Goal: Task Accomplishment & Management: Complete application form

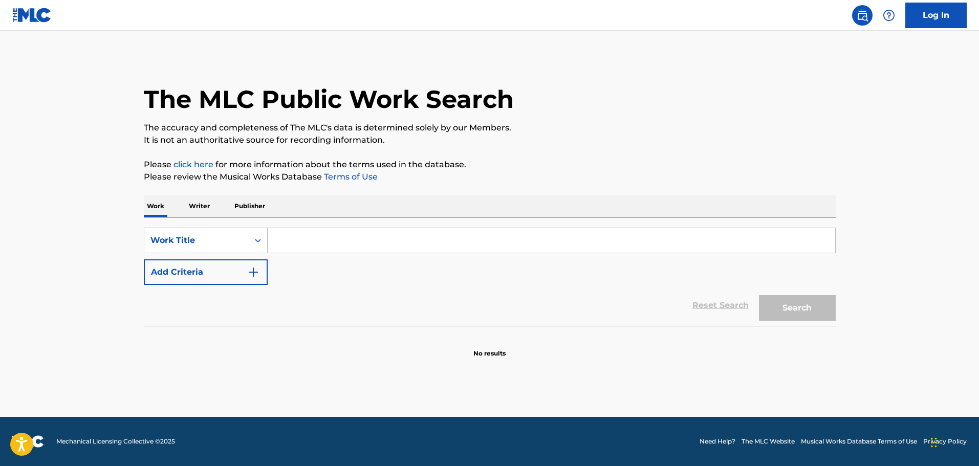
click at [947, 14] on link "Log In" at bounding box center [935, 16] width 61 height 26
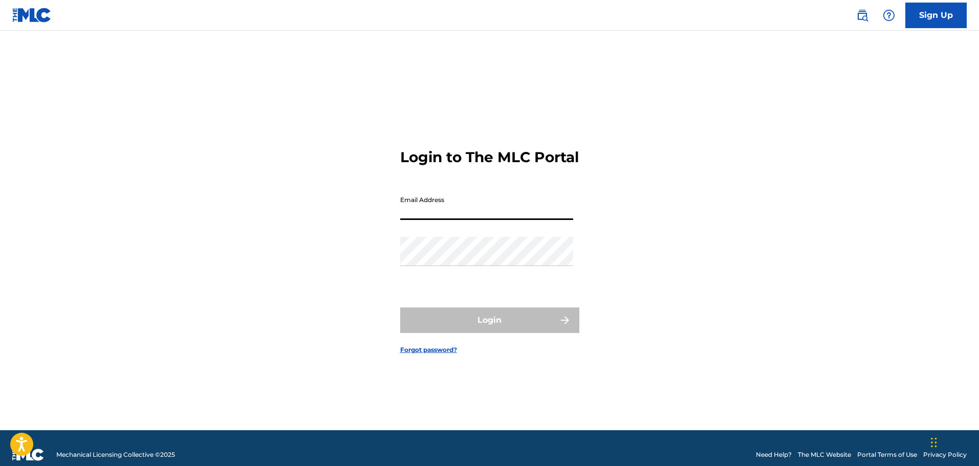
click at [447, 212] on input "Email Address" at bounding box center [486, 205] width 173 height 29
type input "[EMAIL_ADDRESS][DOMAIN_NAME]"
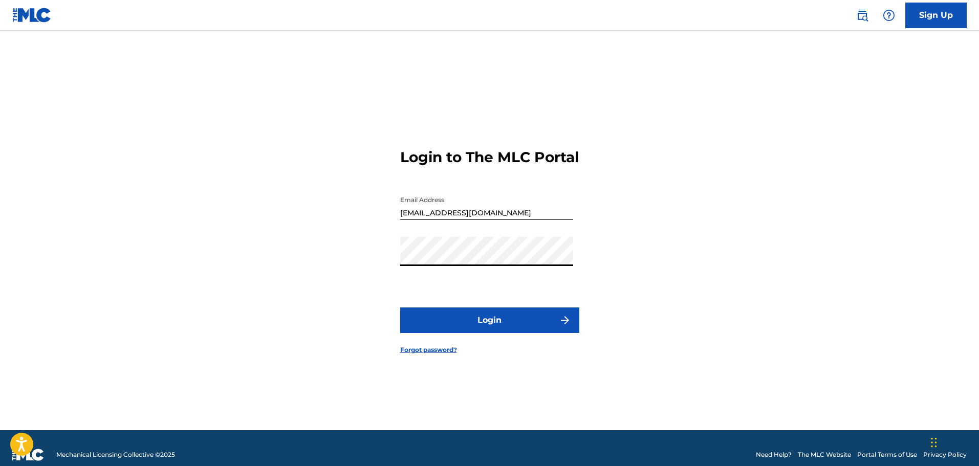
click at [491, 328] on button "Login" at bounding box center [489, 321] width 179 height 26
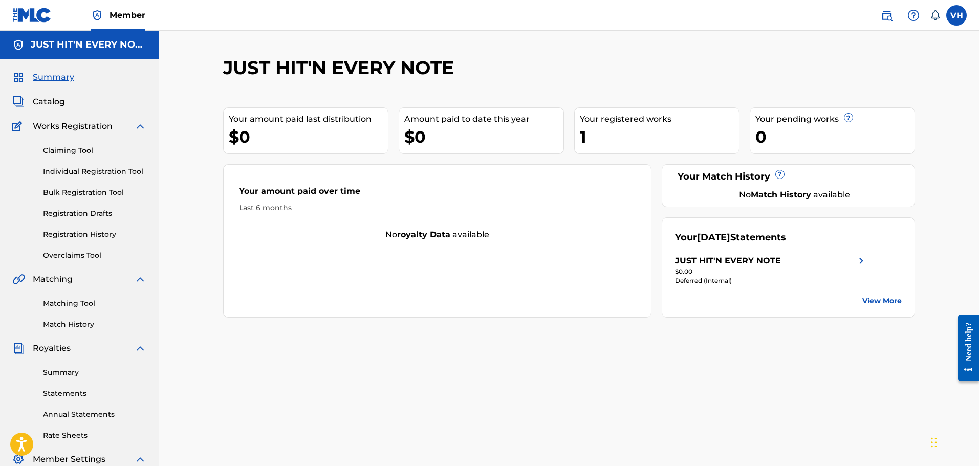
click at [869, 303] on link "View More" at bounding box center [881, 301] width 39 height 11
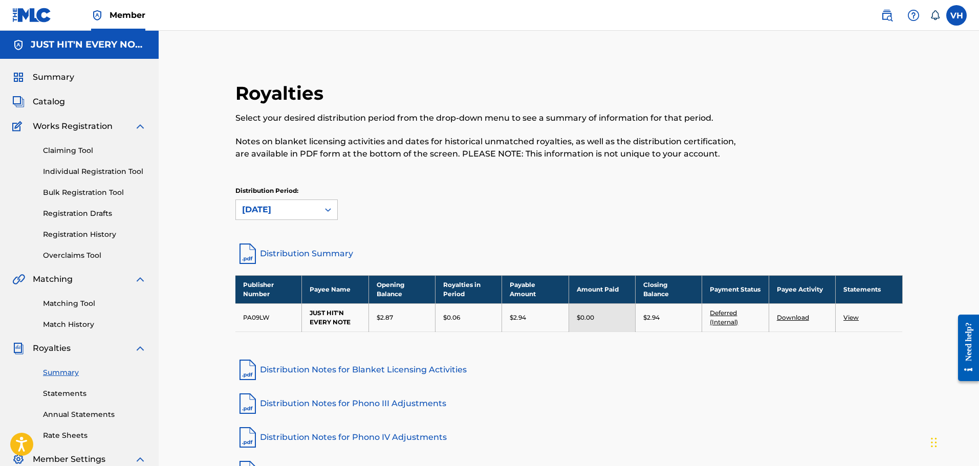
click at [74, 232] on link "Registration History" at bounding box center [94, 234] width 103 height 11
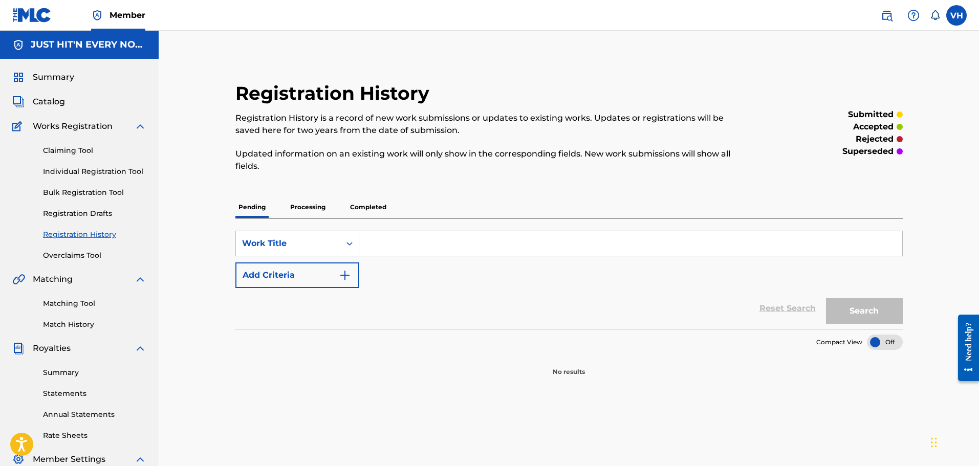
click at [302, 207] on p "Processing" at bounding box center [307, 207] width 41 height 21
click at [369, 206] on p "Completed" at bounding box center [368, 207] width 42 height 21
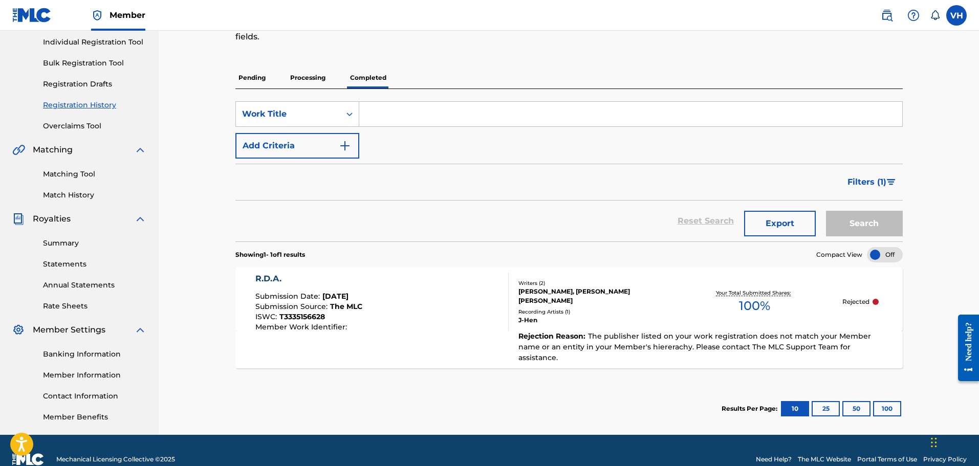
scroll to position [147, 0]
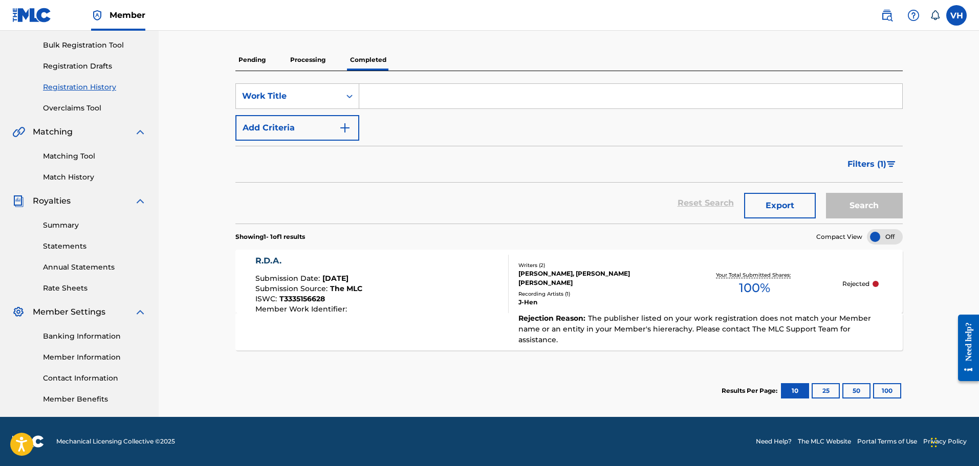
click at [268, 262] on div "R.D.A." at bounding box center [308, 261] width 107 height 12
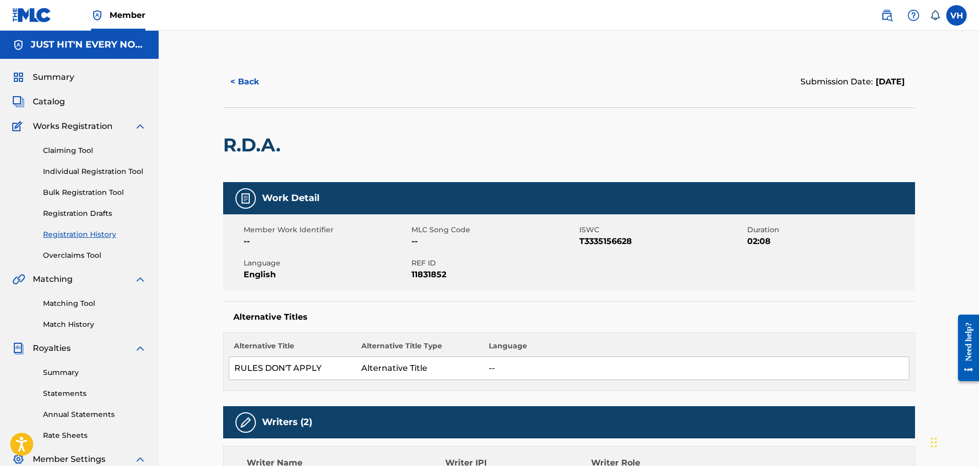
click at [252, 80] on button "< Back" at bounding box center [253, 82] width 61 height 26
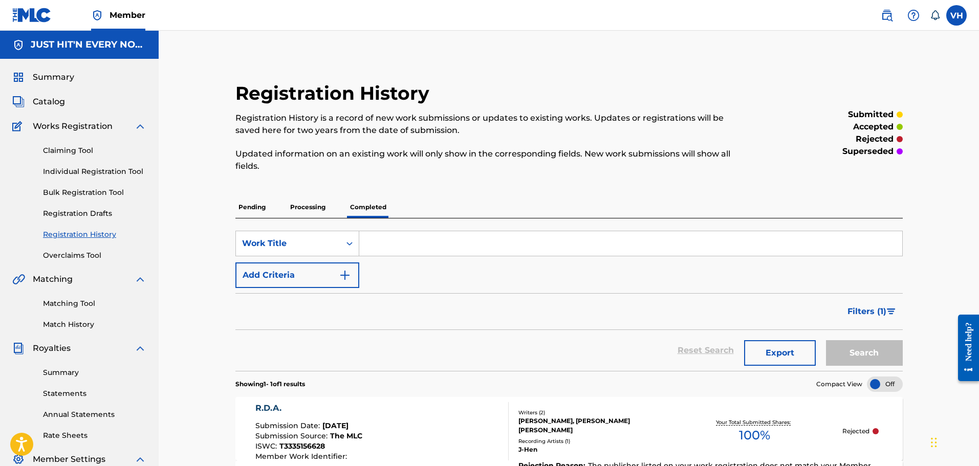
click at [55, 128] on span "Works Registration" at bounding box center [73, 126] width 80 height 12
click at [72, 148] on link "Claiming Tool" at bounding box center [94, 150] width 103 height 11
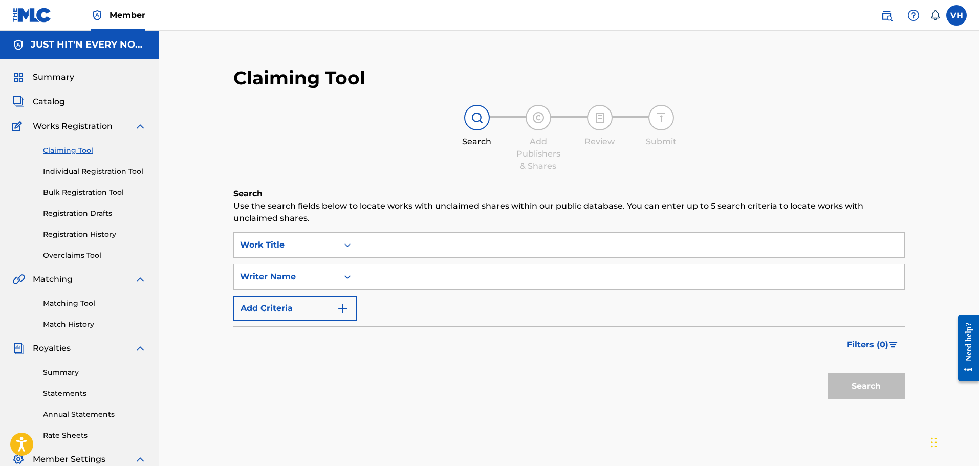
click at [75, 172] on link "Individual Registration Tool" at bounding box center [94, 171] width 103 height 11
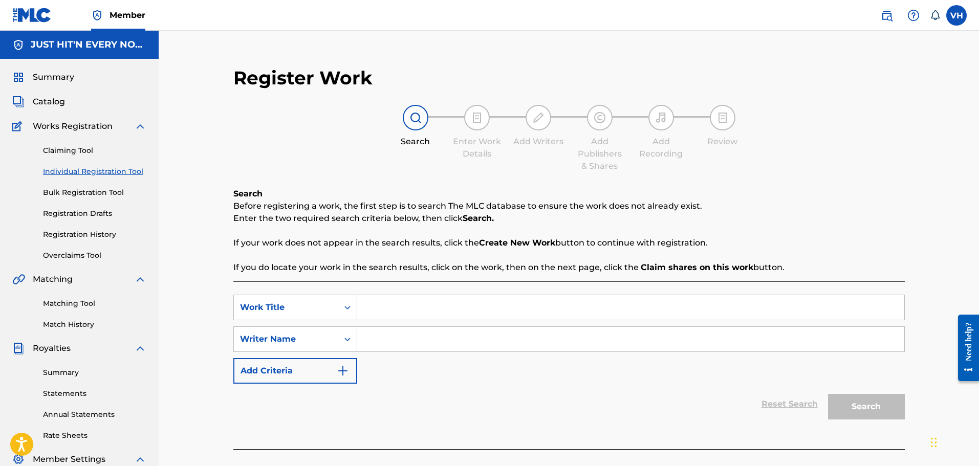
drag, startPoint x: 978, startPoint y: 54, endPoint x: 976, endPoint y: 176, distance: 121.3
click at [976, 176] on div "Register Work Search Enter Work Details Add Writers Add Publishers & Shares Add…" at bounding box center [569, 298] width 820 height 534
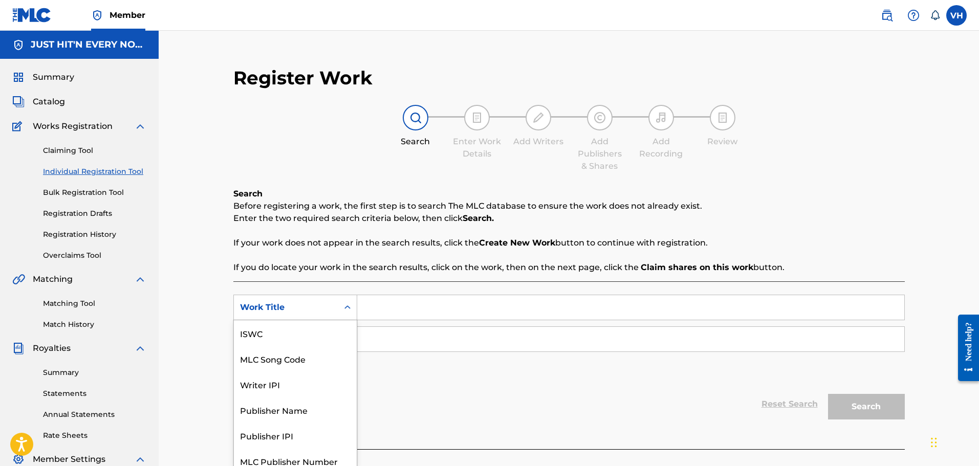
click at [337, 306] on div "Work Title" at bounding box center [286, 307] width 104 height 19
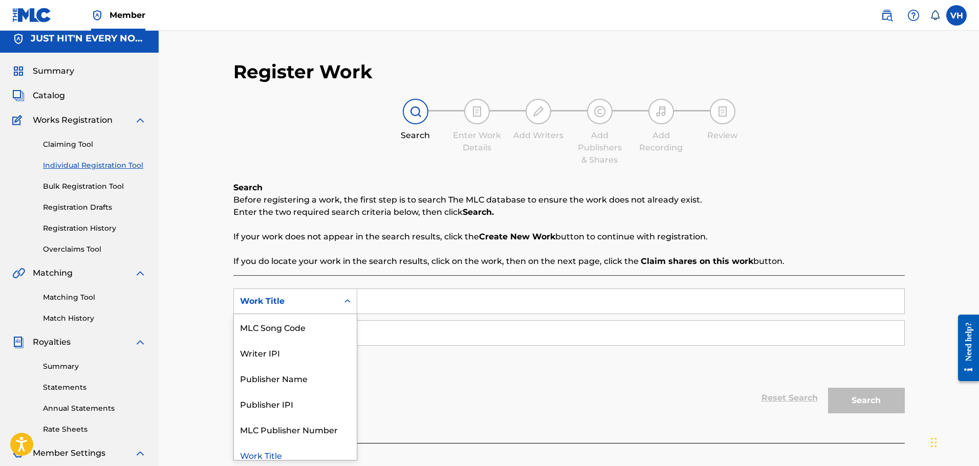
scroll to position [8, 0]
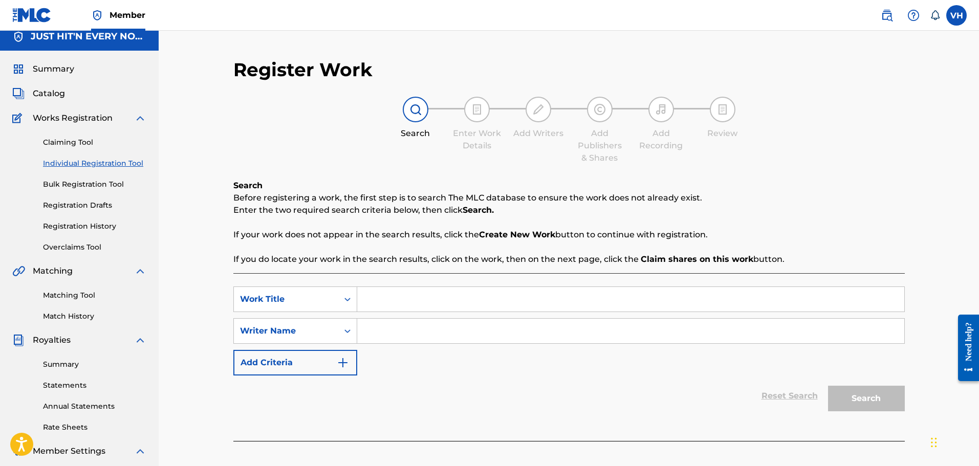
click at [391, 289] on input "Search Form" at bounding box center [630, 299] width 547 height 25
type input "RDA"
click at [392, 335] on input "Search Form" at bounding box center [630, 331] width 547 height 25
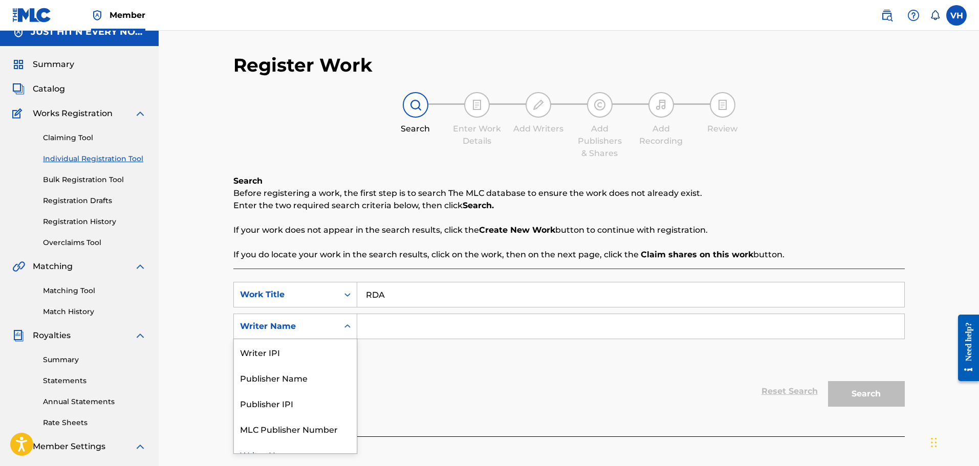
click at [341, 331] on div "Search Form" at bounding box center [347, 326] width 18 height 18
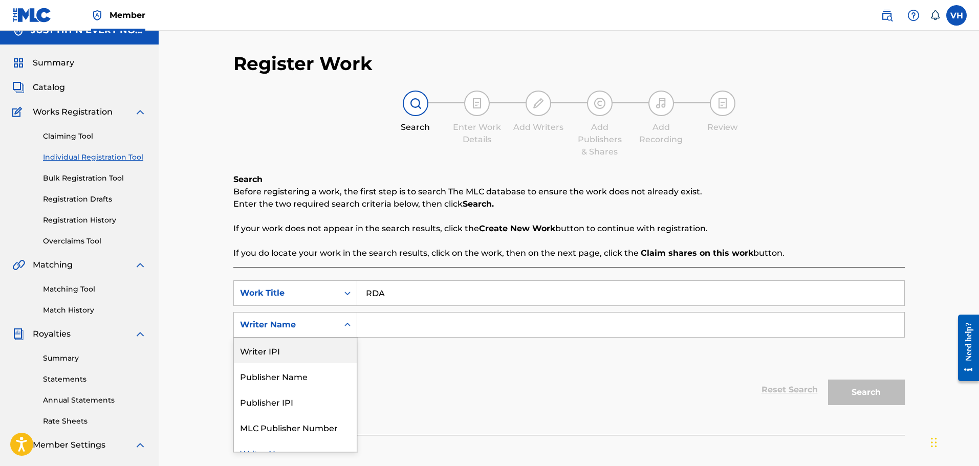
click at [314, 353] on div "Writer IPI" at bounding box center [295, 351] width 123 height 26
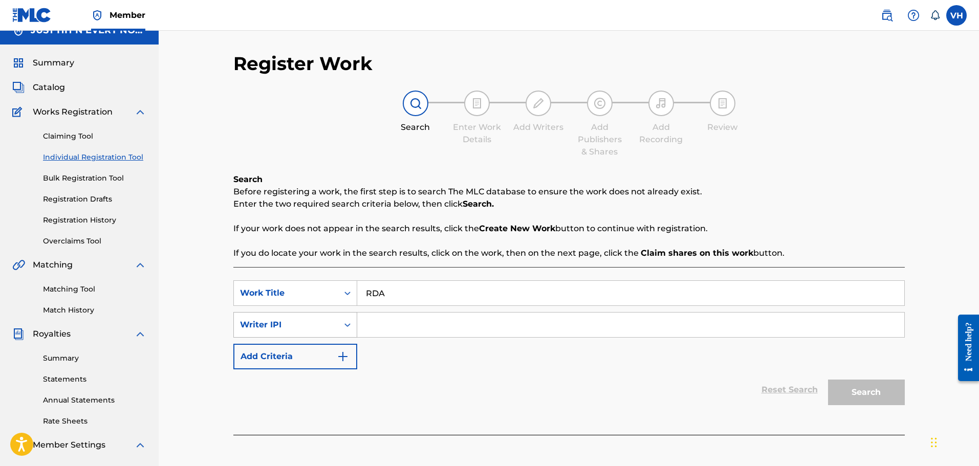
click at [343, 322] on icon "Search Form" at bounding box center [347, 325] width 10 height 10
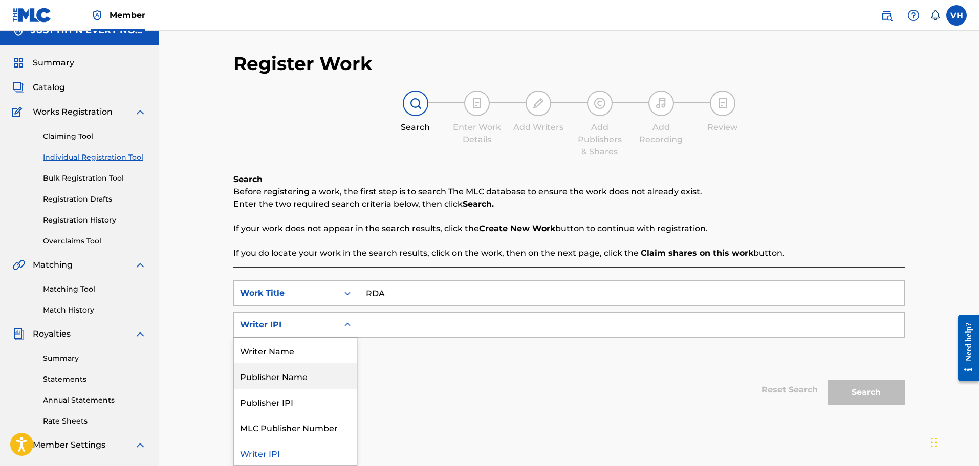
click at [292, 377] on div "Publisher Name" at bounding box center [295, 376] width 123 height 26
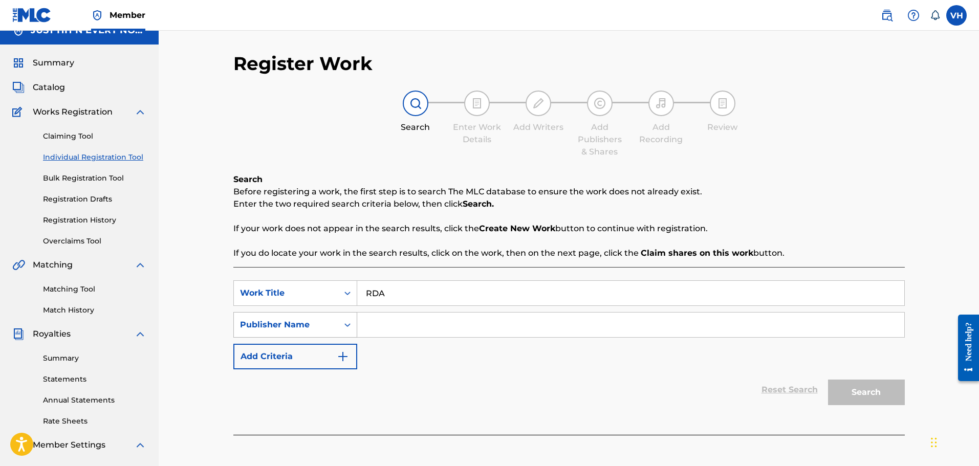
click at [333, 322] on div "Publisher Name" at bounding box center [286, 324] width 104 height 19
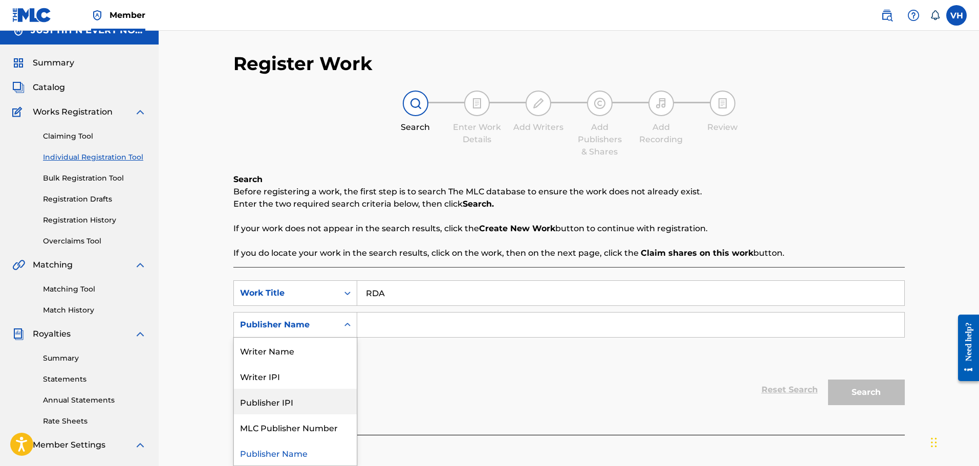
click at [281, 406] on div "Publisher IPI" at bounding box center [295, 402] width 123 height 26
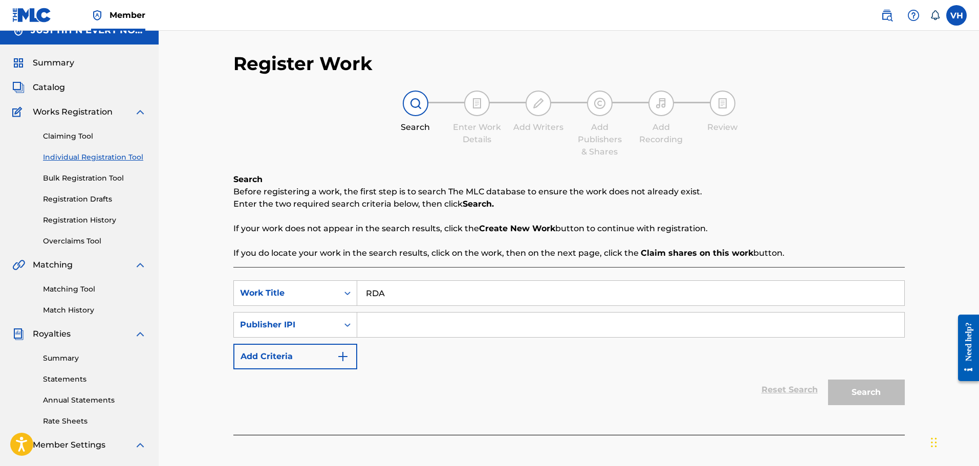
click at [395, 318] on input "Search Form" at bounding box center [630, 325] width 547 height 25
type input "0101789"
click at [875, 391] on button "Search" at bounding box center [866, 393] width 77 height 26
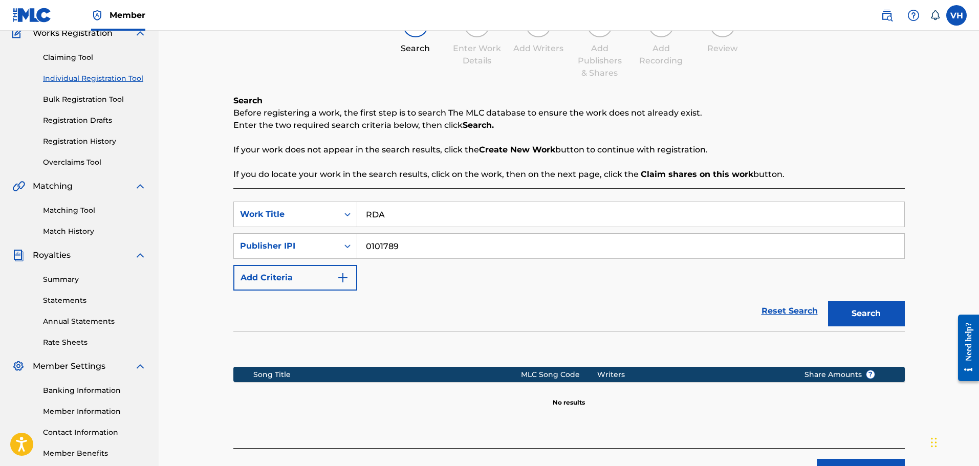
scroll to position [96, 0]
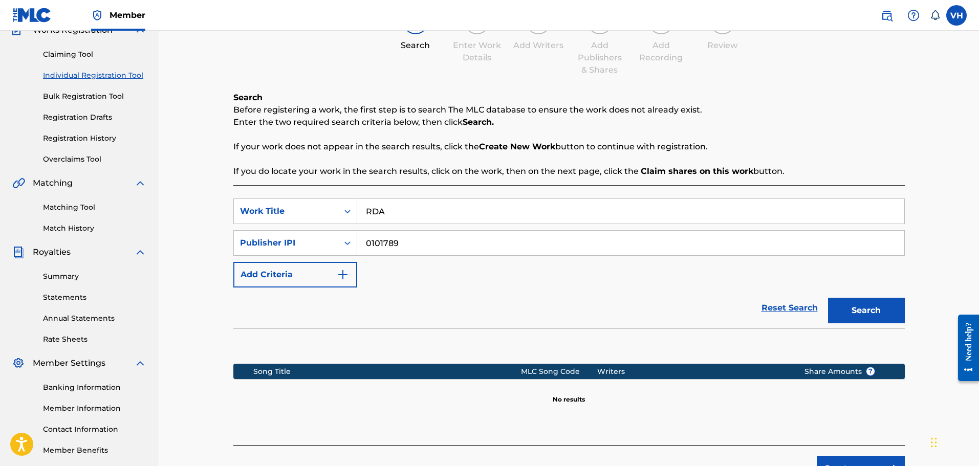
drag, startPoint x: 393, startPoint y: 208, endPoint x: 363, endPoint y: 212, distance: 29.9
click at [363, 212] on input "RDA" at bounding box center [630, 211] width 547 height 25
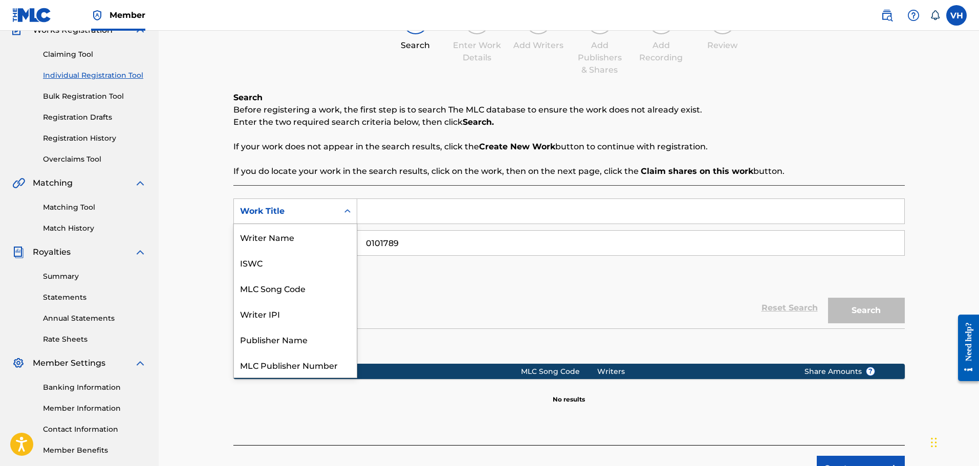
click at [352, 219] on div "Search Form" at bounding box center [347, 211] width 18 height 18
click at [302, 317] on div "Publisher Name" at bounding box center [295, 314] width 123 height 26
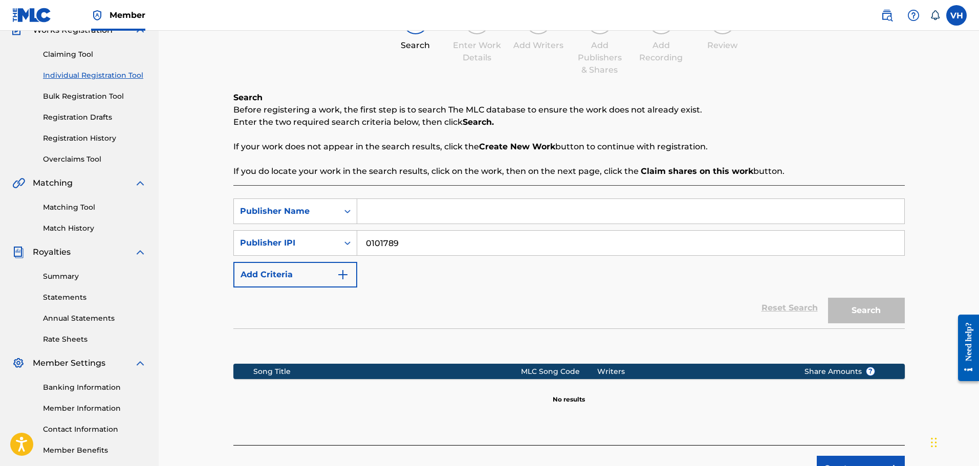
click at [384, 211] on input "Search Form" at bounding box center [630, 211] width 547 height 25
type input "Just Hit'n Every Note Publishing"
click at [872, 307] on button "Search" at bounding box center [866, 311] width 77 height 26
drag, startPoint x: 415, startPoint y: 241, endPoint x: 344, endPoint y: 241, distance: 70.1
click at [344, 241] on div "SearchWithCriteria0fd51efb-3921-4ef6-82ba-77f0ddfa16e6 Publisher IPI 0101789" at bounding box center [568, 243] width 671 height 26
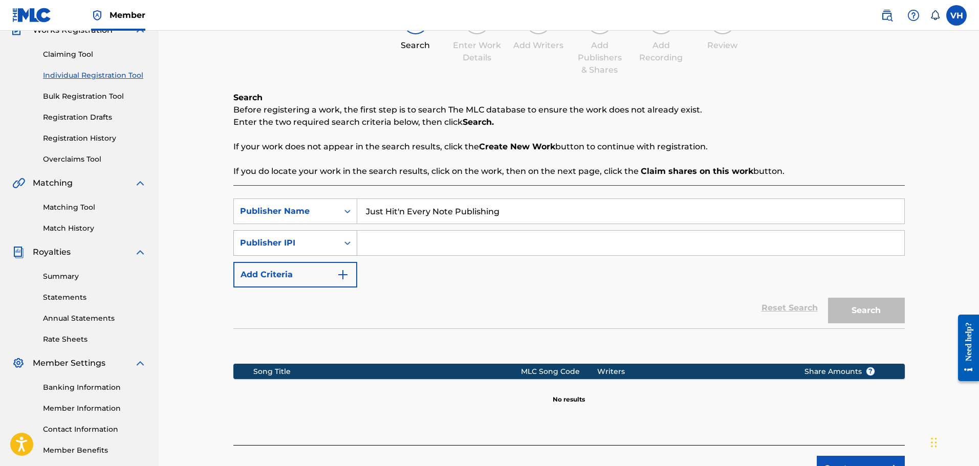
click at [311, 248] on div "Publisher IPI" at bounding box center [286, 243] width 92 height 12
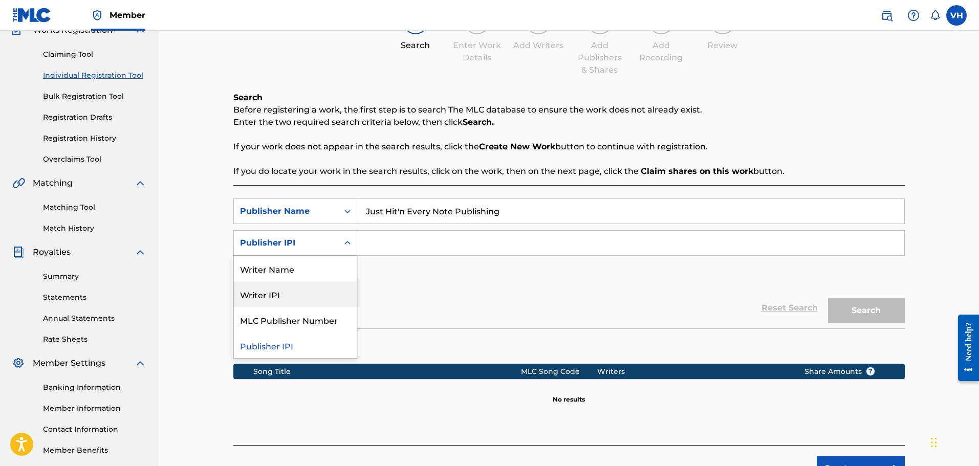
click at [295, 293] on div "Writer IPI" at bounding box center [295, 294] width 123 height 26
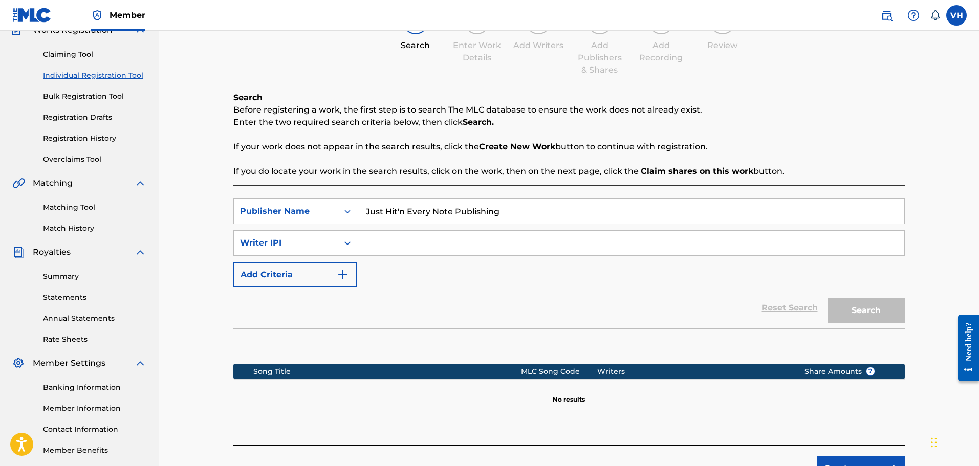
click at [378, 234] on input "Search Form" at bounding box center [630, 243] width 547 height 25
type input "00520326989"
click at [863, 308] on button "Search" at bounding box center [866, 311] width 77 height 26
click at [855, 311] on button "Search" at bounding box center [866, 311] width 77 height 26
drag, startPoint x: 517, startPoint y: 210, endPoint x: 296, endPoint y: 232, distance: 222.2
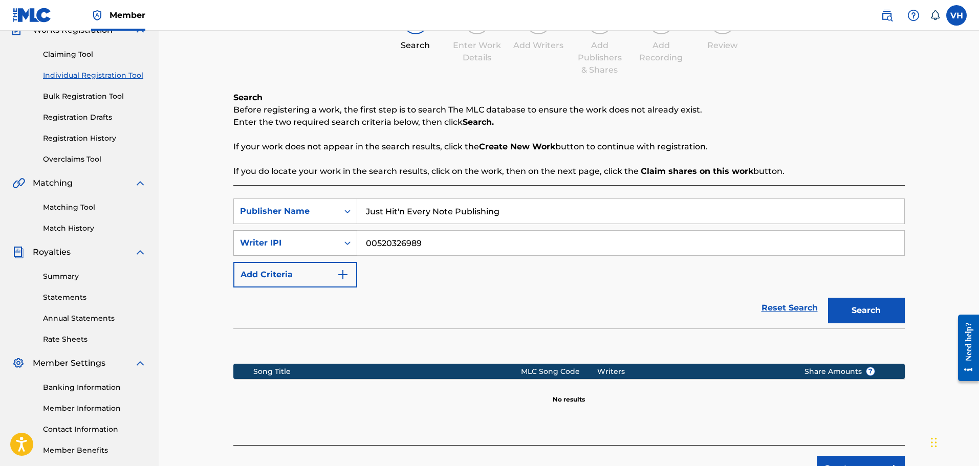
click at [296, 232] on div "SearchWithCriteria1cde34b3-730c-4e22-a0c4-d2cb9a4ea842 Publisher Name Just Hit'…" at bounding box center [568, 243] width 671 height 89
click at [343, 213] on icon "Search Form" at bounding box center [347, 211] width 10 height 10
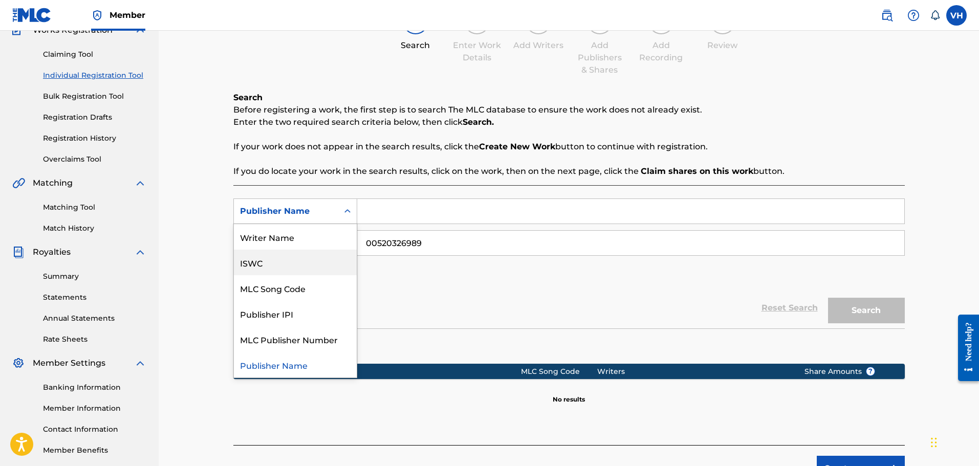
scroll to position [0, 0]
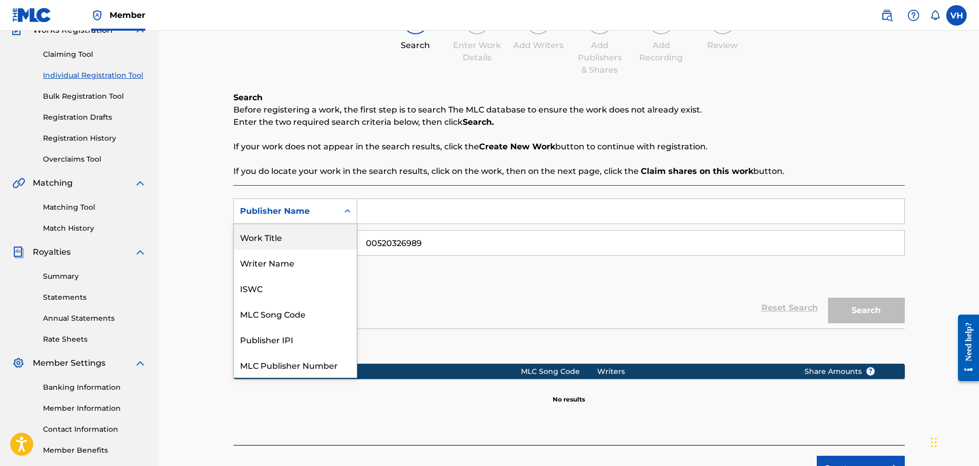
click at [324, 229] on div "Work Title" at bounding box center [295, 237] width 123 height 26
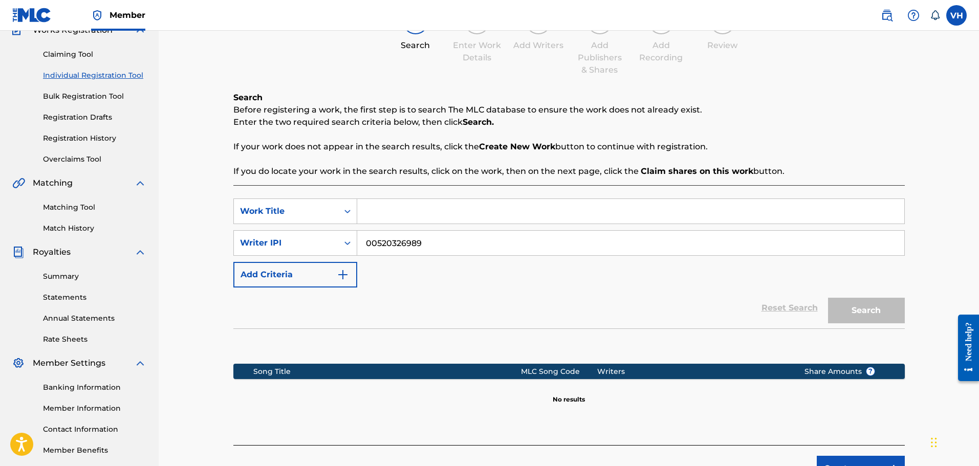
click at [379, 214] on input "Search Form" at bounding box center [630, 211] width 547 height 25
type input "R.D.A."
click at [876, 308] on button "Search" at bounding box center [866, 311] width 77 height 26
drag, startPoint x: 398, startPoint y: 210, endPoint x: 318, endPoint y: 210, distance: 79.8
click at [318, 210] on div "SearchWithCriteriacc33ae28-e0c6-4320-81f3-b325dab7378d Work Title R.D.A." at bounding box center [568, 212] width 671 height 26
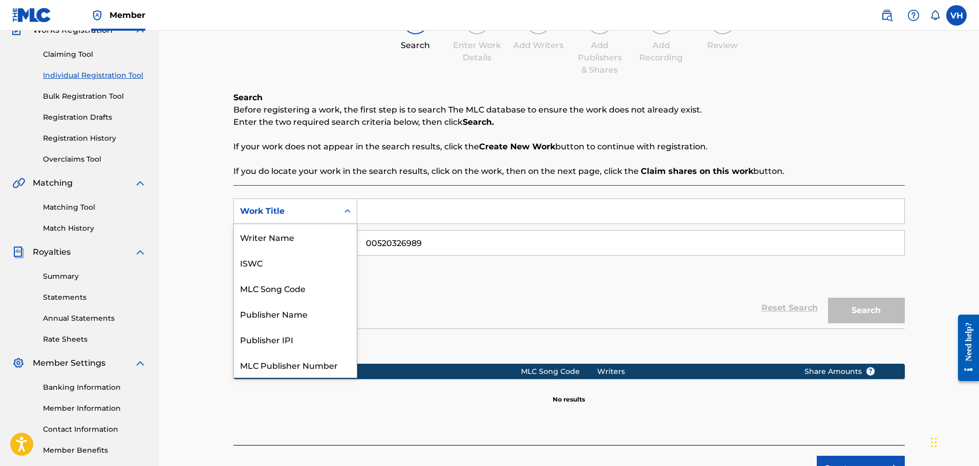
click at [349, 208] on icon "Search Form" at bounding box center [347, 211] width 10 height 10
click at [296, 258] on div "ISWC" at bounding box center [295, 263] width 123 height 26
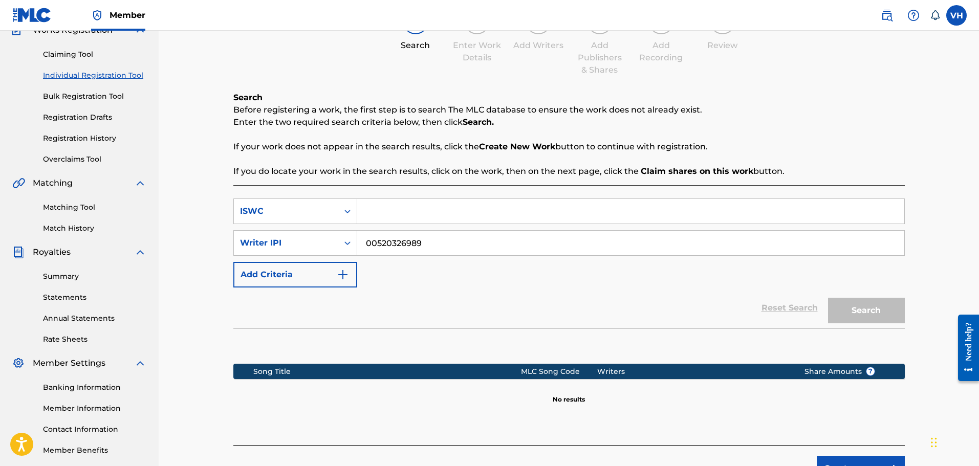
click at [378, 207] on input "Search Form" at bounding box center [630, 211] width 547 height 25
type input "T3335156628"
click at [872, 306] on button "Search" at bounding box center [866, 311] width 77 height 26
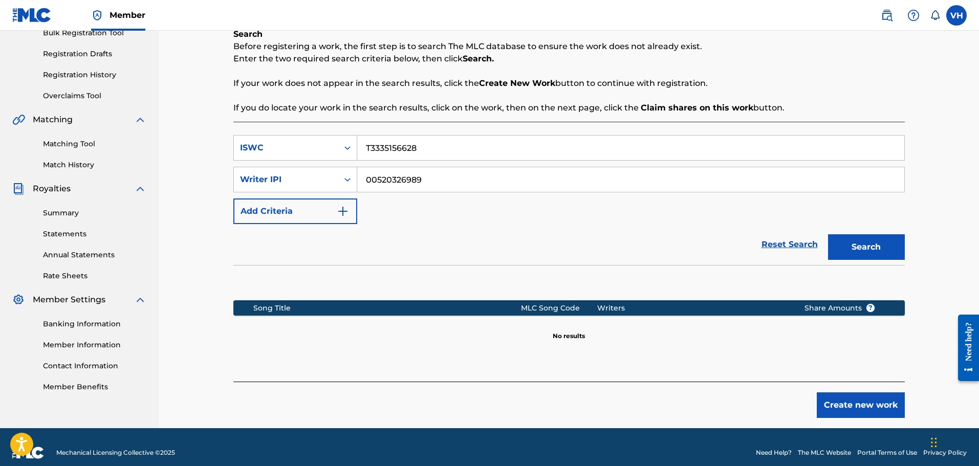
scroll to position [171, 0]
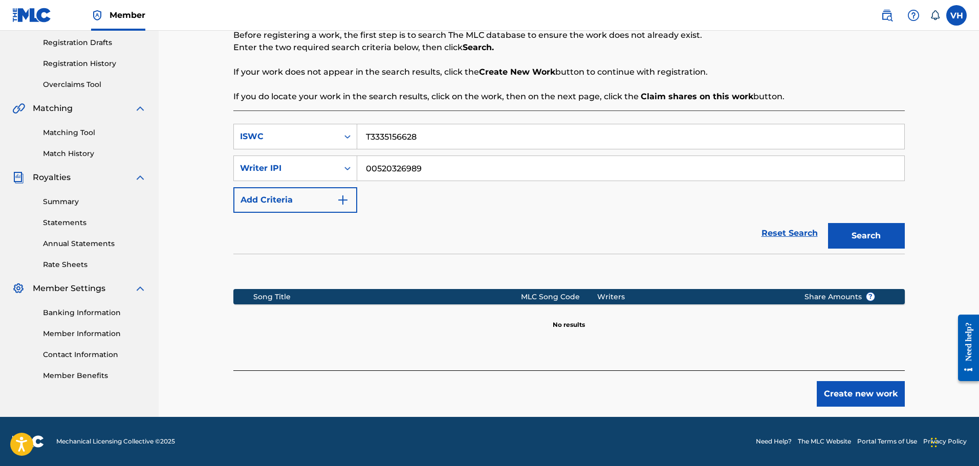
click at [869, 387] on button "Create new work" at bounding box center [861, 394] width 88 height 26
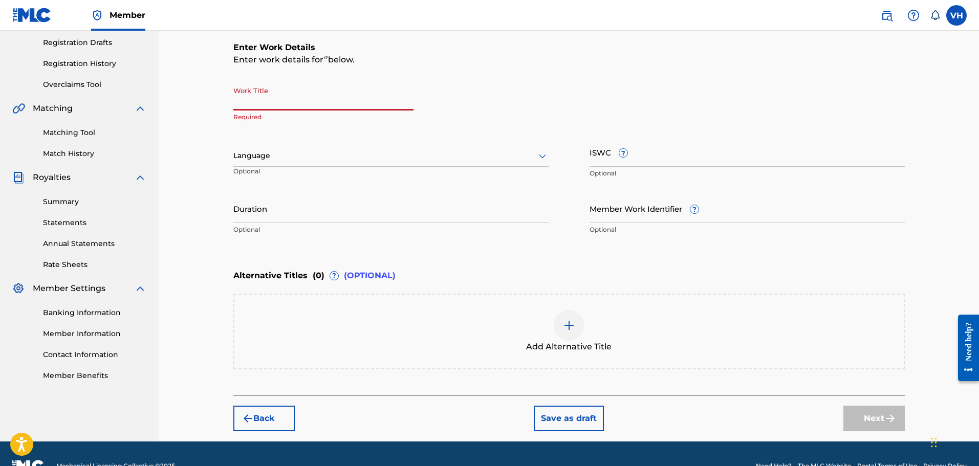
click at [251, 102] on input "Work Title" at bounding box center [323, 95] width 180 height 29
type input "R.D.A."
click at [263, 160] on div at bounding box center [390, 155] width 315 height 13
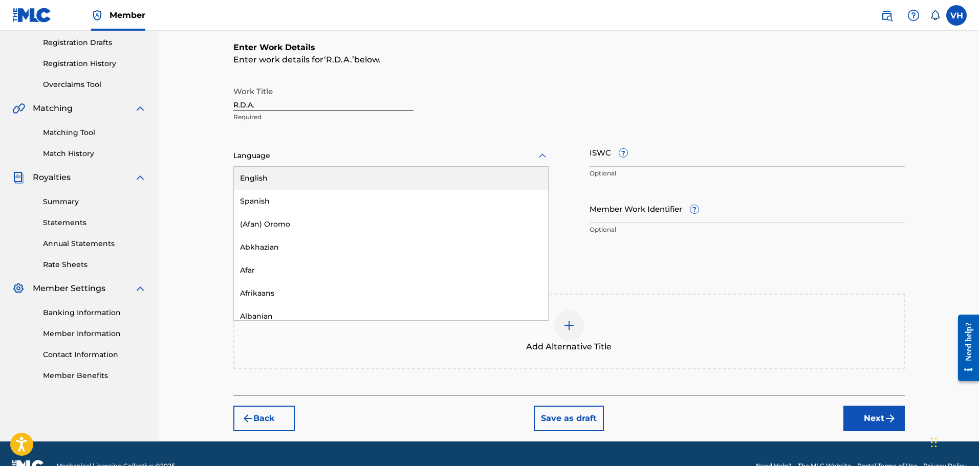
click at [263, 174] on div "English" at bounding box center [391, 178] width 314 height 23
click at [656, 157] on input "ISWC ?" at bounding box center [747, 152] width 315 height 29
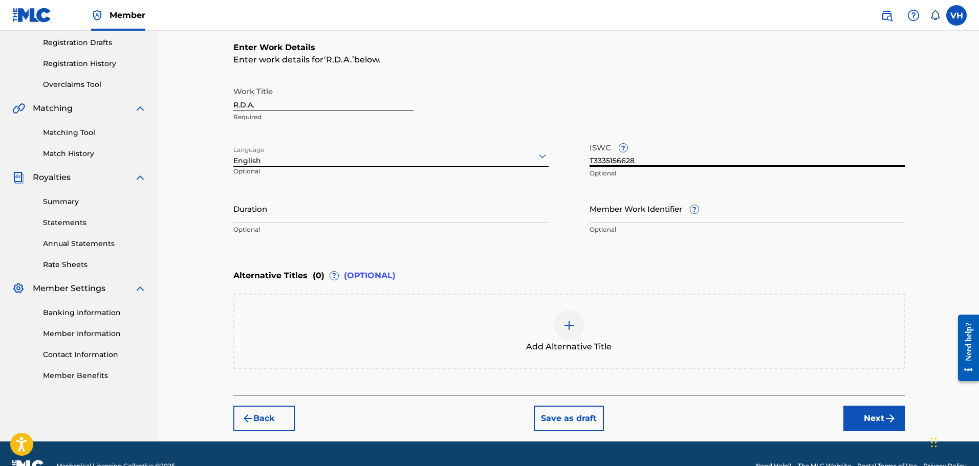
type input "T3335156628"
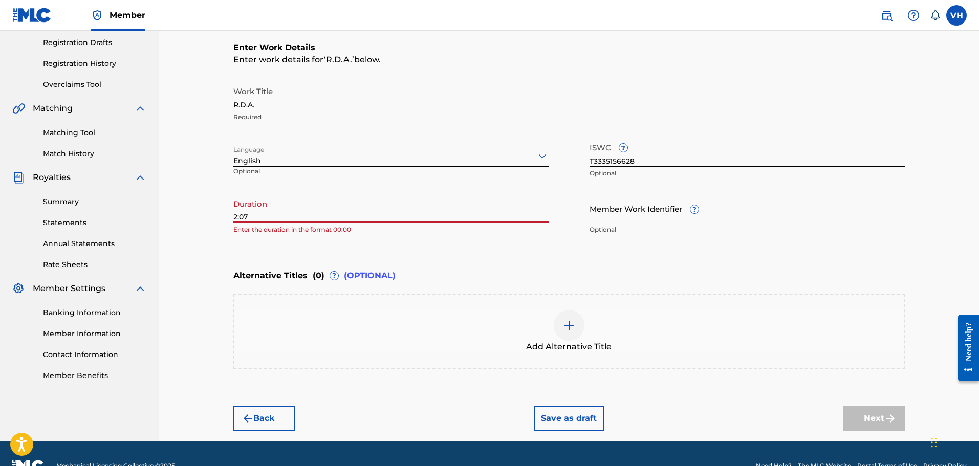
type input "2:07"
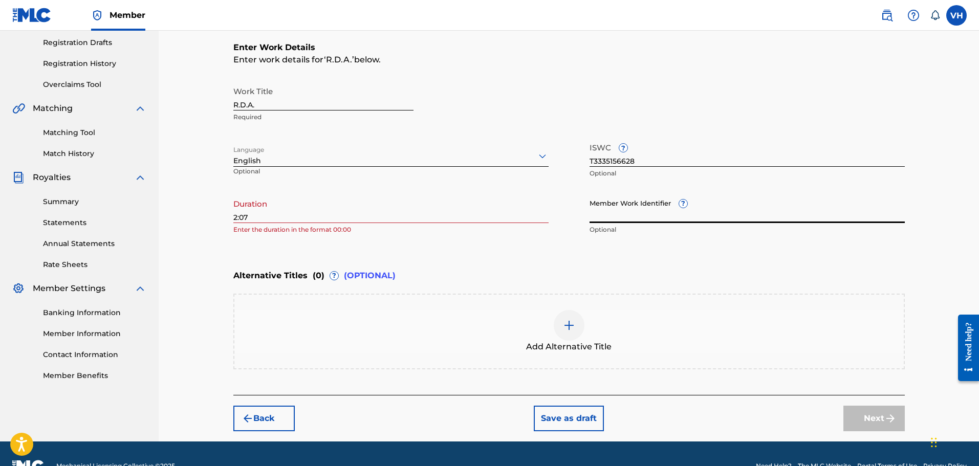
click at [627, 222] on input "Member Work Identifier ?" at bounding box center [747, 208] width 315 height 29
click at [698, 179] on div "ISWC ? T3335156628 Optional" at bounding box center [747, 161] width 315 height 46
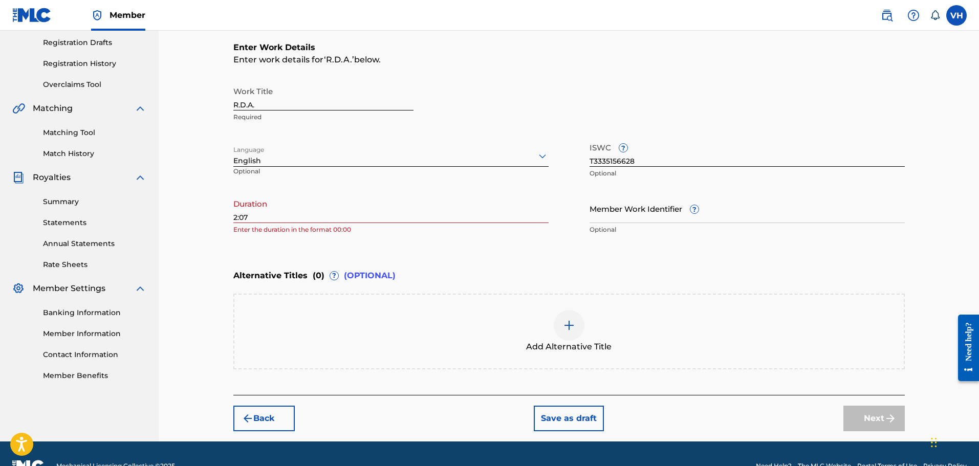
scroll to position [195, 0]
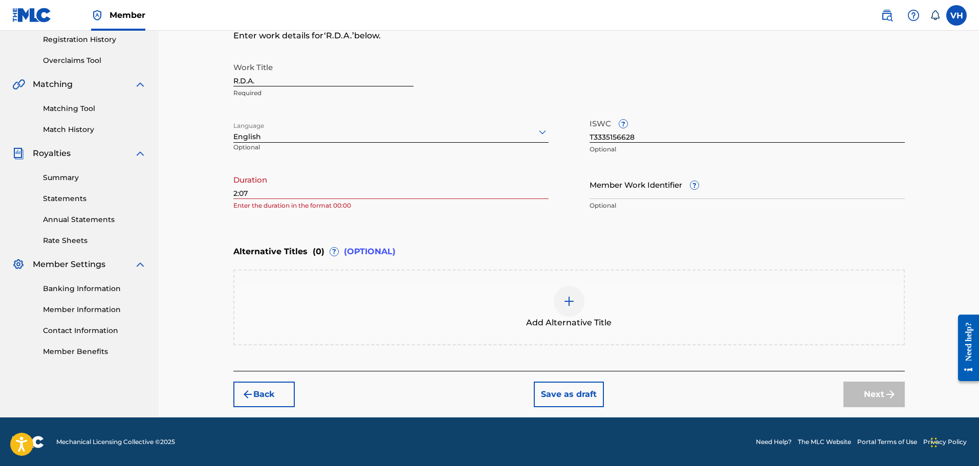
click at [573, 305] on img at bounding box center [569, 301] width 12 height 12
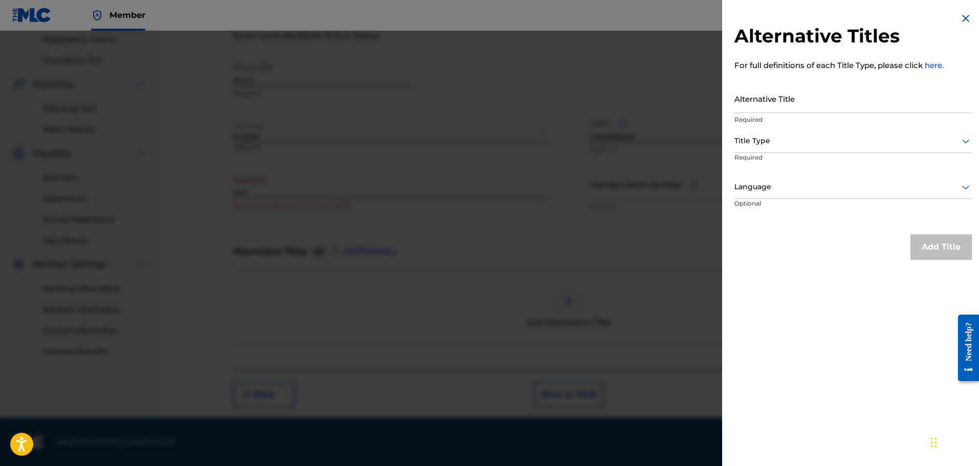
click at [771, 102] on input "Alternative Title" at bounding box center [852, 98] width 237 height 29
type input "Rules Don't Apply"
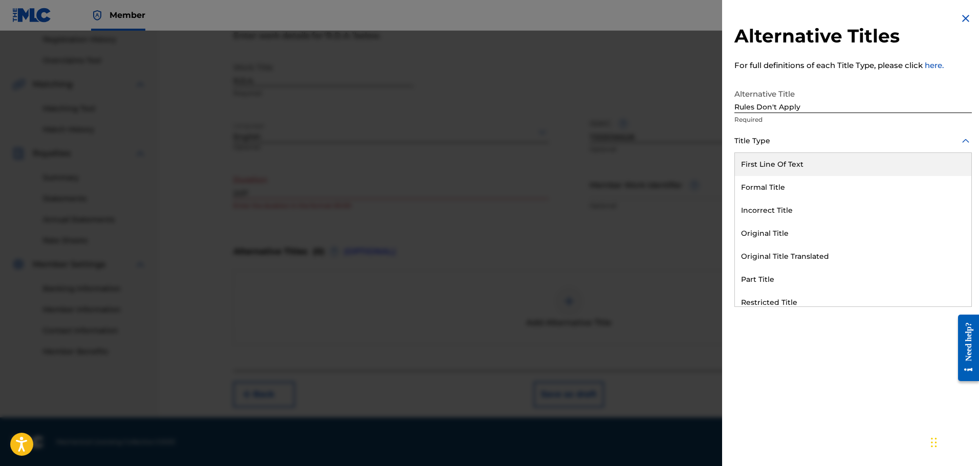
click at [771, 143] on div at bounding box center [852, 141] width 237 height 13
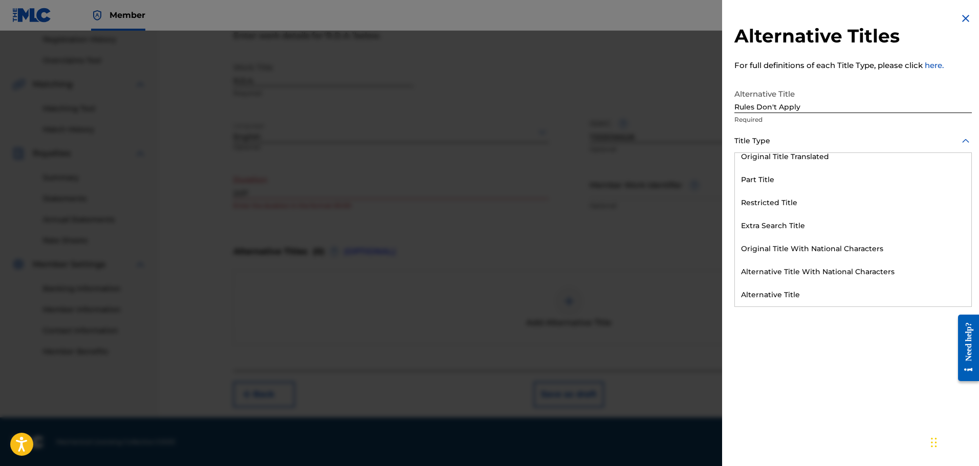
scroll to position [0, 0]
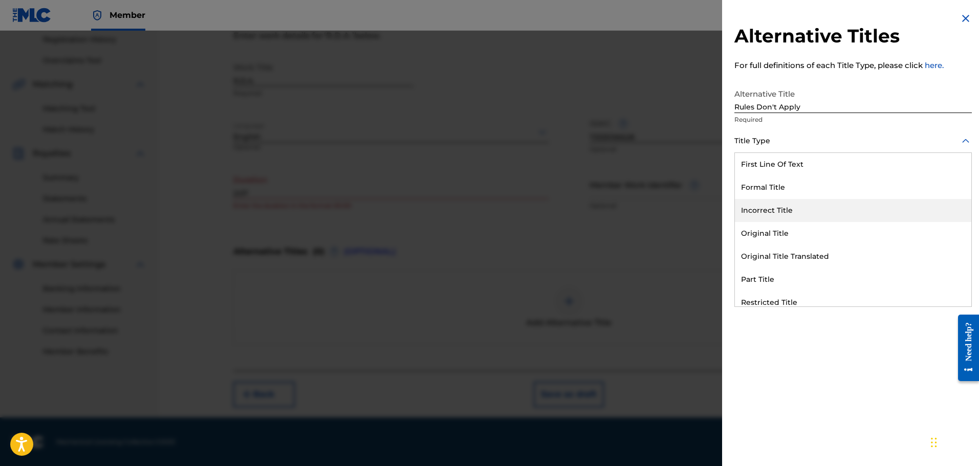
click at [911, 109] on input "Rules Don't Apply" at bounding box center [852, 98] width 237 height 29
click at [743, 187] on div at bounding box center [852, 187] width 237 height 13
click at [753, 204] on div "English" at bounding box center [853, 210] width 236 height 23
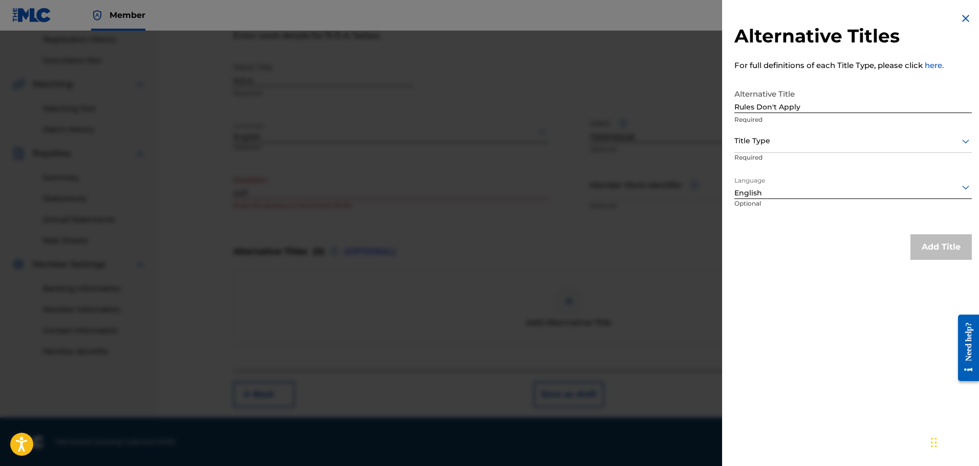
click at [760, 141] on div at bounding box center [852, 141] width 237 height 13
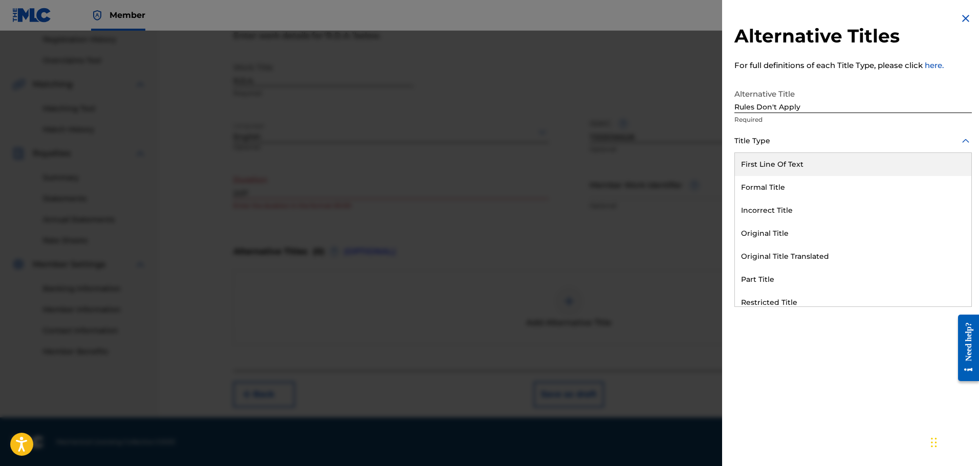
click at [760, 141] on div at bounding box center [852, 141] width 237 height 13
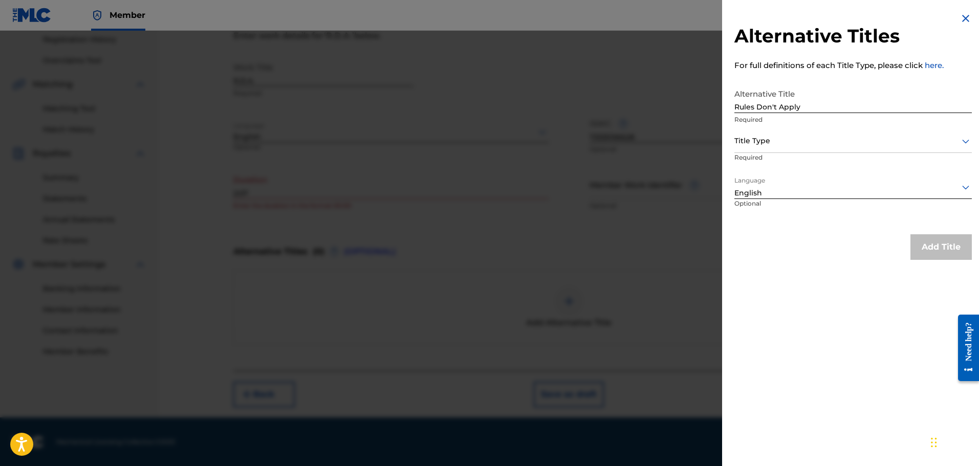
click at [951, 252] on div "Add Title" at bounding box center [941, 247] width 61 height 26
click at [774, 184] on div at bounding box center [852, 187] width 237 height 13
click at [764, 141] on div at bounding box center [852, 141] width 237 height 13
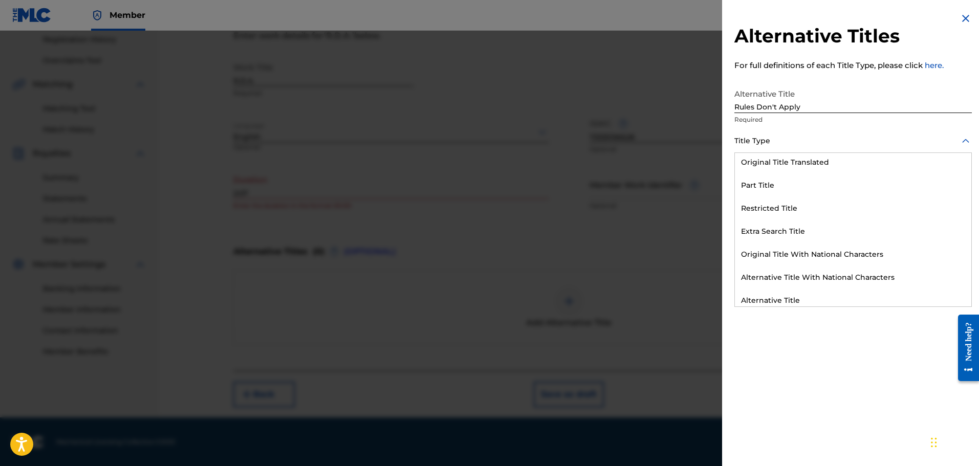
scroll to position [100, 0]
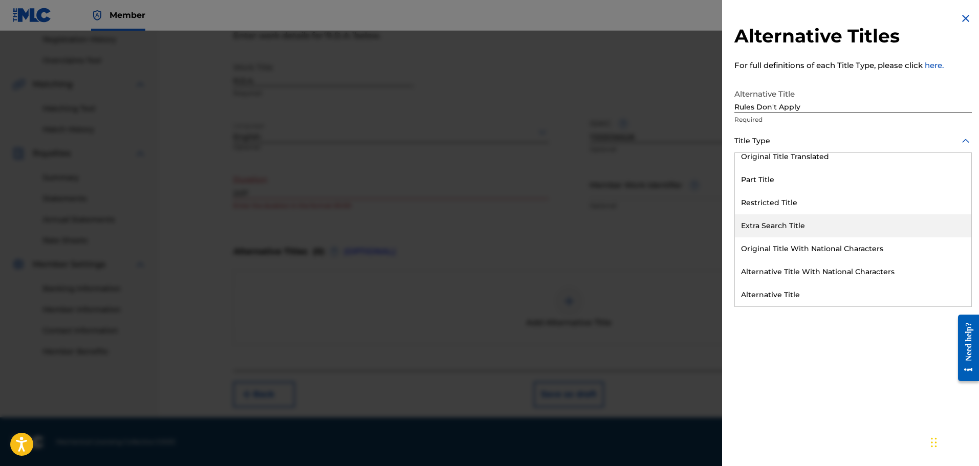
click at [784, 223] on div "Extra Search Title" at bounding box center [853, 225] width 236 height 23
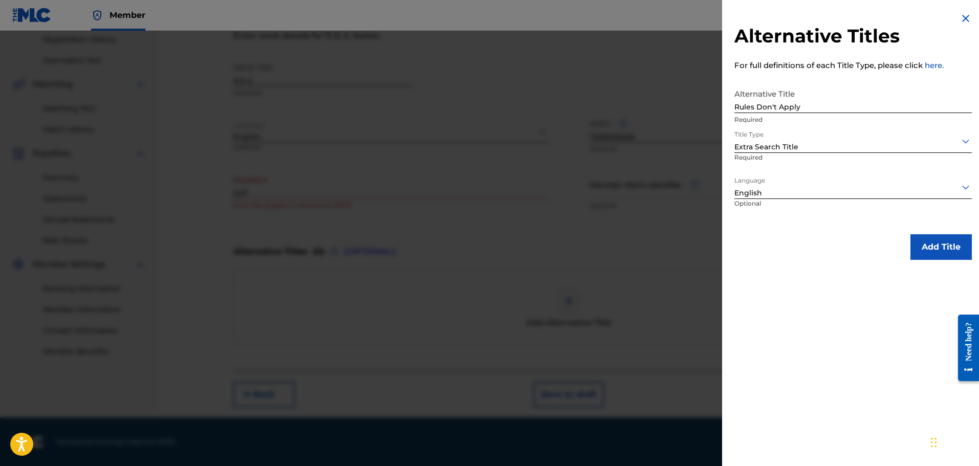
click at [962, 141] on icon at bounding box center [966, 141] width 12 height 12
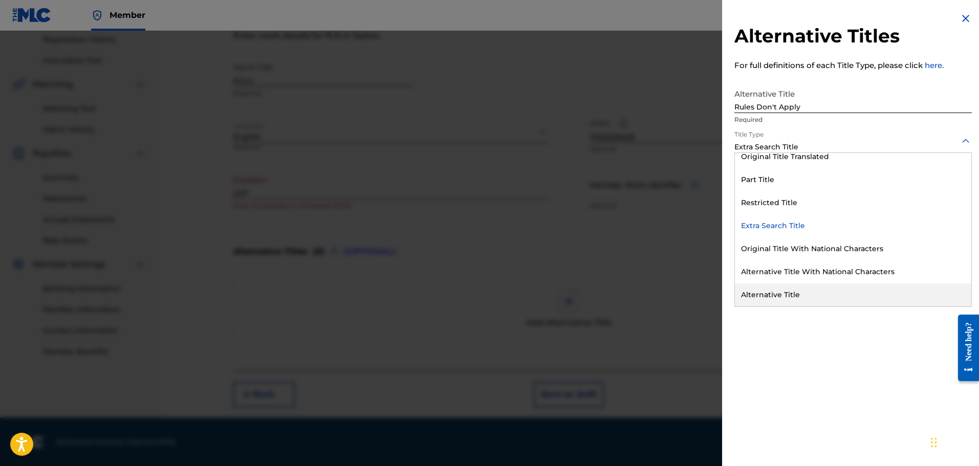
click at [774, 296] on div "Alternative Title" at bounding box center [853, 295] width 236 height 23
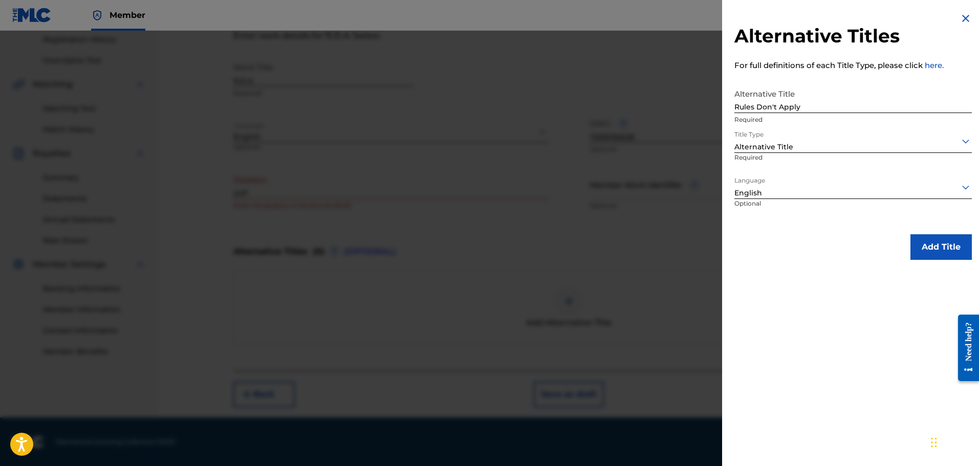
click at [956, 246] on button "Add Title" at bounding box center [941, 247] width 61 height 26
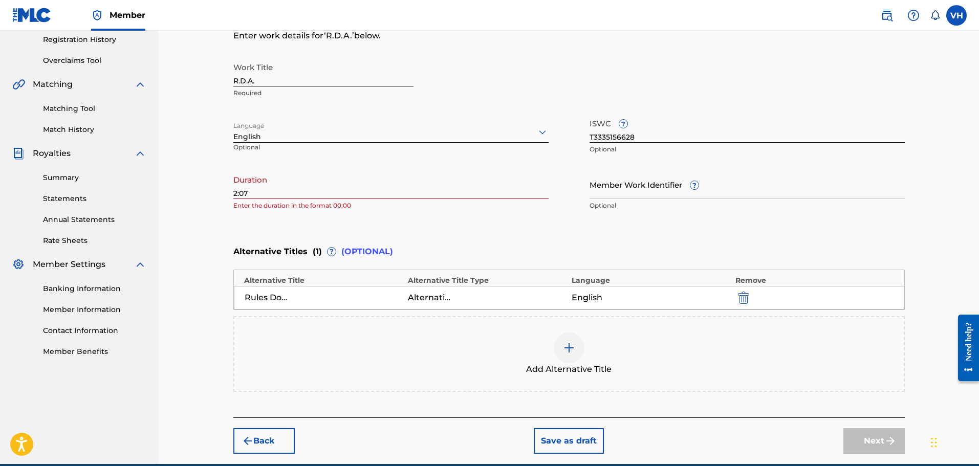
click at [293, 189] on input "2:07" at bounding box center [390, 184] width 315 height 29
click at [233, 191] on input "2:07" at bounding box center [390, 184] width 315 height 29
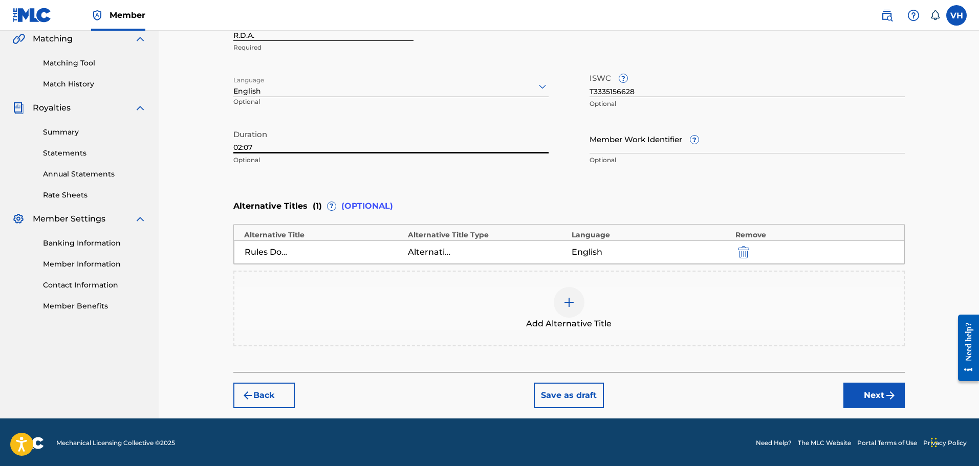
scroll to position [242, 0]
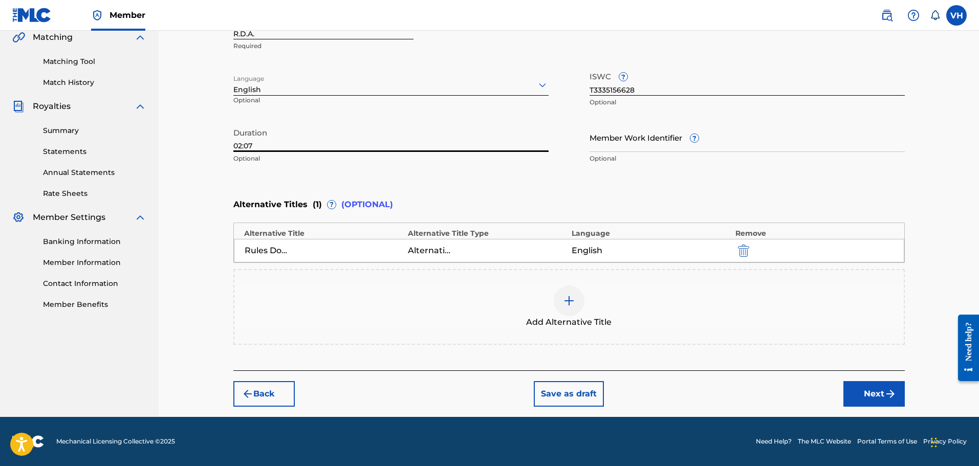
type input "02:07"
click at [884, 396] on img "submit" at bounding box center [890, 394] width 12 height 12
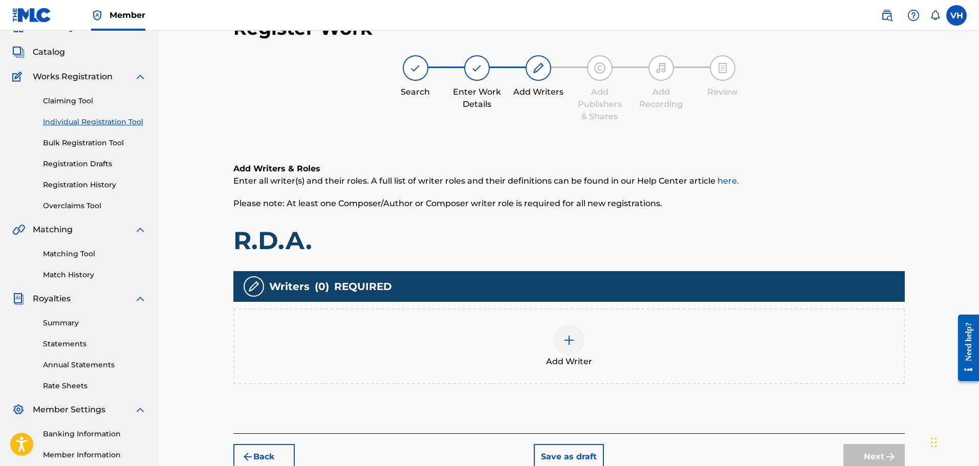
scroll to position [46, 0]
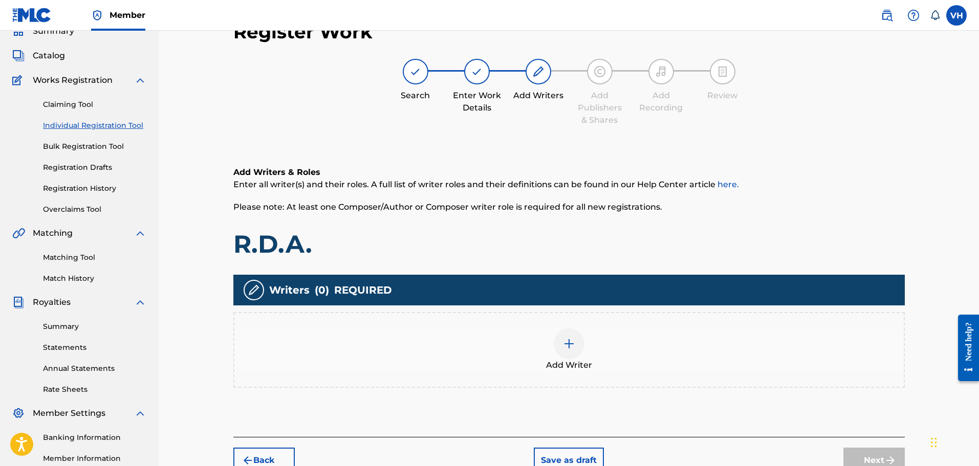
click at [572, 341] on img at bounding box center [569, 344] width 12 height 12
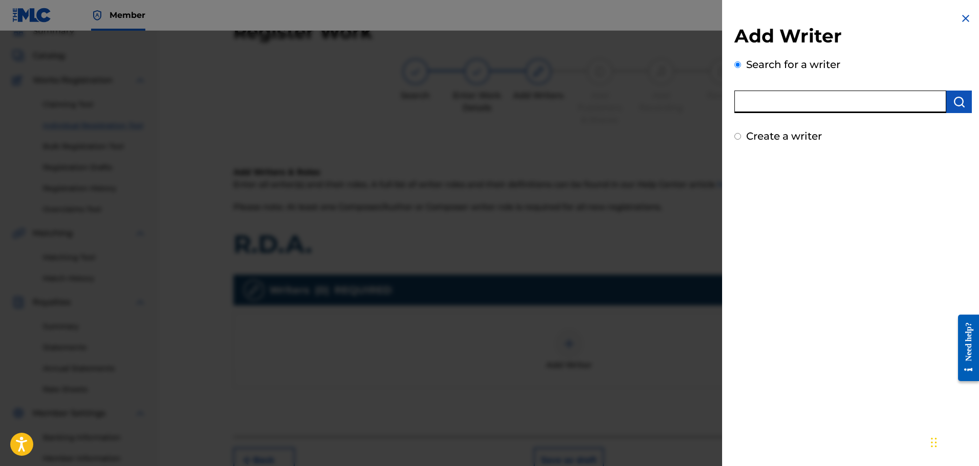
click at [770, 102] on input "text" at bounding box center [840, 102] width 212 height 23
type input "00520326989"
click at [953, 101] on img "submit" at bounding box center [959, 102] width 12 height 12
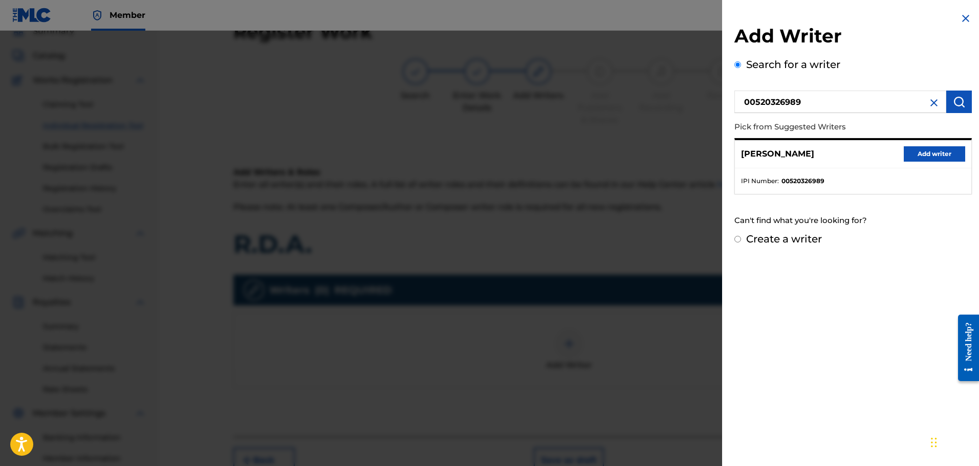
click at [936, 151] on button "Add writer" at bounding box center [934, 153] width 61 height 15
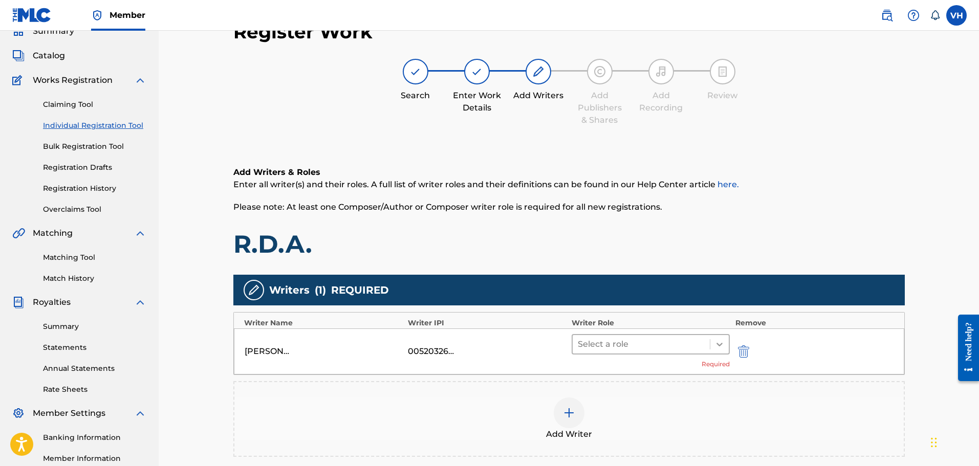
click at [713, 343] on div at bounding box center [719, 344] width 18 height 18
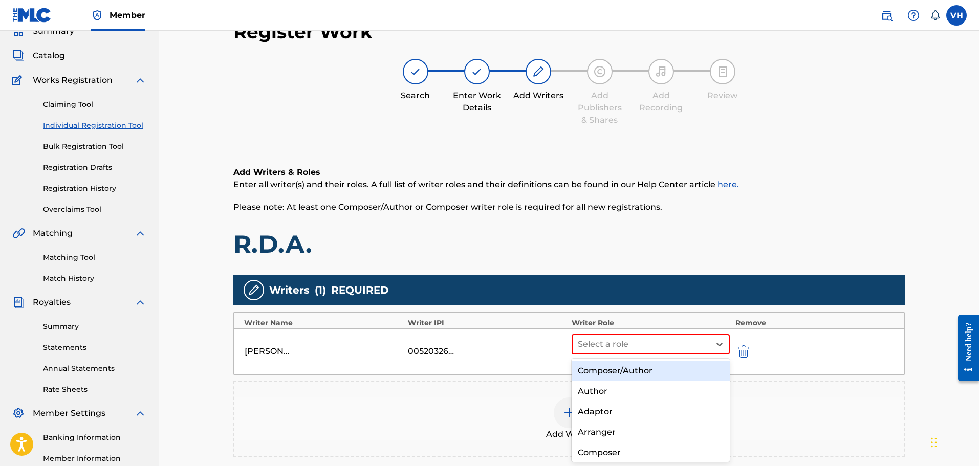
click at [679, 363] on div "Composer/Author" at bounding box center [651, 371] width 159 height 20
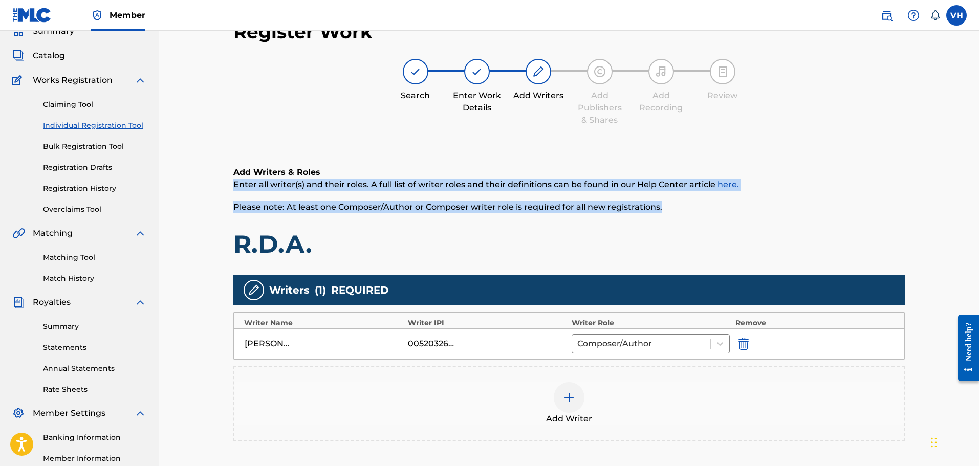
drag, startPoint x: 978, startPoint y: 149, endPoint x: 982, endPoint y: 208, distance: 59.0
click at [979, 208] on html "Accessibility Screen-Reader Guide, Feedback, and Issue Reporting | New window M…" at bounding box center [489, 187] width 979 height 466
click at [937, 195] on div "Register Work Search Enter Work Details Add Writers Add Publishers & Shares Add…" at bounding box center [569, 261] width 820 height 553
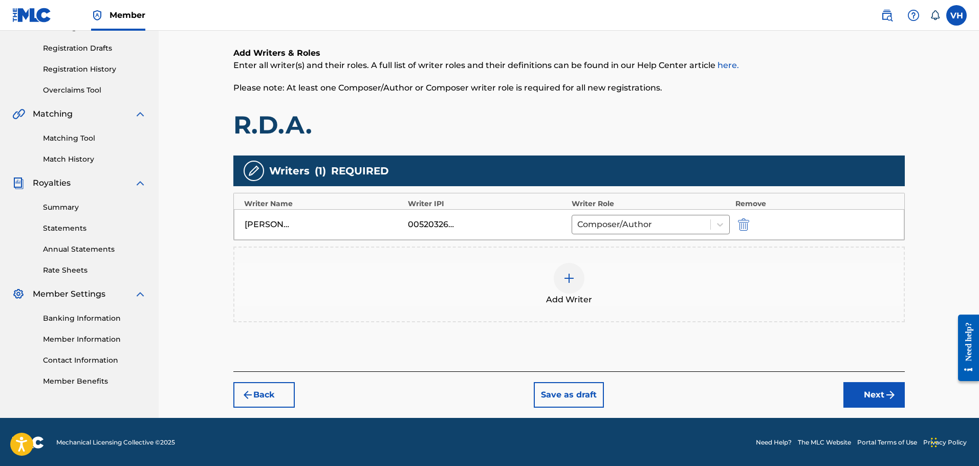
scroll to position [166, 0]
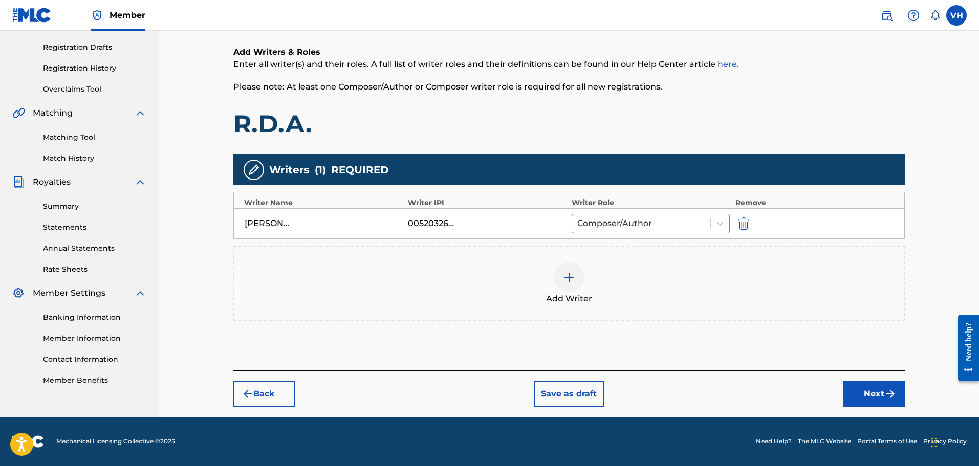
click at [874, 383] on button "Next" at bounding box center [873, 394] width 61 height 26
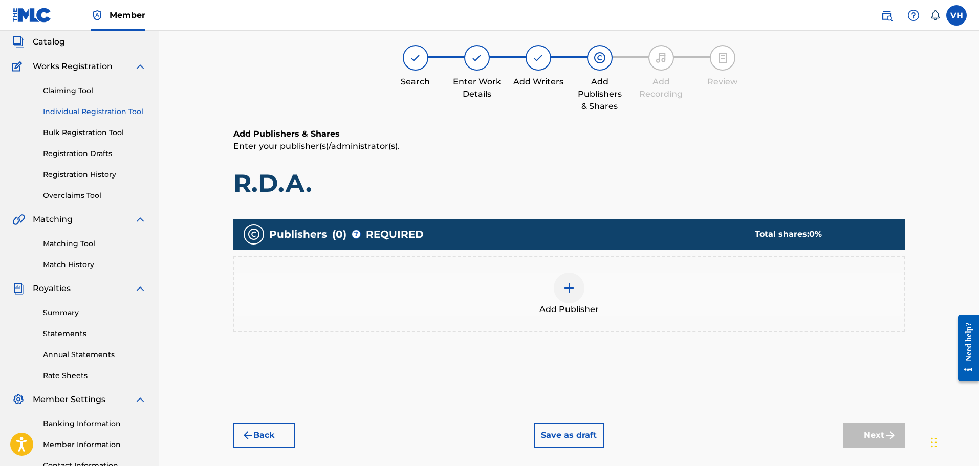
scroll to position [46, 0]
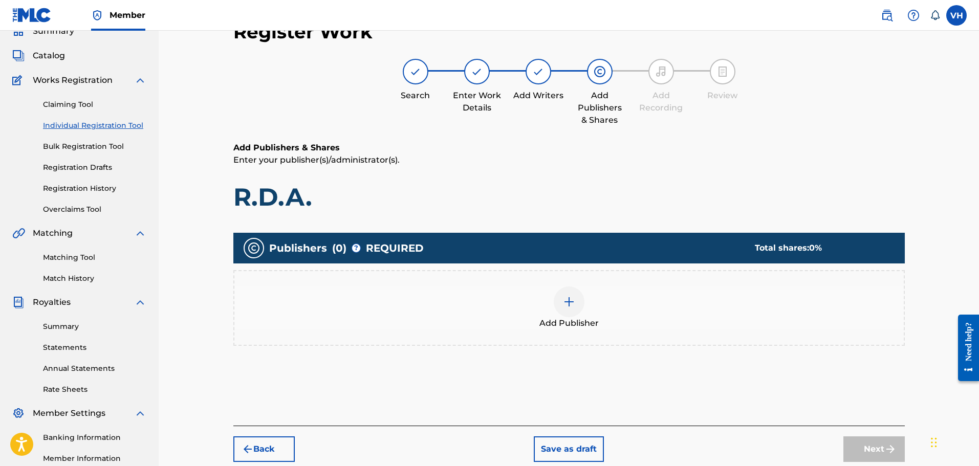
click at [568, 300] on img at bounding box center [569, 302] width 12 height 12
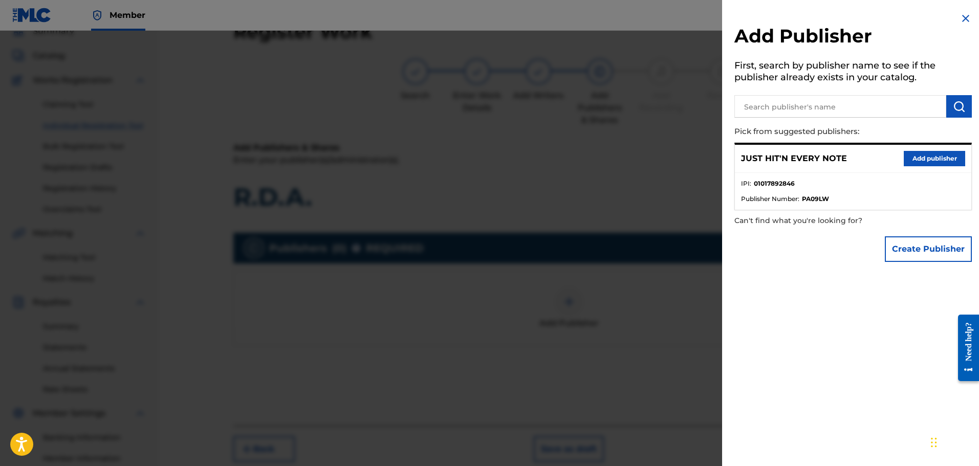
click at [921, 155] on button "Add publisher" at bounding box center [934, 158] width 61 height 15
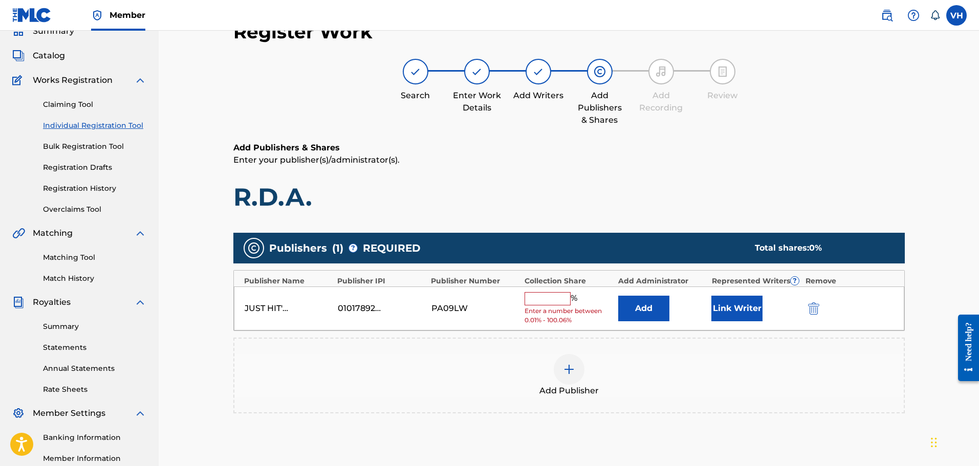
click at [560, 297] on input "text" at bounding box center [548, 298] width 46 height 13
type input "50"
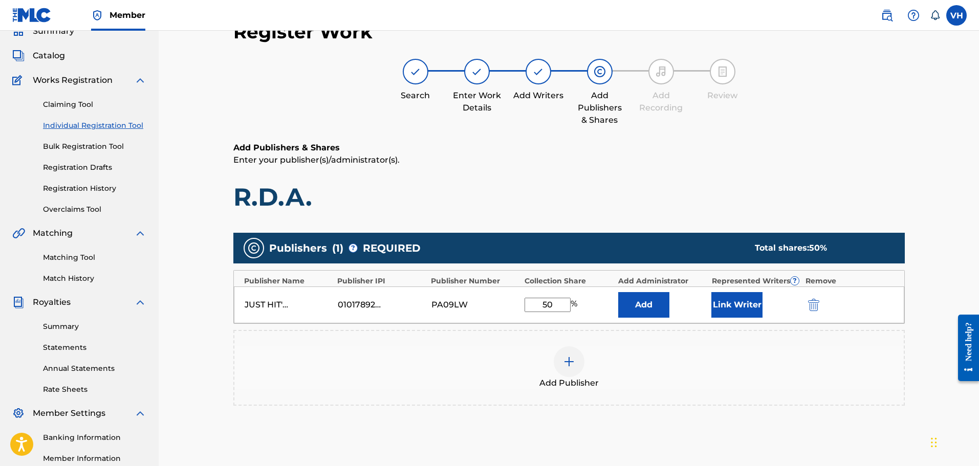
click at [956, 185] on div "Register Work Search Enter Work Details Add Writers Add Publishers & Shares Add…" at bounding box center [569, 259] width 820 height 548
click at [745, 298] on button "Link Writer" at bounding box center [736, 305] width 51 height 26
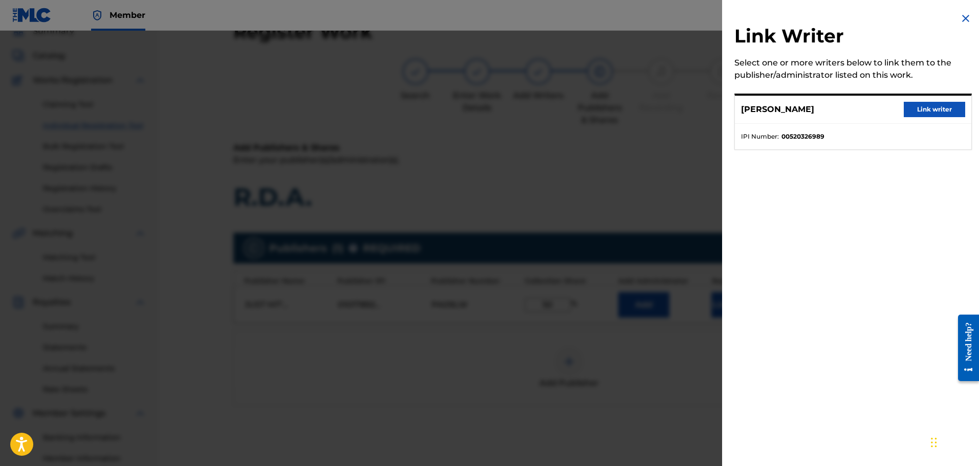
click at [926, 106] on button "Link writer" at bounding box center [934, 109] width 61 height 15
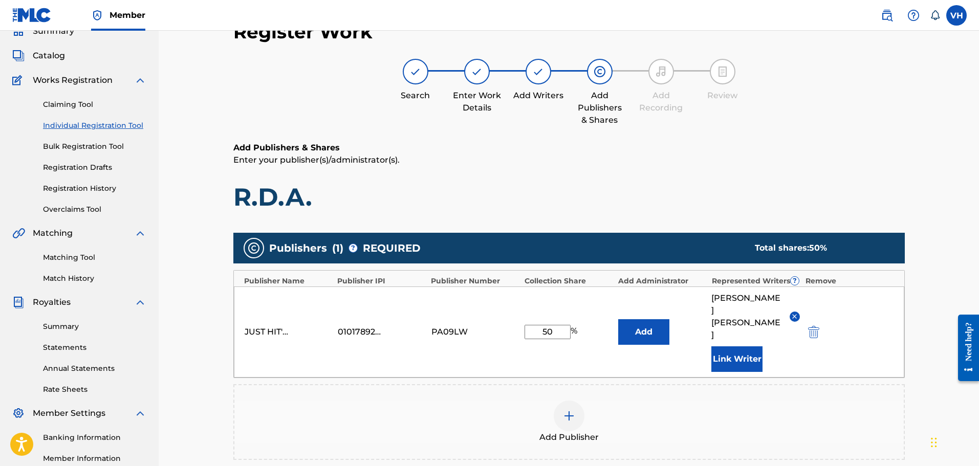
click at [970, 234] on div "Register Work Search Enter Work Details Add Writers Add Publishers & Shares Add…" at bounding box center [569, 286] width 820 height 602
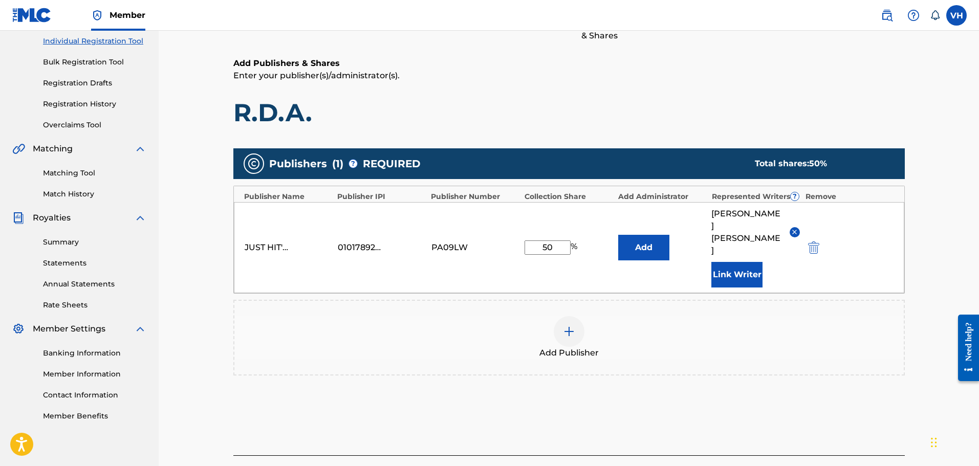
scroll to position [179, 0]
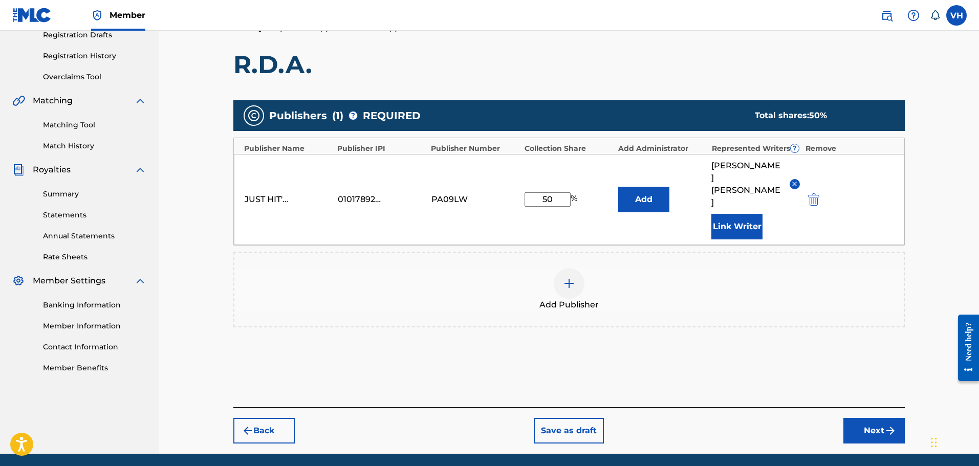
click at [882, 418] on button "Next" at bounding box center [873, 431] width 61 height 26
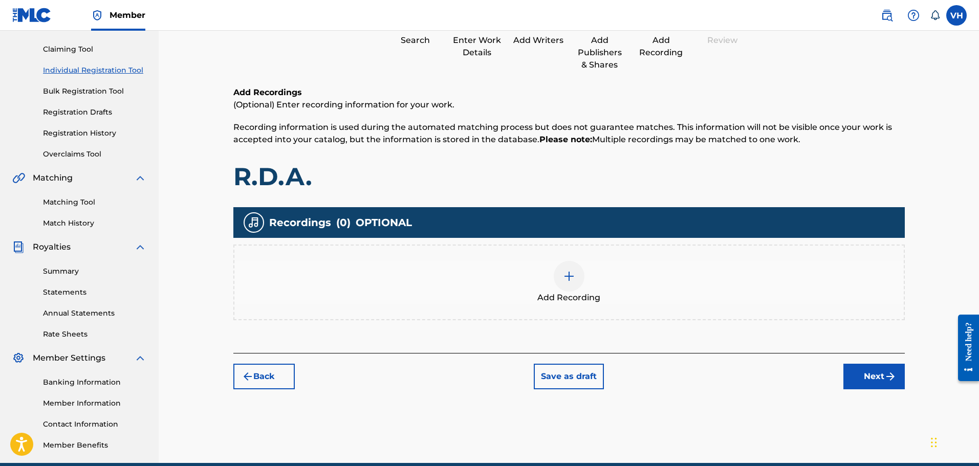
scroll to position [114, 0]
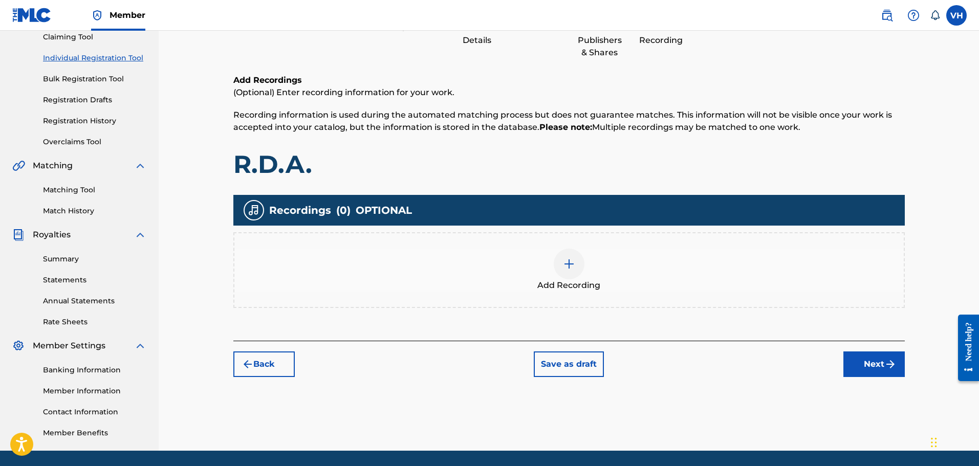
click at [569, 262] on img at bounding box center [569, 264] width 12 height 12
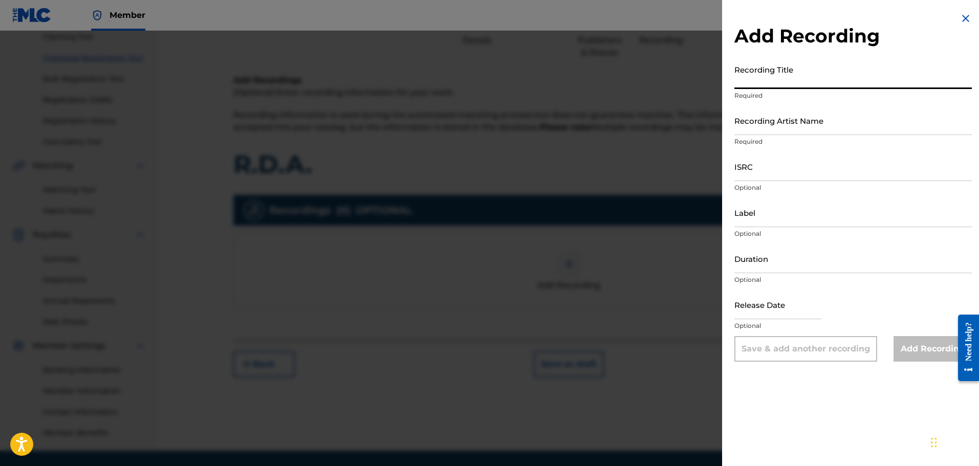
click at [771, 82] on input "Recording Title" at bounding box center [852, 74] width 237 height 29
type input "R.D.A."
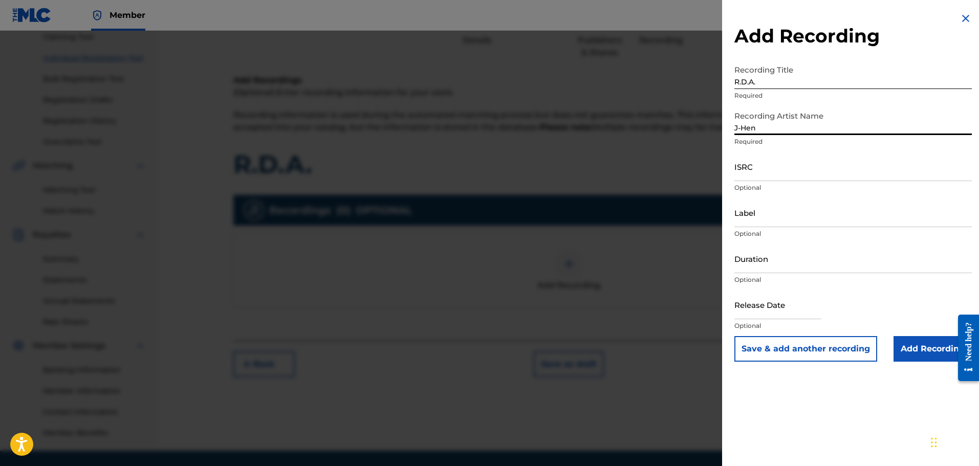
type input "J-Hen"
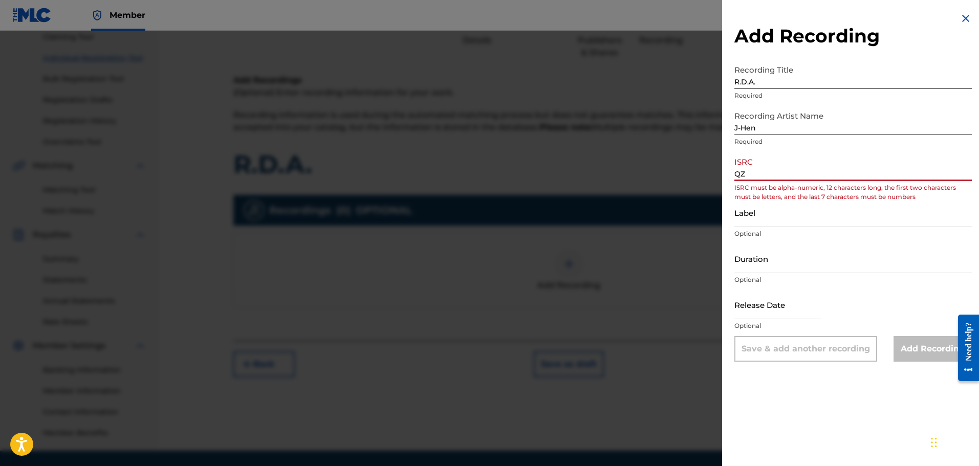
type input "QZTB62541897"
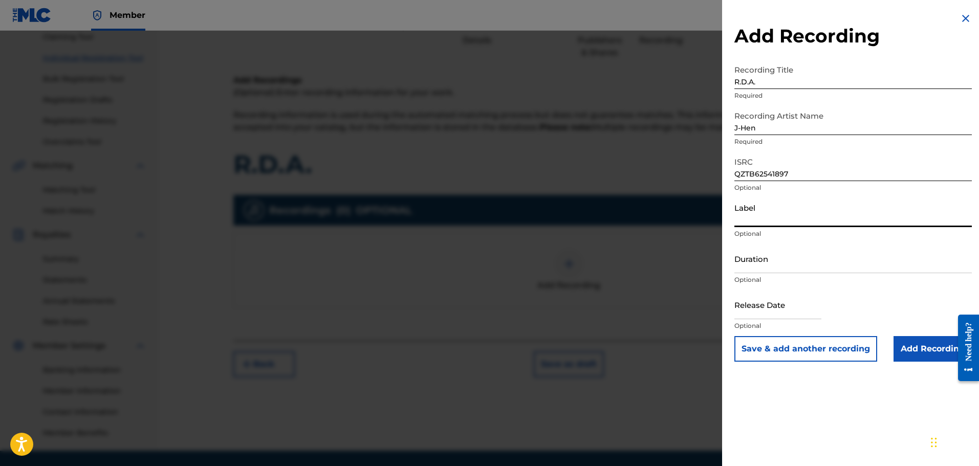
click at [753, 224] on input "Label" at bounding box center [852, 212] width 237 height 29
type input "HipStars Entertainment"
click at [744, 268] on input "Duration" at bounding box center [852, 258] width 237 height 29
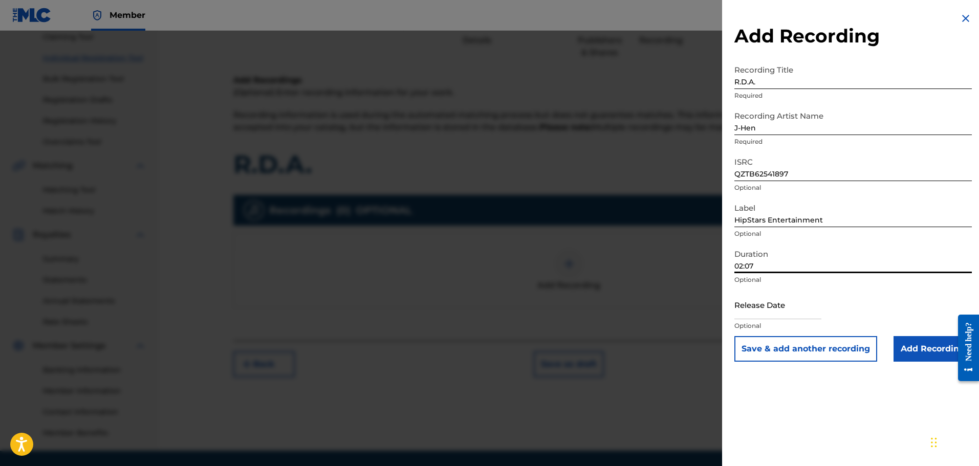
type input "02:07"
click at [791, 309] on input "text" at bounding box center [777, 304] width 87 height 29
select select "7"
select select "2025"
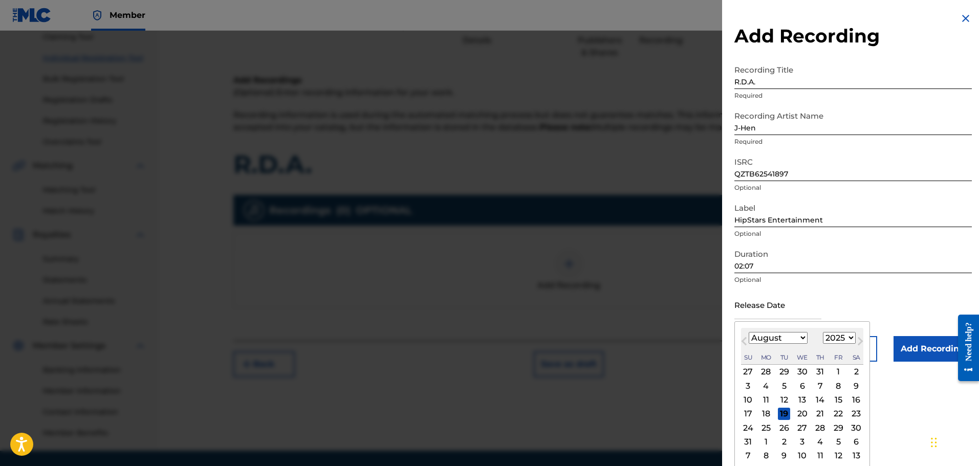
type input "[DATE]"
select select "5"
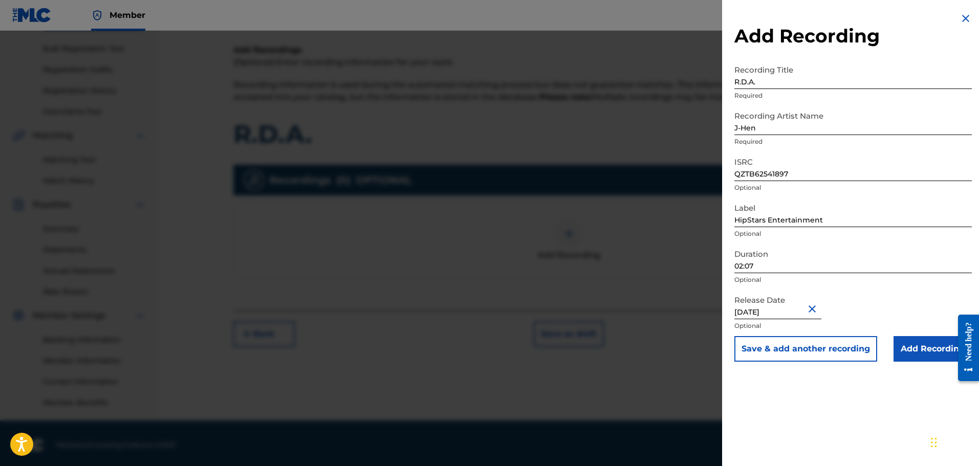
scroll to position [147, 0]
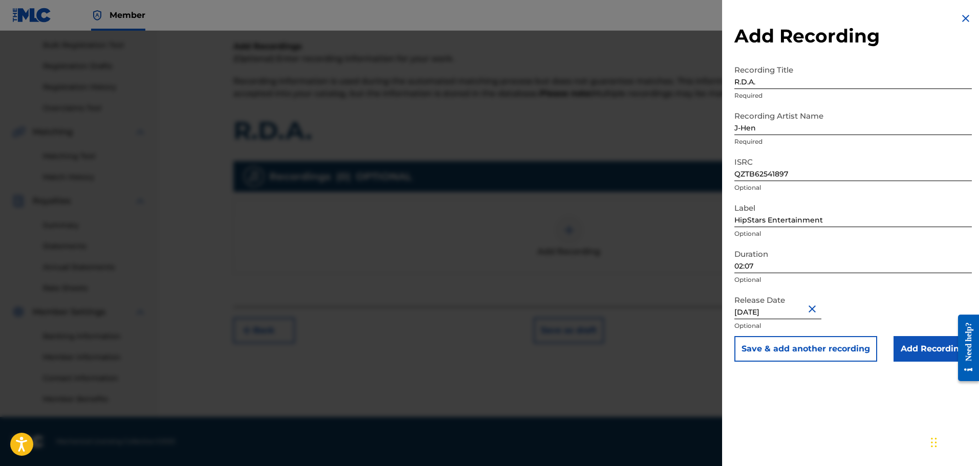
click at [925, 352] on input "Add Recording" at bounding box center [933, 349] width 78 height 26
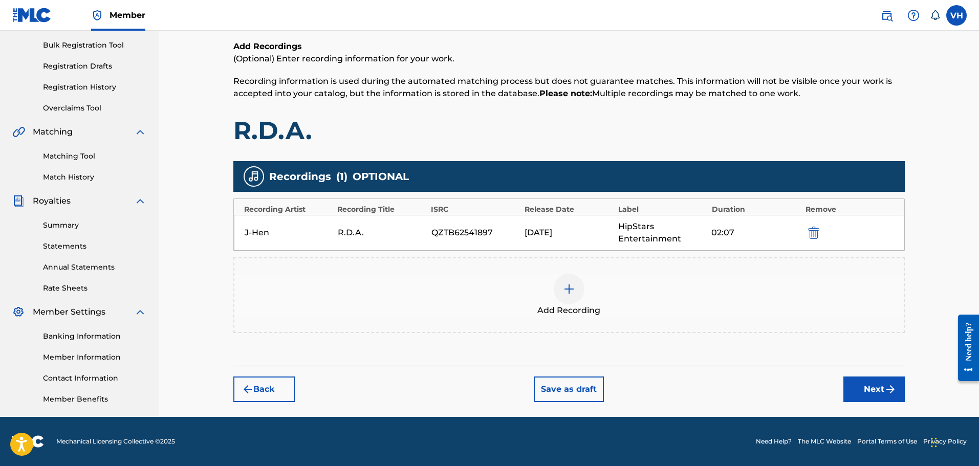
click at [886, 383] on button "Next" at bounding box center [873, 390] width 61 height 26
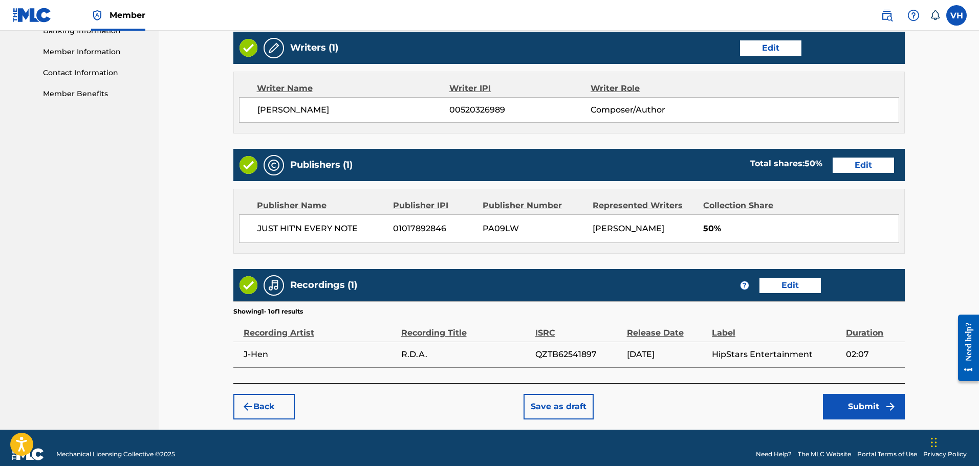
scroll to position [465, 0]
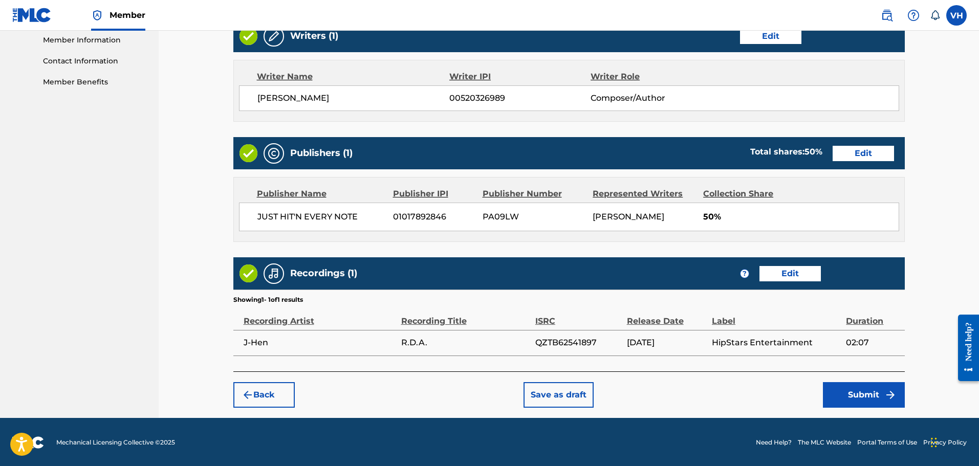
click at [861, 391] on button "Submit" at bounding box center [864, 395] width 82 height 26
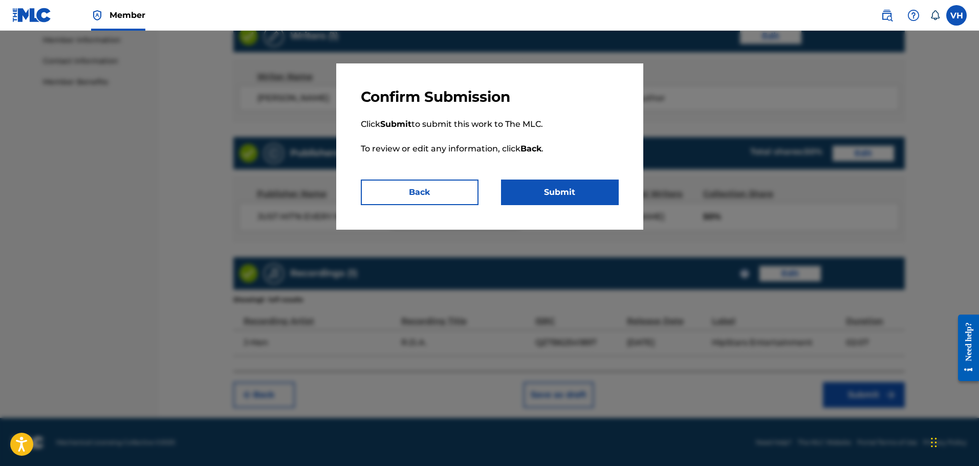
click at [429, 194] on button "Back" at bounding box center [420, 193] width 118 height 26
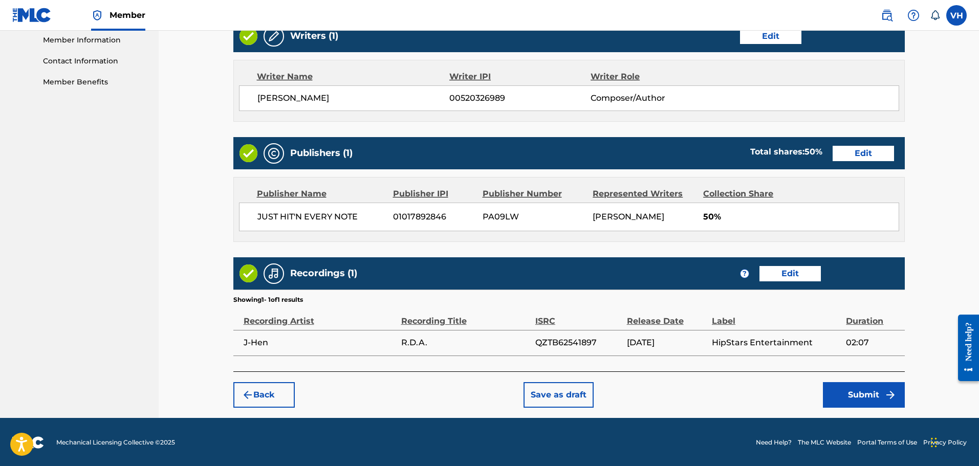
click at [880, 396] on button "Submit" at bounding box center [864, 395] width 82 height 26
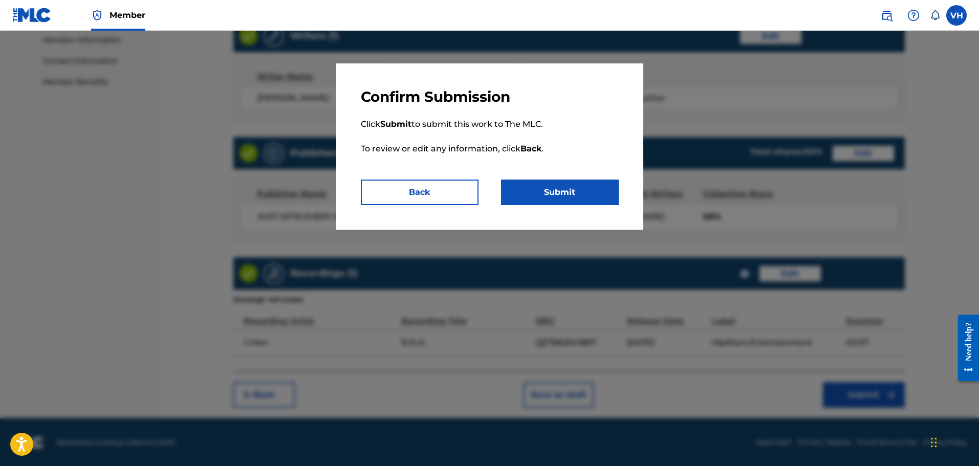
click at [555, 194] on button "Submit" at bounding box center [560, 193] width 118 height 26
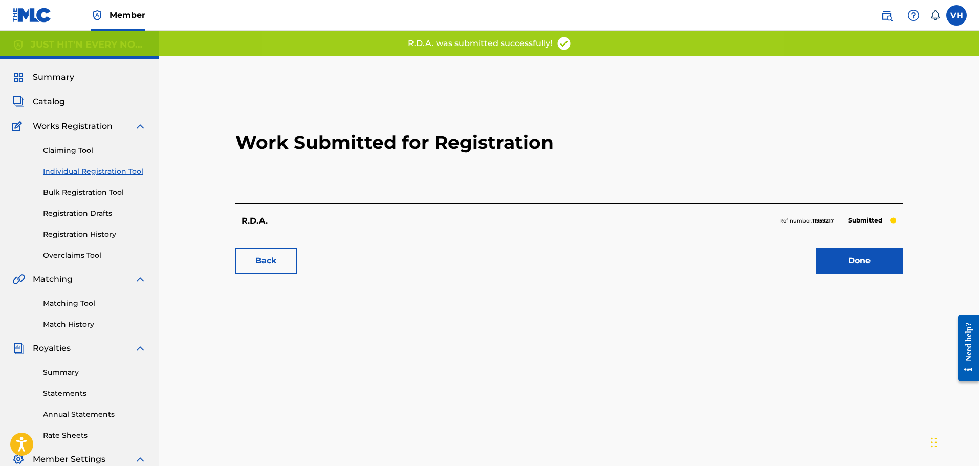
click at [869, 246] on div "Back Done" at bounding box center [568, 256] width 667 height 36
click at [865, 259] on link "Done" at bounding box center [859, 261] width 87 height 26
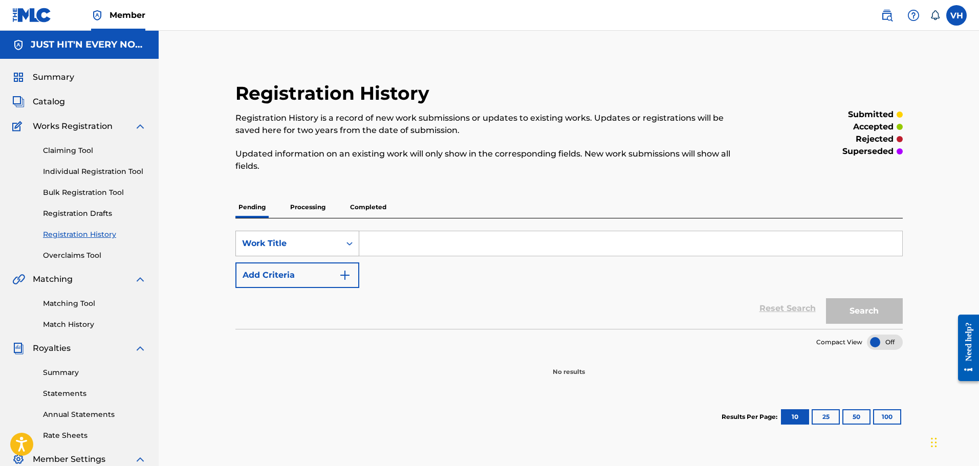
click at [355, 240] on div "Search Form" at bounding box center [349, 243] width 18 height 18
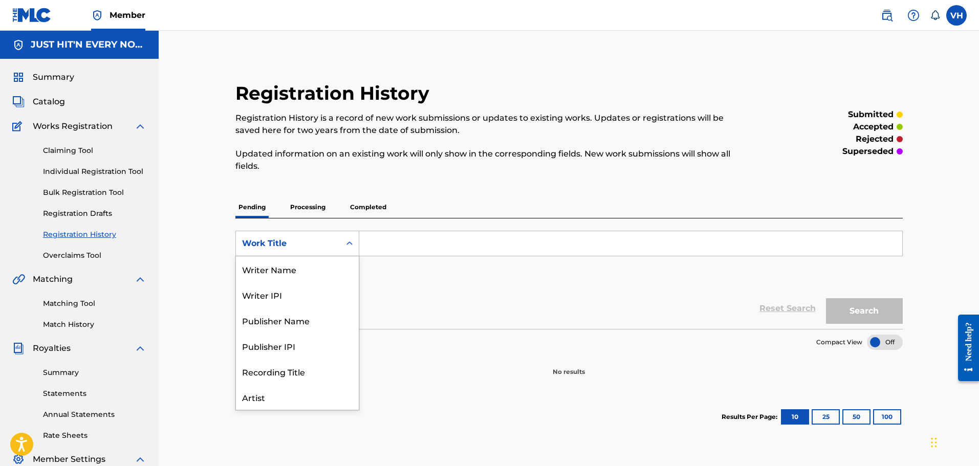
scroll to position [51, 0]
click at [352, 237] on div "Search Form" at bounding box center [349, 243] width 18 height 18
click at [140, 125] on img at bounding box center [140, 126] width 12 height 12
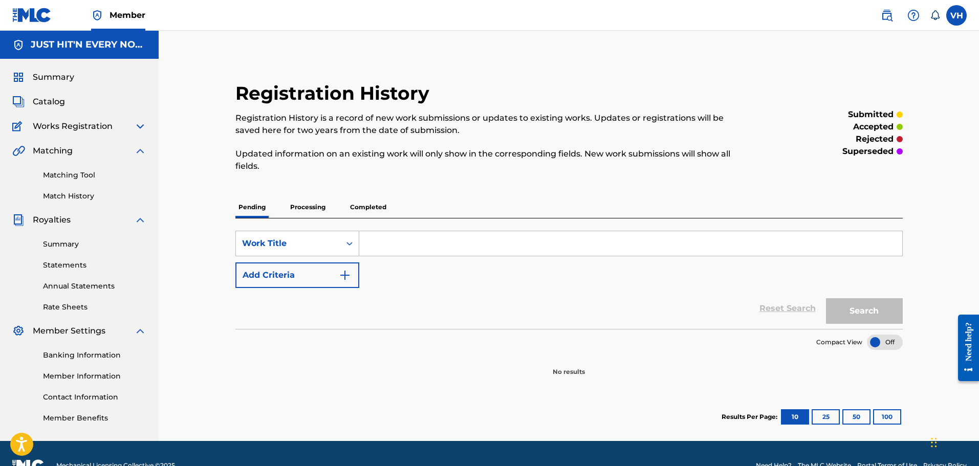
click at [140, 125] on img at bounding box center [140, 126] width 12 height 12
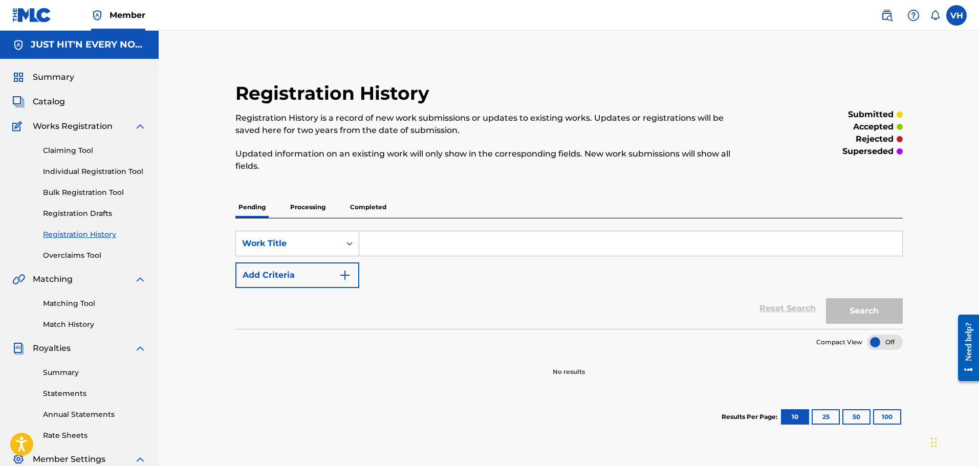
click at [140, 125] on img at bounding box center [140, 126] width 12 height 12
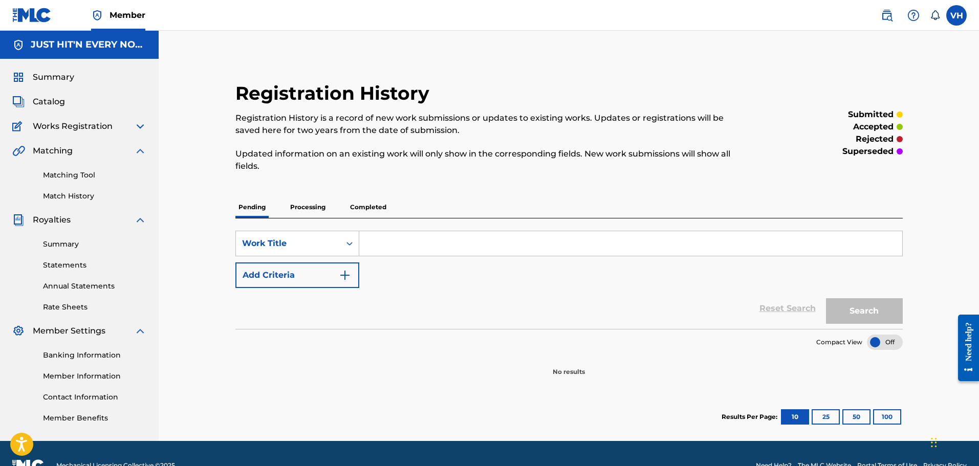
click at [93, 175] on link "Matching Tool" at bounding box center [94, 175] width 103 height 11
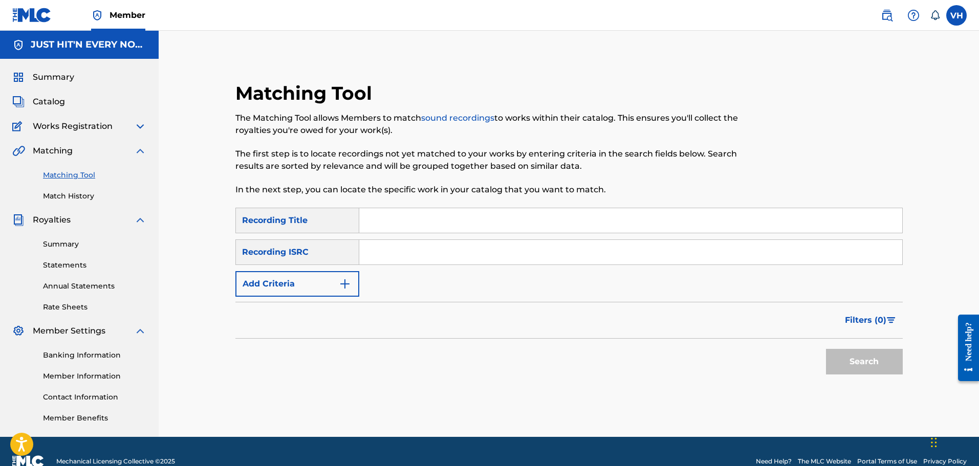
click at [387, 221] on input "Search Form" at bounding box center [630, 220] width 543 height 25
paste input "T-310.712.015-6"
type input "T-310.712.015-6"
click at [382, 242] on input "Search Form" at bounding box center [630, 252] width 543 height 25
paste input "T-310.712.015-6"
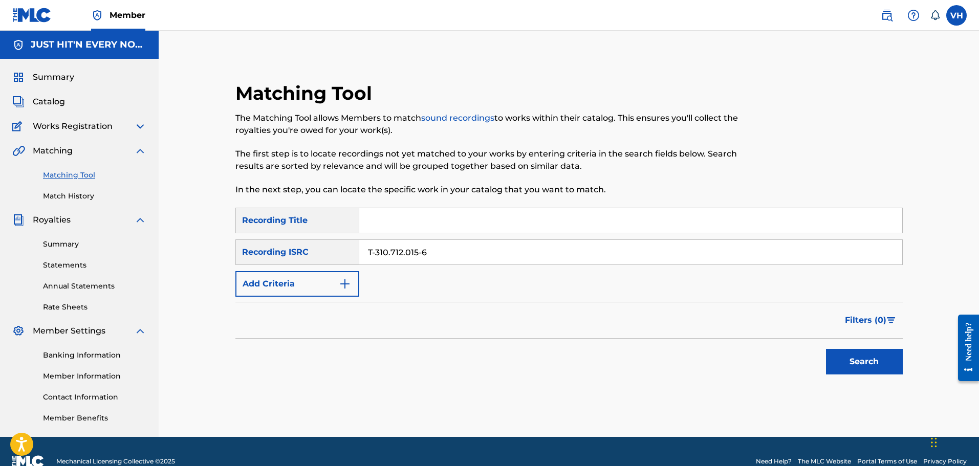
type input "T-310.712.015-6"
click at [852, 353] on button "Search" at bounding box center [864, 362] width 77 height 26
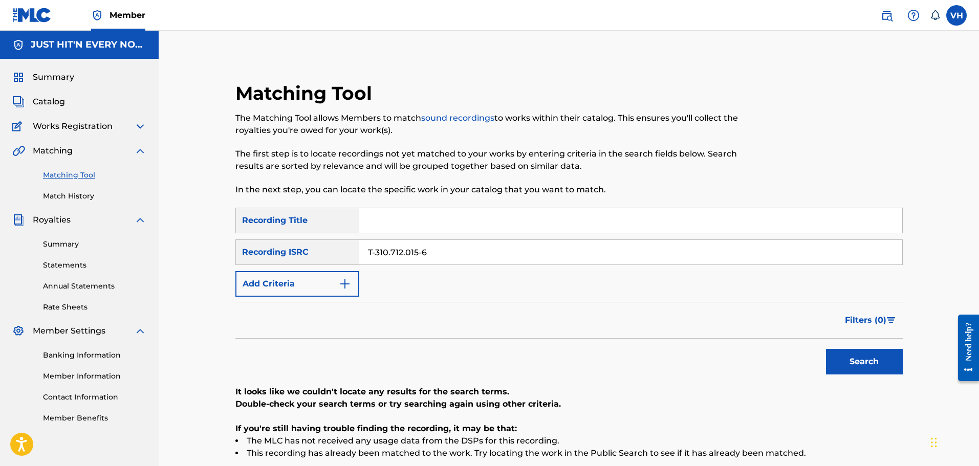
drag, startPoint x: 444, startPoint y: 257, endPoint x: 322, endPoint y: 252, distance: 122.4
click at [322, 252] on div "SearchWithCriteriad939110a-5167-4340-a386-dfb1a1321fe5 Recording ISRC T-310.712…" at bounding box center [568, 253] width 667 height 26
click at [375, 226] on input "Search Form" at bounding box center [630, 220] width 543 height 25
type input "Knee Slap'n Twerk"
click at [869, 358] on button "Search" at bounding box center [864, 362] width 77 height 26
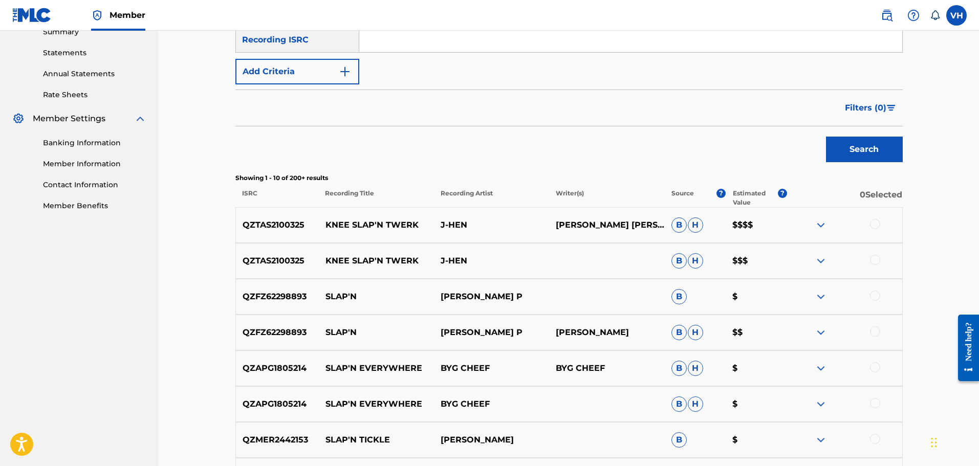
scroll to position [215, 0]
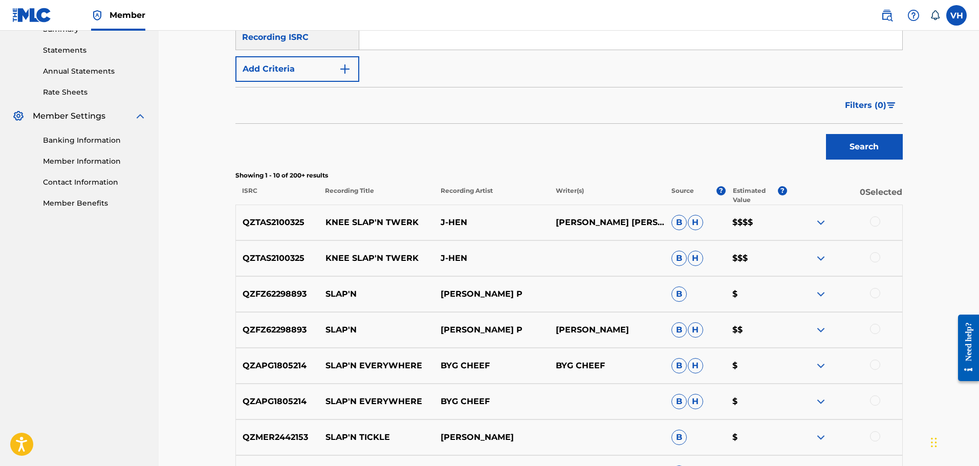
click at [875, 219] on div at bounding box center [875, 221] width 10 height 10
click at [875, 254] on div at bounding box center [875, 257] width 10 height 10
click at [692, 225] on span "H" at bounding box center [695, 222] width 15 height 15
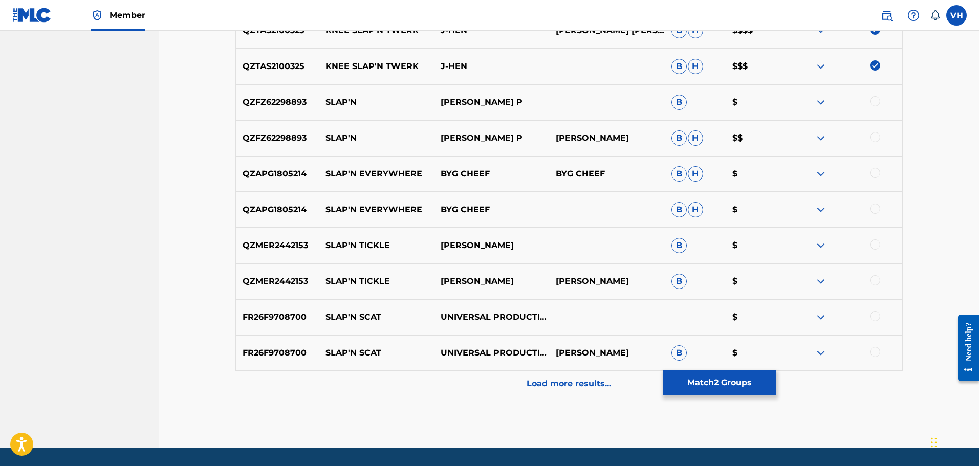
scroll to position [407, 0]
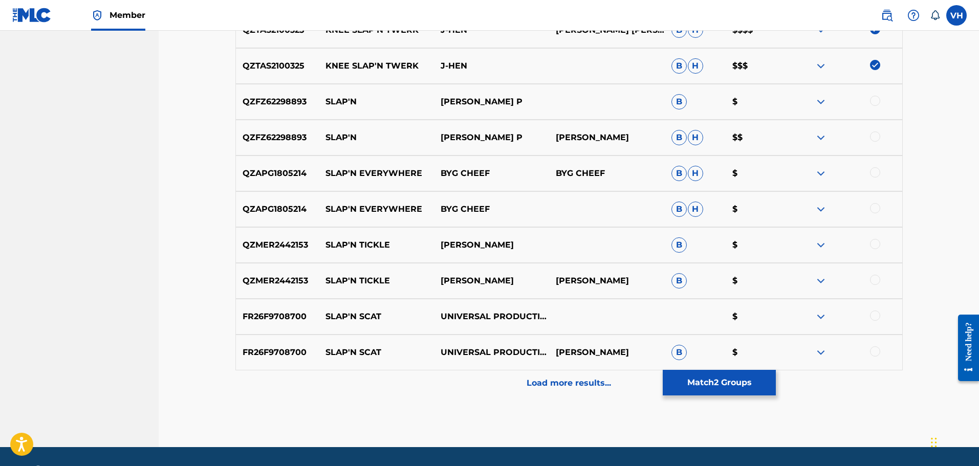
click at [573, 392] on div "Load more results..." at bounding box center [568, 384] width 667 height 26
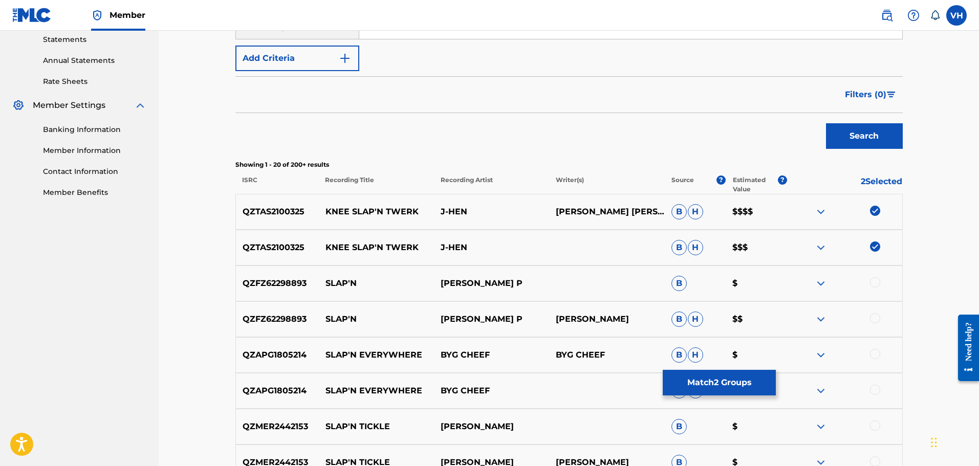
scroll to position [235, 0]
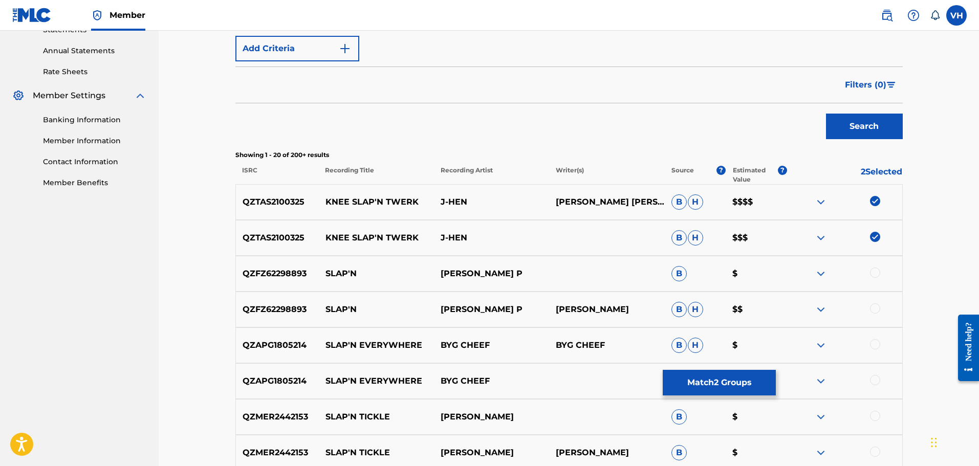
click at [731, 391] on button "Match 2 Groups" at bounding box center [719, 383] width 113 height 26
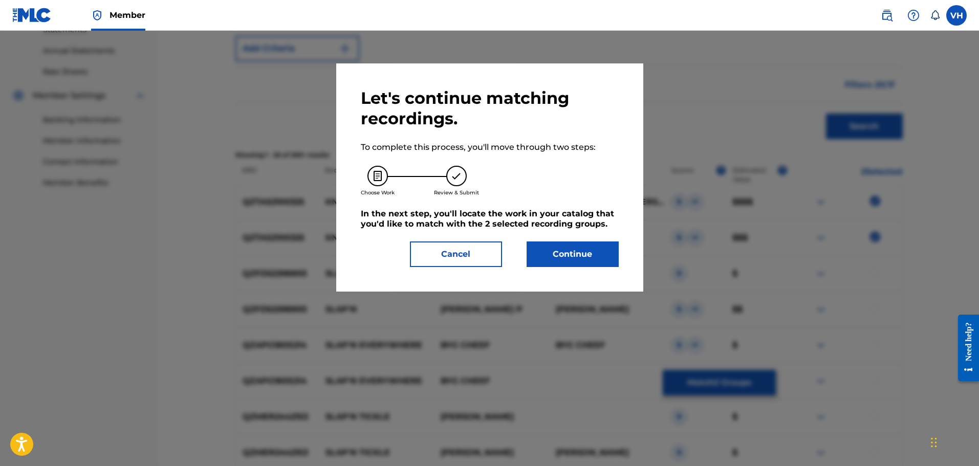
click at [566, 253] on button "Continue" at bounding box center [573, 255] width 92 height 26
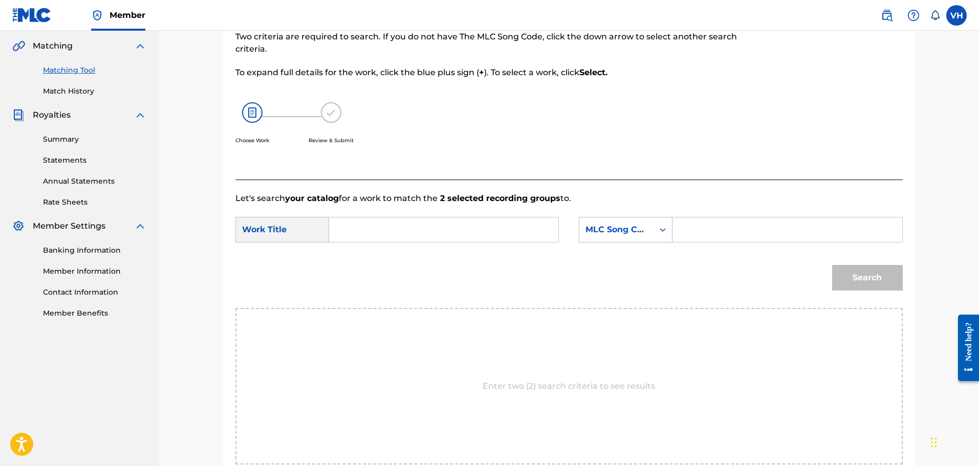
scroll to position [105, 0]
click at [655, 233] on div "Search Form" at bounding box center [663, 229] width 18 height 18
click at [512, 236] on input "Search Form" at bounding box center [444, 229] width 212 height 25
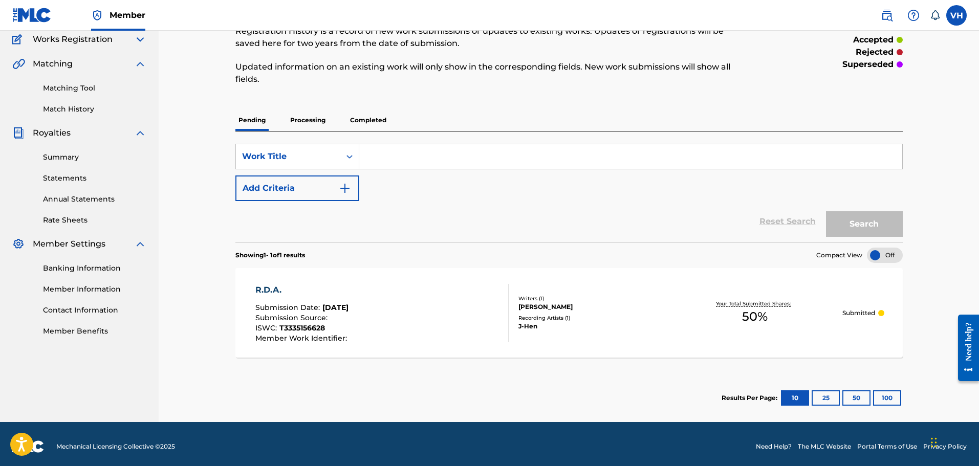
scroll to position [92, 0]
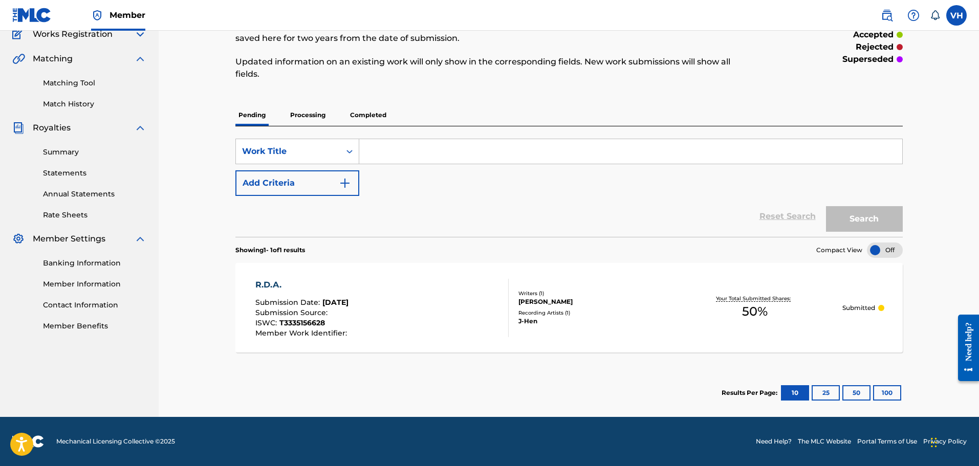
click at [96, 34] on span "Works Registration" at bounding box center [73, 34] width 80 height 12
click at [141, 33] on img at bounding box center [140, 34] width 12 height 12
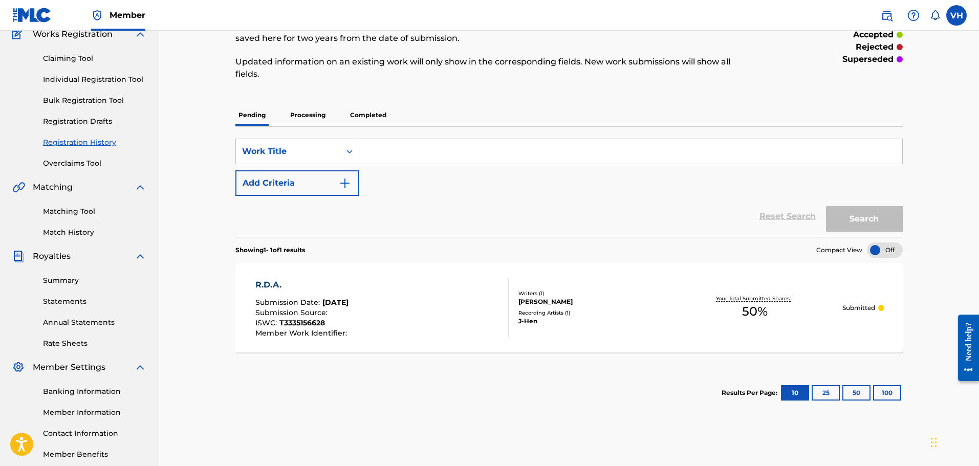
click at [138, 32] on img at bounding box center [140, 34] width 12 height 12
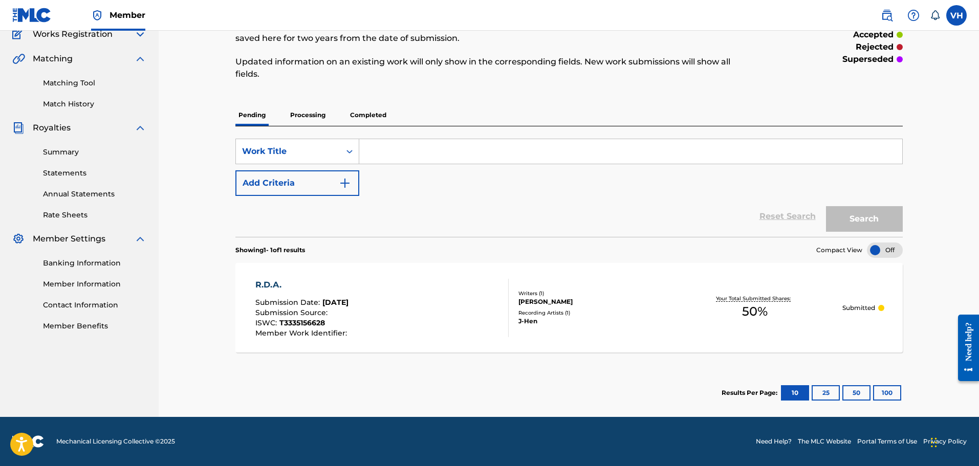
click at [138, 32] on img at bounding box center [140, 34] width 12 height 12
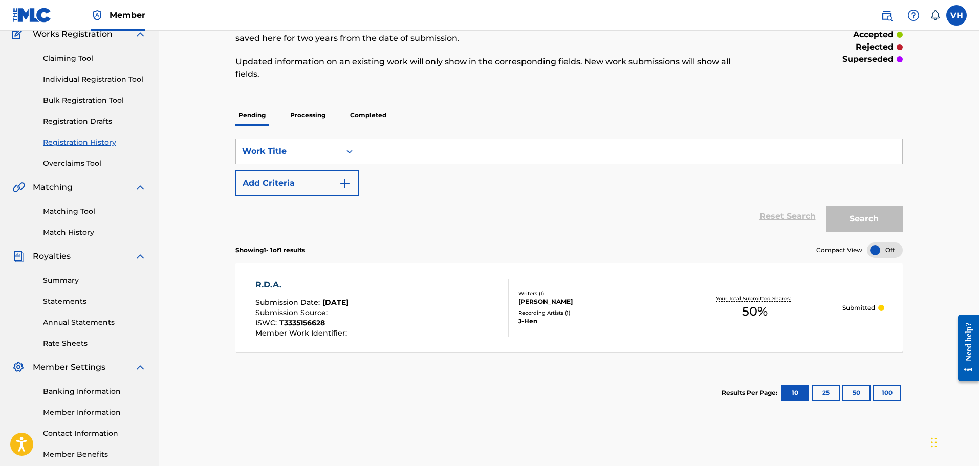
click at [138, 32] on img at bounding box center [140, 34] width 12 height 12
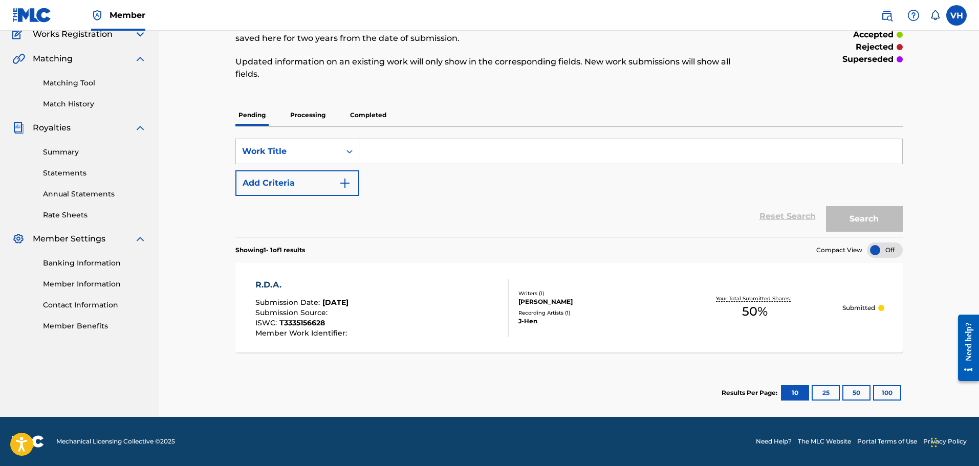
click at [138, 32] on img at bounding box center [140, 34] width 12 height 12
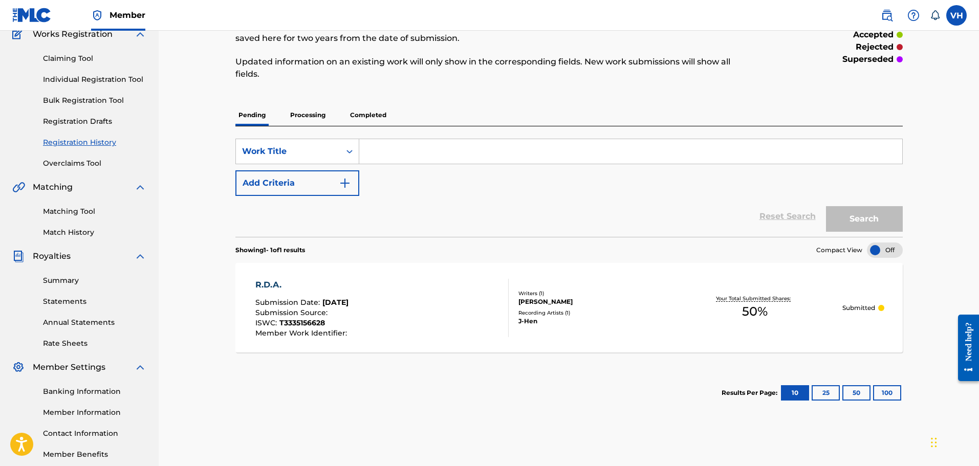
click at [87, 54] on link "Claiming Tool" at bounding box center [94, 58] width 103 height 11
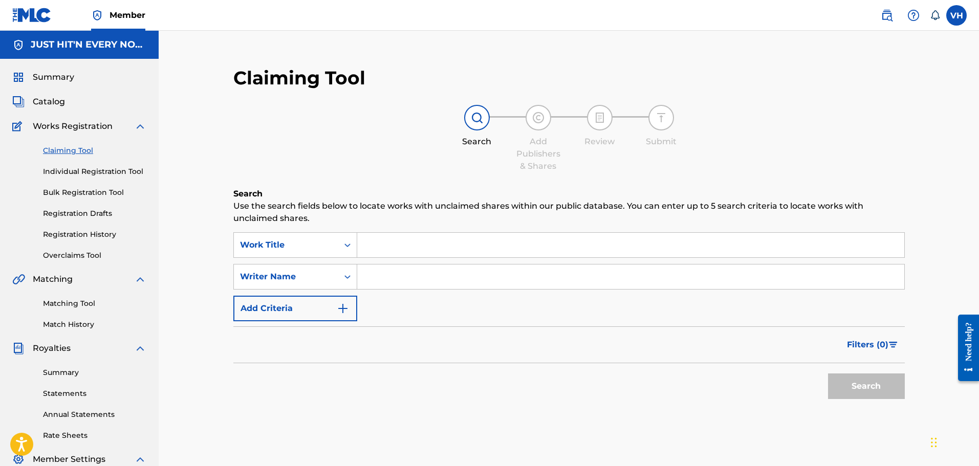
click at [370, 245] on input "Search Form" at bounding box center [630, 245] width 547 height 25
type input "Knee Slap'n Twerk"
click at [872, 383] on button "Search" at bounding box center [866, 387] width 77 height 26
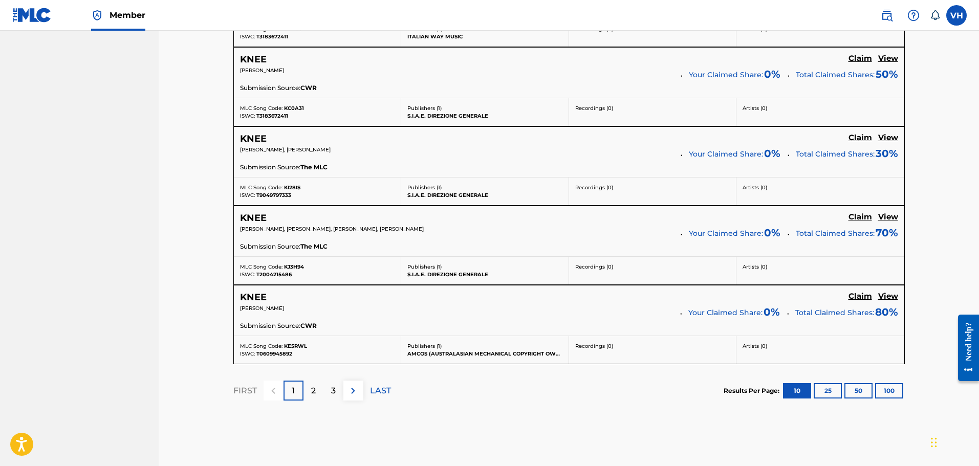
scroll to position [837, 0]
click at [317, 392] on div "2" at bounding box center [314, 390] width 20 height 20
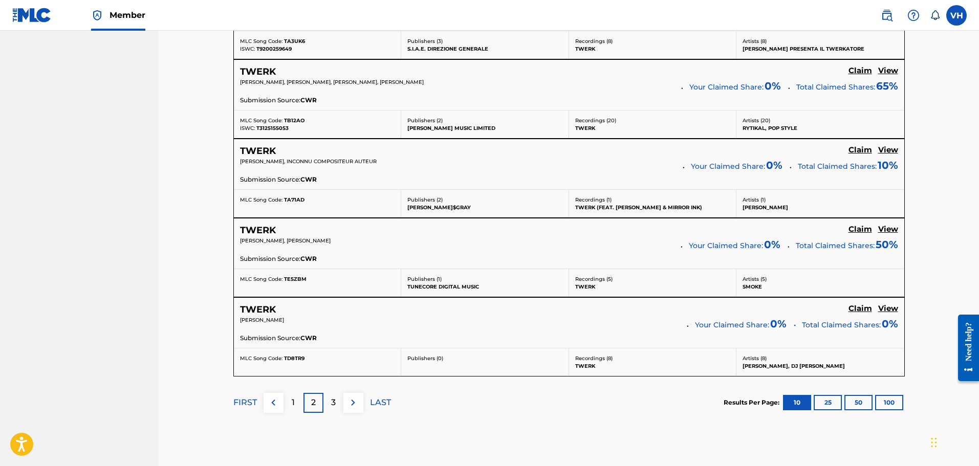
click at [296, 400] on div "1" at bounding box center [294, 403] width 20 height 20
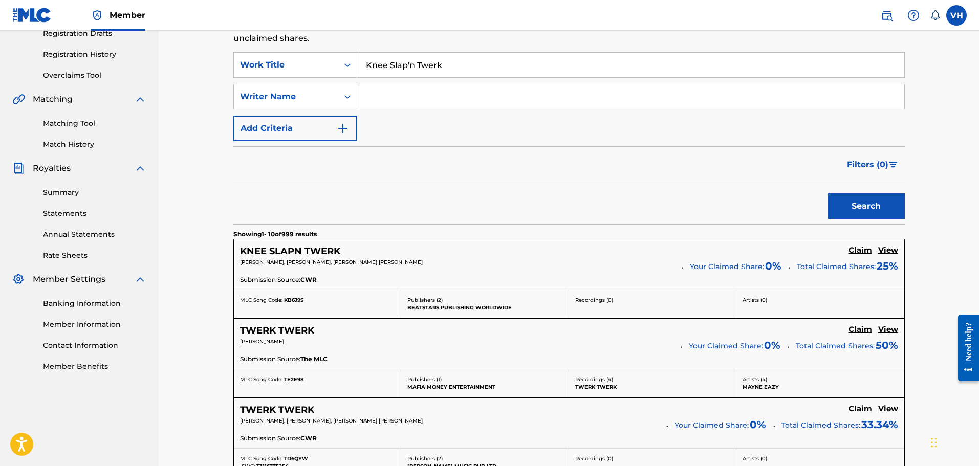
scroll to position [170, 0]
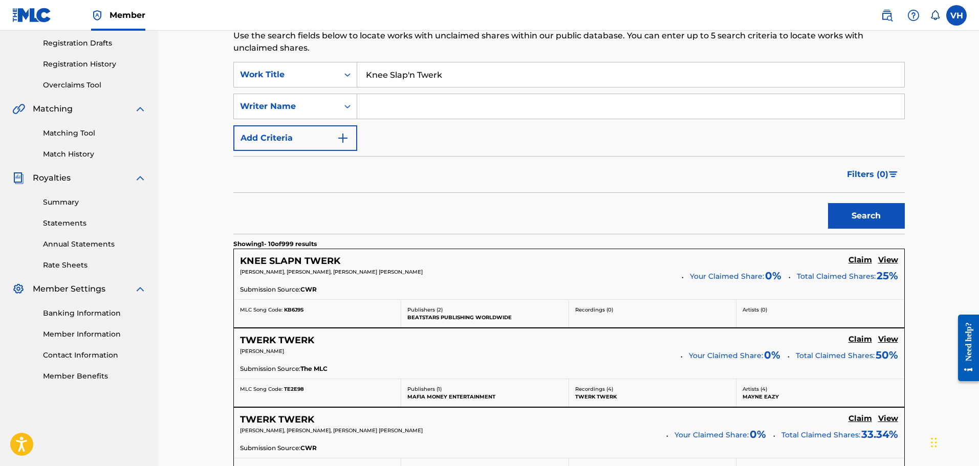
click at [890, 258] on h5 "View" at bounding box center [888, 260] width 20 height 10
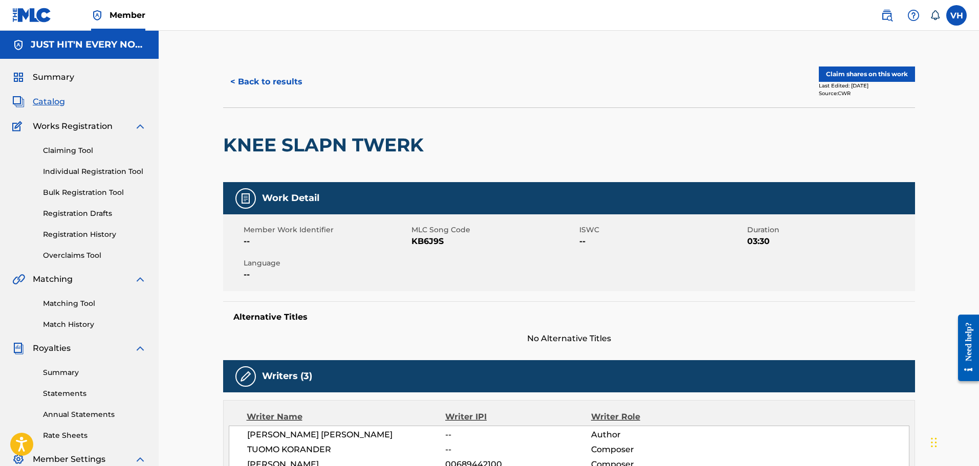
click at [855, 70] on button "Claim shares on this work" at bounding box center [867, 74] width 96 height 15
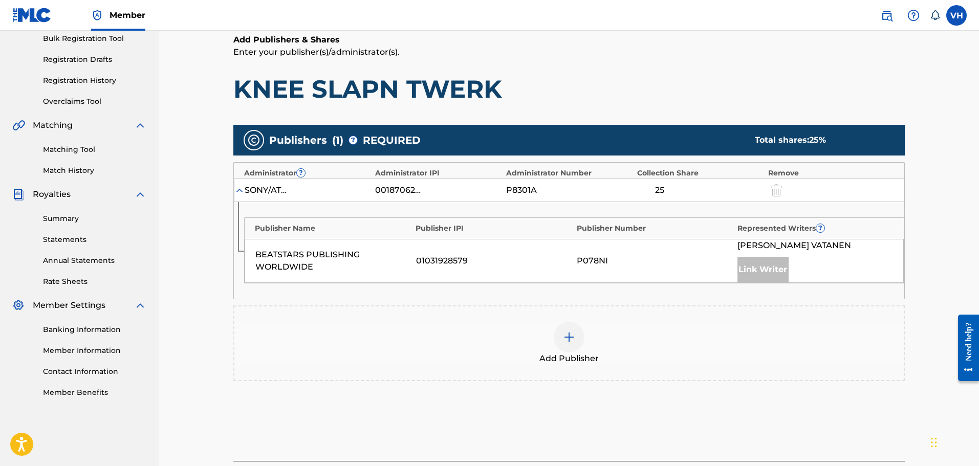
scroll to position [160, 0]
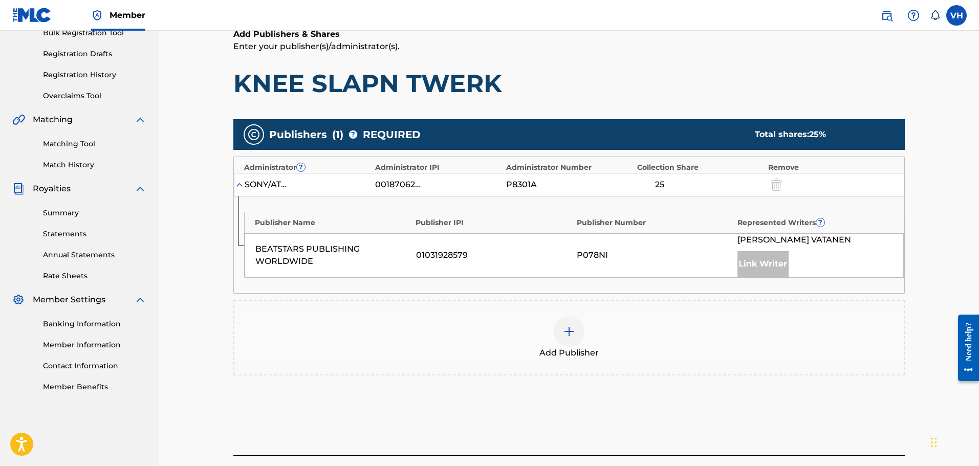
click at [570, 328] on img at bounding box center [569, 332] width 12 height 12
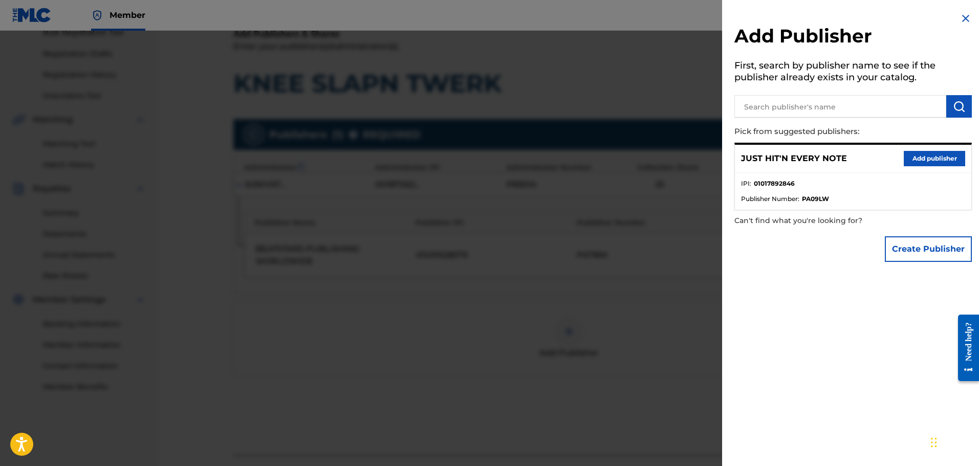
click at [934, 159] on button "Add publisher" at bounding box center [934, 158] width 61 height 15
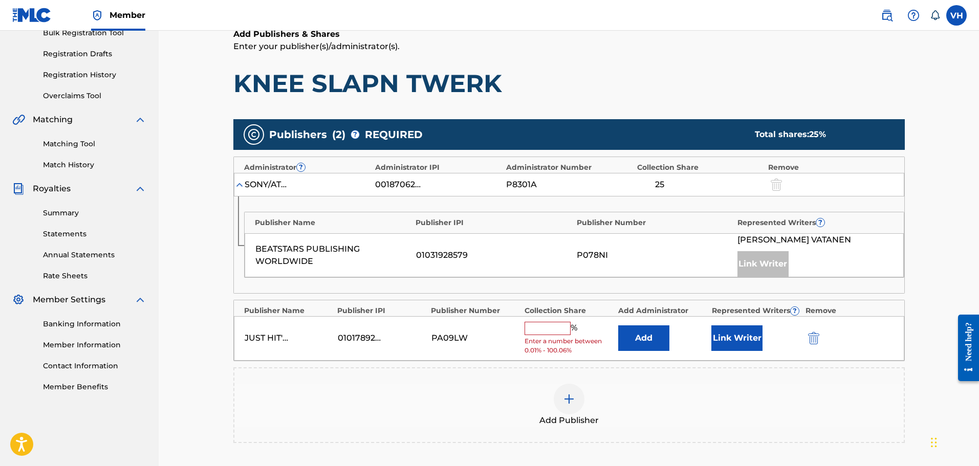
click at [555, 324] on input "text" at bounding box center [548, 328] width 46 height 13
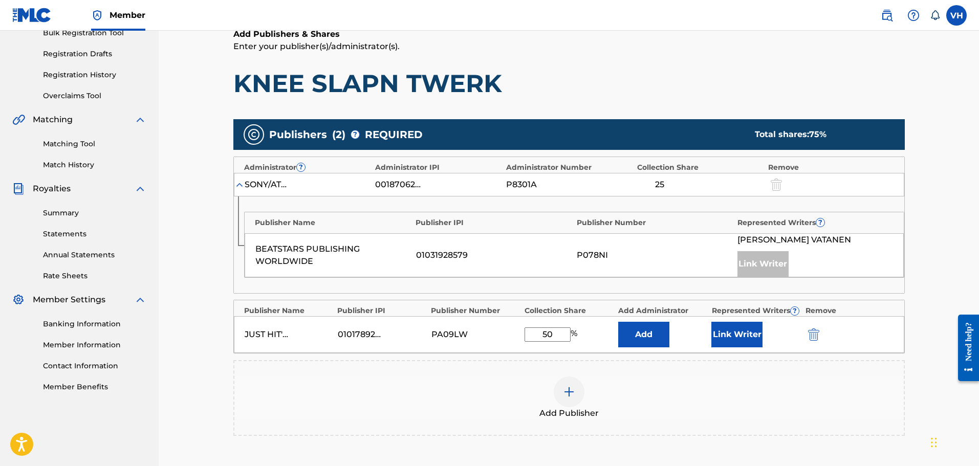
type input "50"
click at [732, 332] on button "Link Writer" at bounding box center [736, 335] width 51 height 26
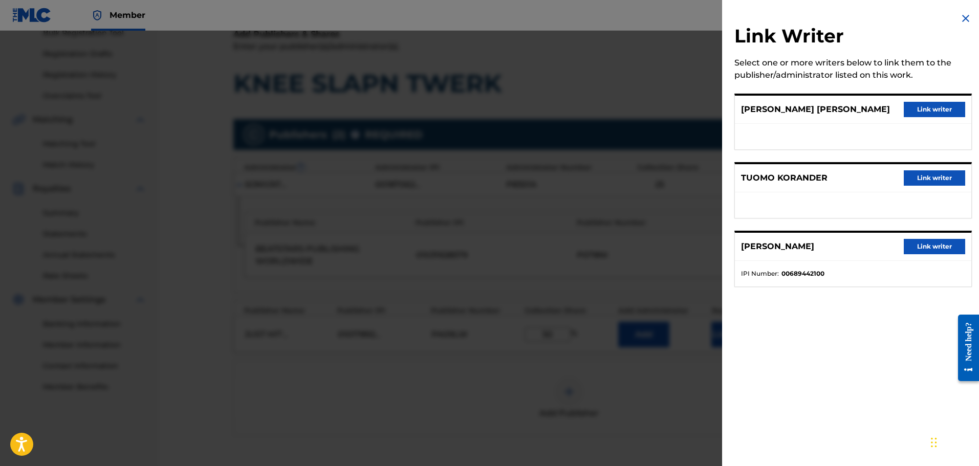
click at [944, 109] on button "Link writer" at bounding box center [934, 109] width 61 height 15
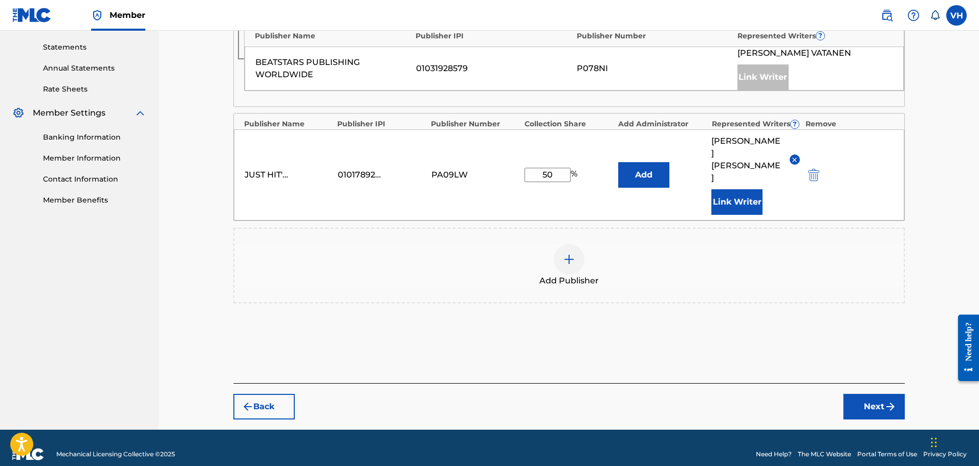
click at [864, 397] on button "Next" at bounding box center [873, 407] width 61 height 26
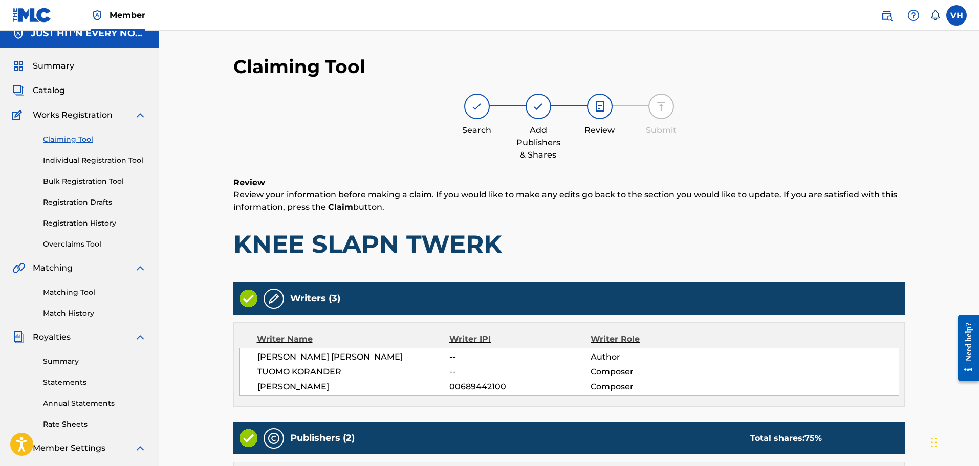
scroll to position [0, 0]
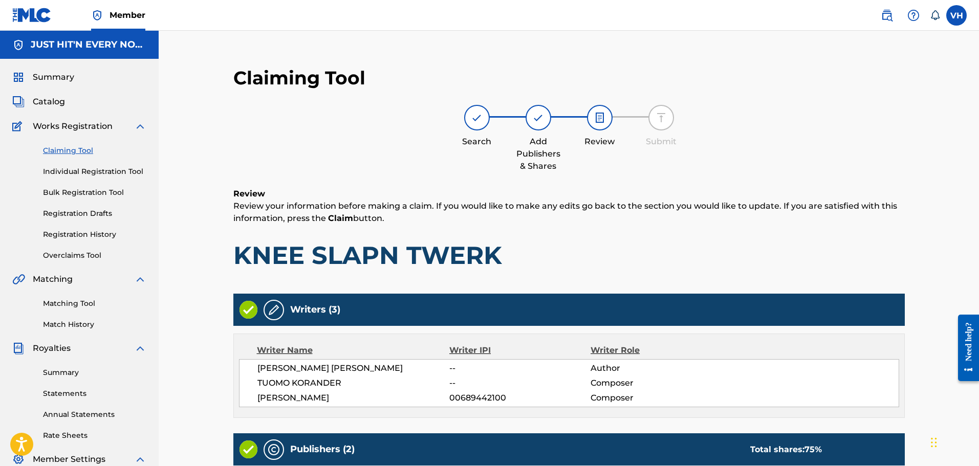
click at [600, 120] on img at bounding box center [600, 118] width 12 height 12
click at [276, 310] on img at bounding box center [274, 310] width 12 height 12
click at [275, 310] on img at bounding box center [274, 310] width 12 height 12
click at [275, 309] on img at bounding box center [274, 310] width 12 height 12
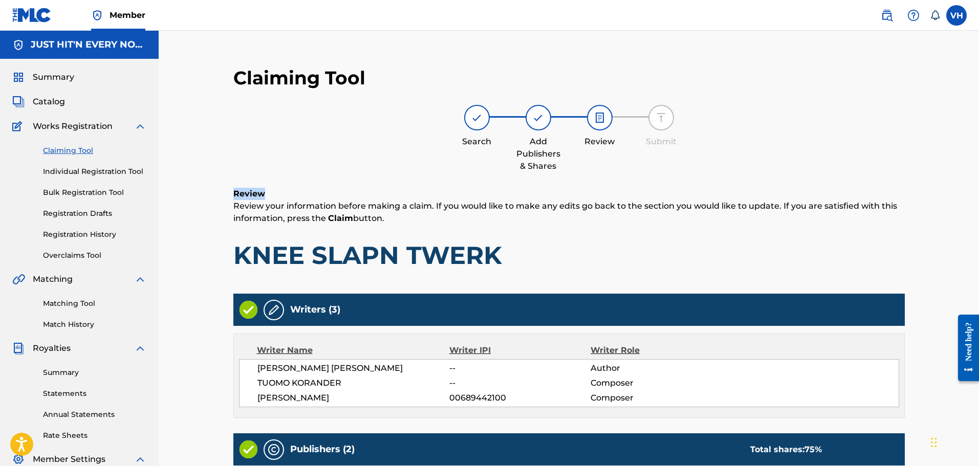
drag, startPoint x: 978, startPoint y: 55, endPoint x: 977, endPoint y: 182, distance: 126.9
click at [977, 182] on div "Claiming Tool Search Add Publishers & Shares Review Submit Review Review your i…" at bounding box center [569, 386] width 820 height 710
click at [884, 118] on div "Search Add Publishers & Shares Review Submit" at bounding box center [568, 139] width 671 height 68
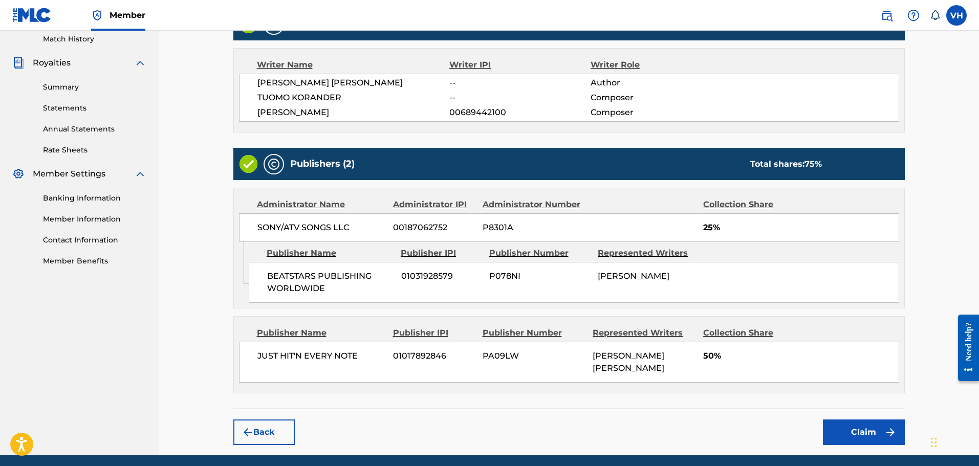
scroll to position [322, 0]
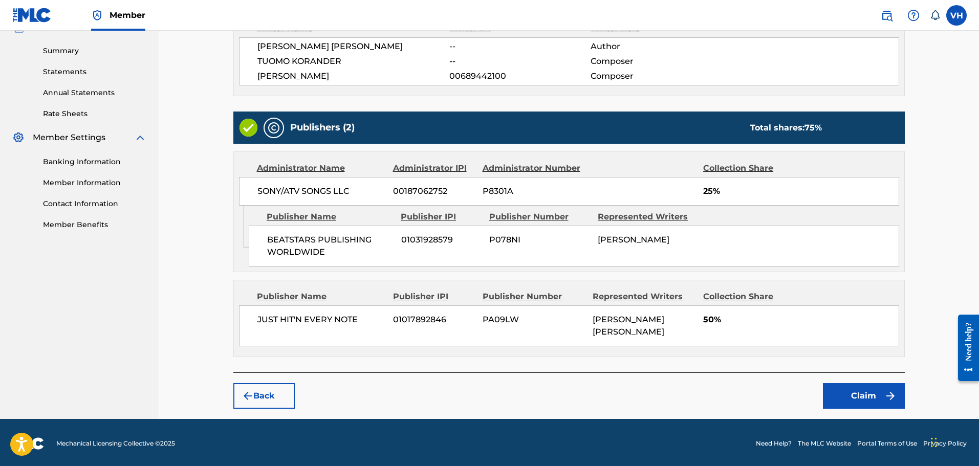
click at [262, 396] on button "Back" at bounding box center [263, 396] width 61 height 26
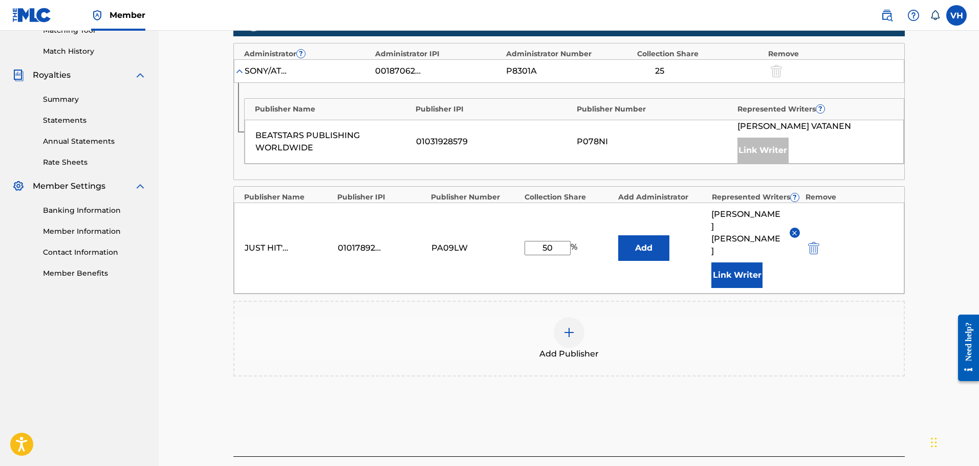
scroll to position [234, 0]
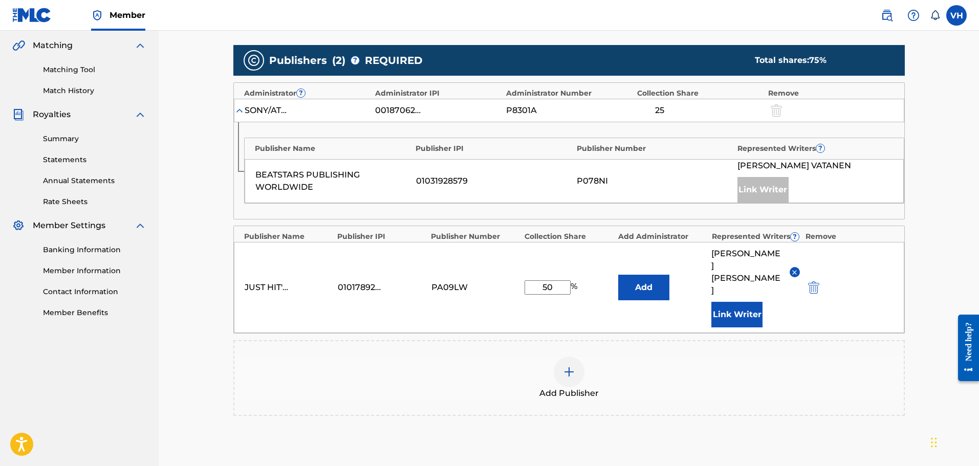
click at [927, 228] on div "Claiming Tool Search Add Publishers & Shares Review Submit Add Publishers & Sha…" at bounding box center [569, 182] width 717 height 720
click at [893, 269] on div "JUST HIT'N EVERY NOTE 01017892846 PA09LW 50 % Add [PERSON_NAME] [PERSON_NAME] W…" at bounding box center [569, 287] width 670 height 91
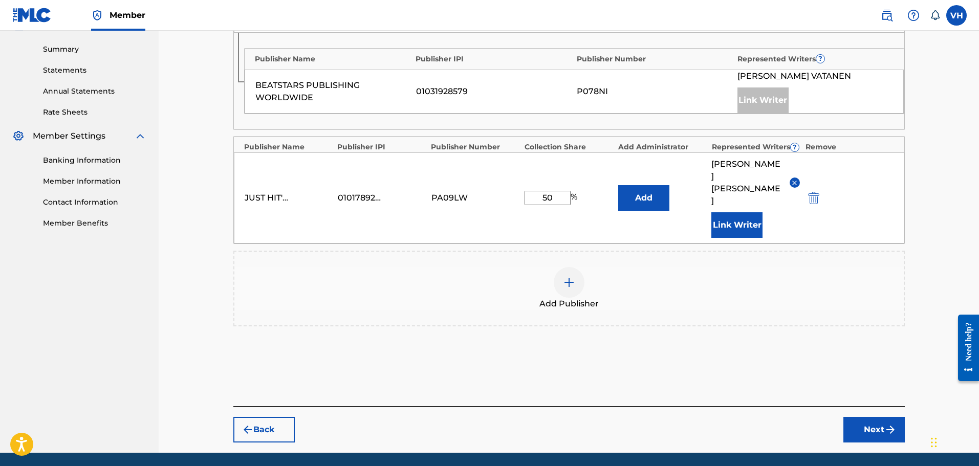
scroll to position [346, 0]
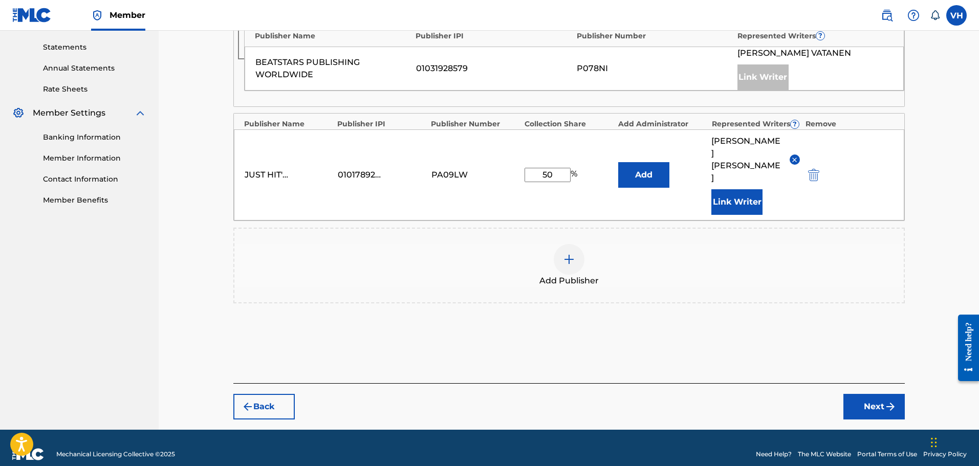
click at [269, 394] on button "Back" at bounding box center [263, 407] width 61 height 26
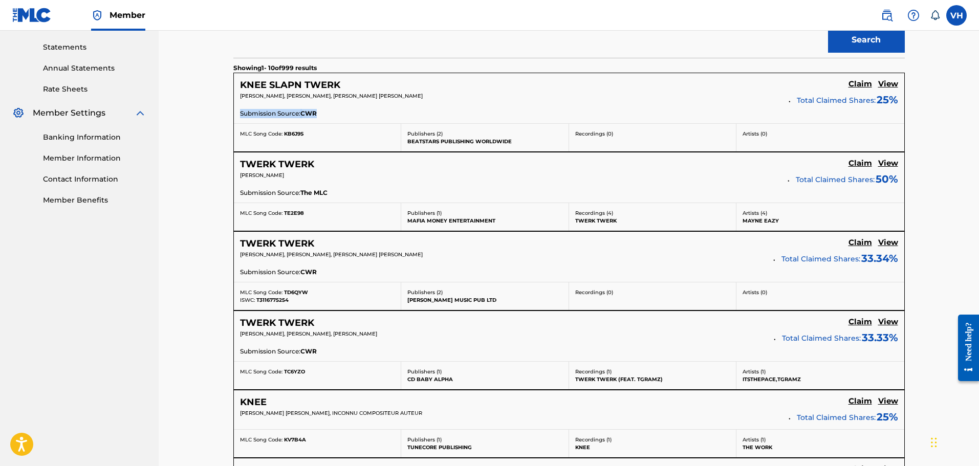
drag, startPoint x: 238, startPoint y: 113, endPoint x: 334, endPoint y: 115, distance: 95.7
click at [334, 115] on div "KNEE SLAPN TWERK Claim View [PERSON_NAME], [PERSON_NAME], [PERSON_NAME] [PERSON…" at bounding box center [569, 98] width 670 height 50
copy p "Submission Source: CWR"
click at [892, 79] on h5 "View" at bounding box center [888, 84] width 20 height 10
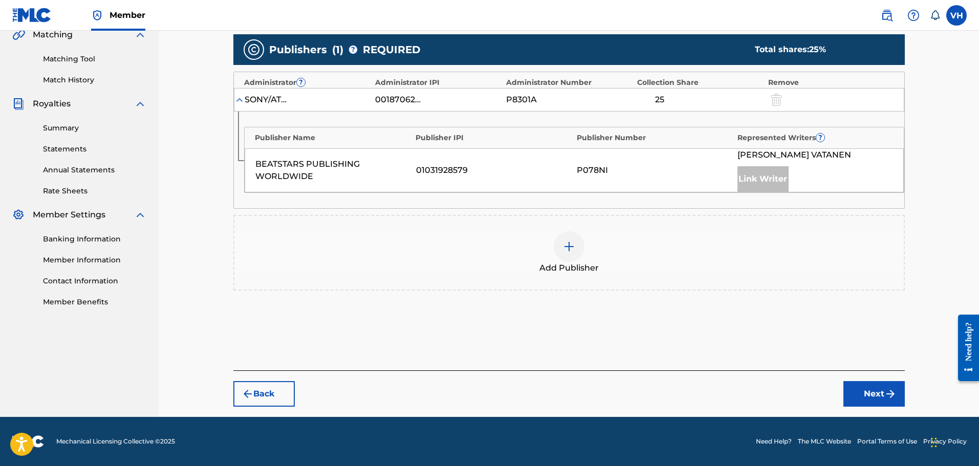
scroll to position [245, 0]
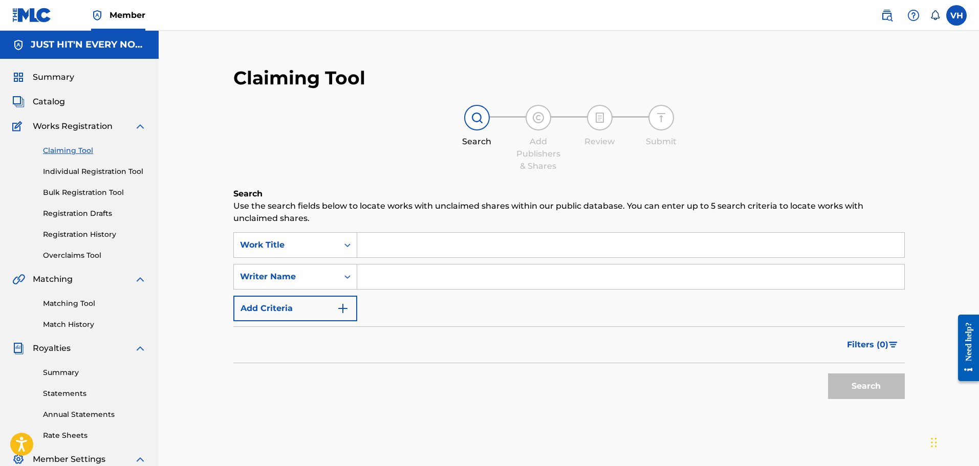
scroll to position [147, 0]
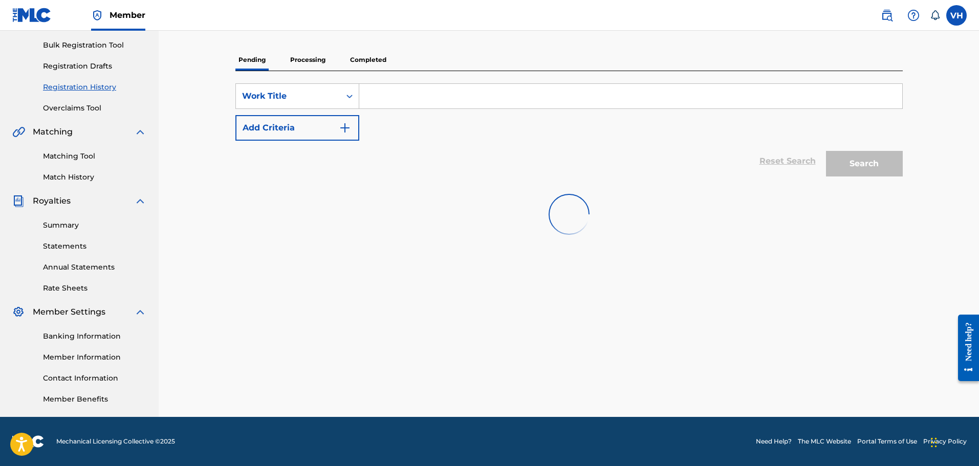
scroll to position [92, 0]
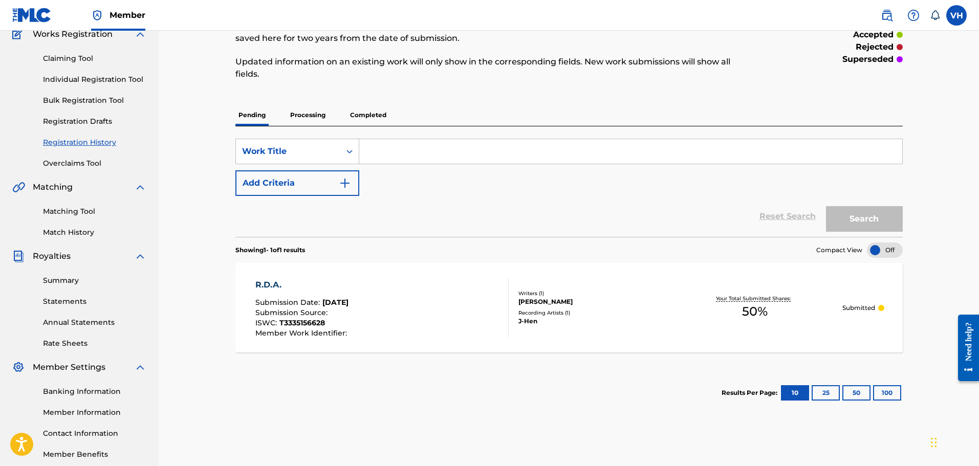
click at [952, 16] on label at bounding box center [956, 15] width 20 height 20
click at [957, 15] on input "VH [PERSON_NAME] [EMAIL_ADDRESS][DOMAIN_NAME] Notification Preferences Profile …" at bounding box center [957, 15] width 0 height 0
click at [862, 143] on p "Log out" at bounding box center [858, 144] width 24 height 9
click at [957, 15] on input "VH [PERSON_NAME] [EMAIL_ADDRESS][DOMAIN_NAME] Notification Preferences Profile …" at bounding box center [957, 15] width 0 height 0
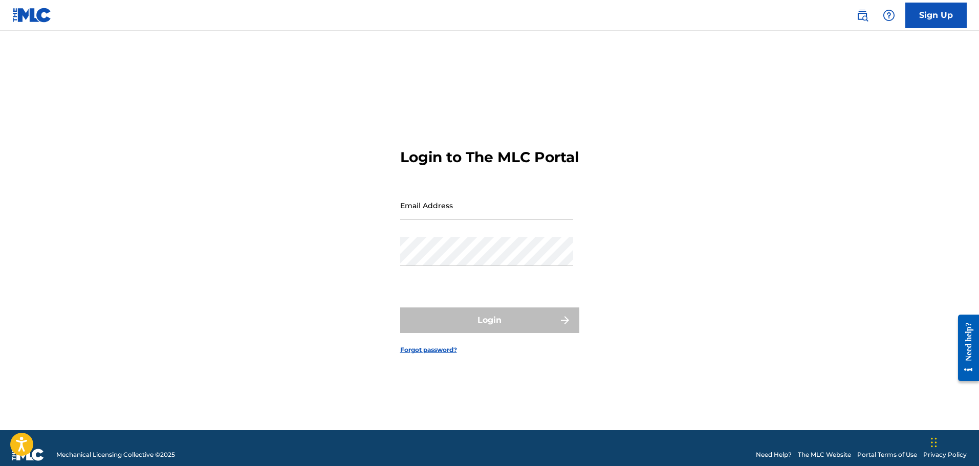
type input "[EMAIL_ADDRESS][DOMAIN_NAME]"
